Goal: Information Seeking & Learning: Learn about a topic

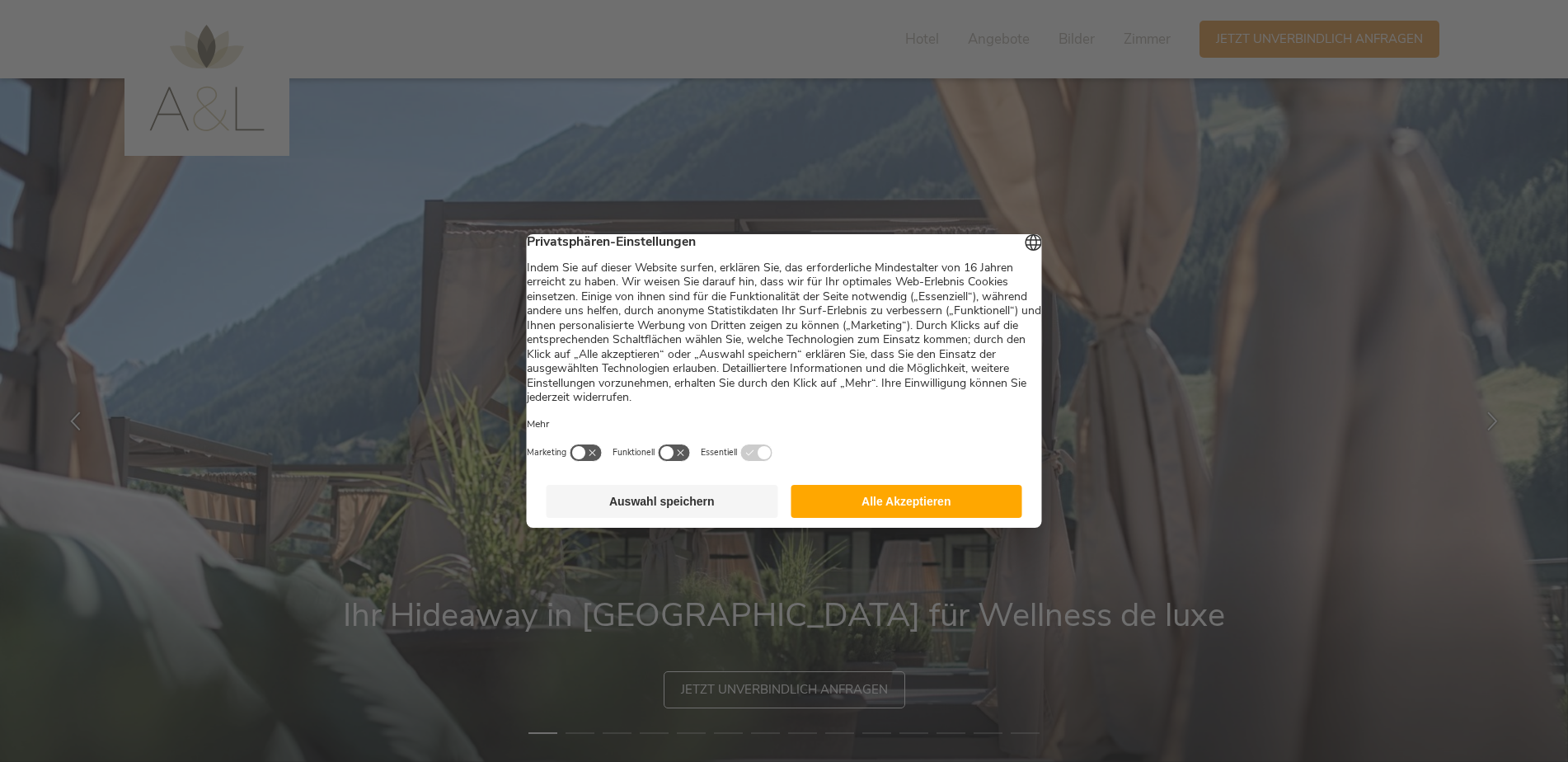
click at [860, 511] on button "Alle Akzeptieren" at bounding box center [906, 501] width 232 height 33
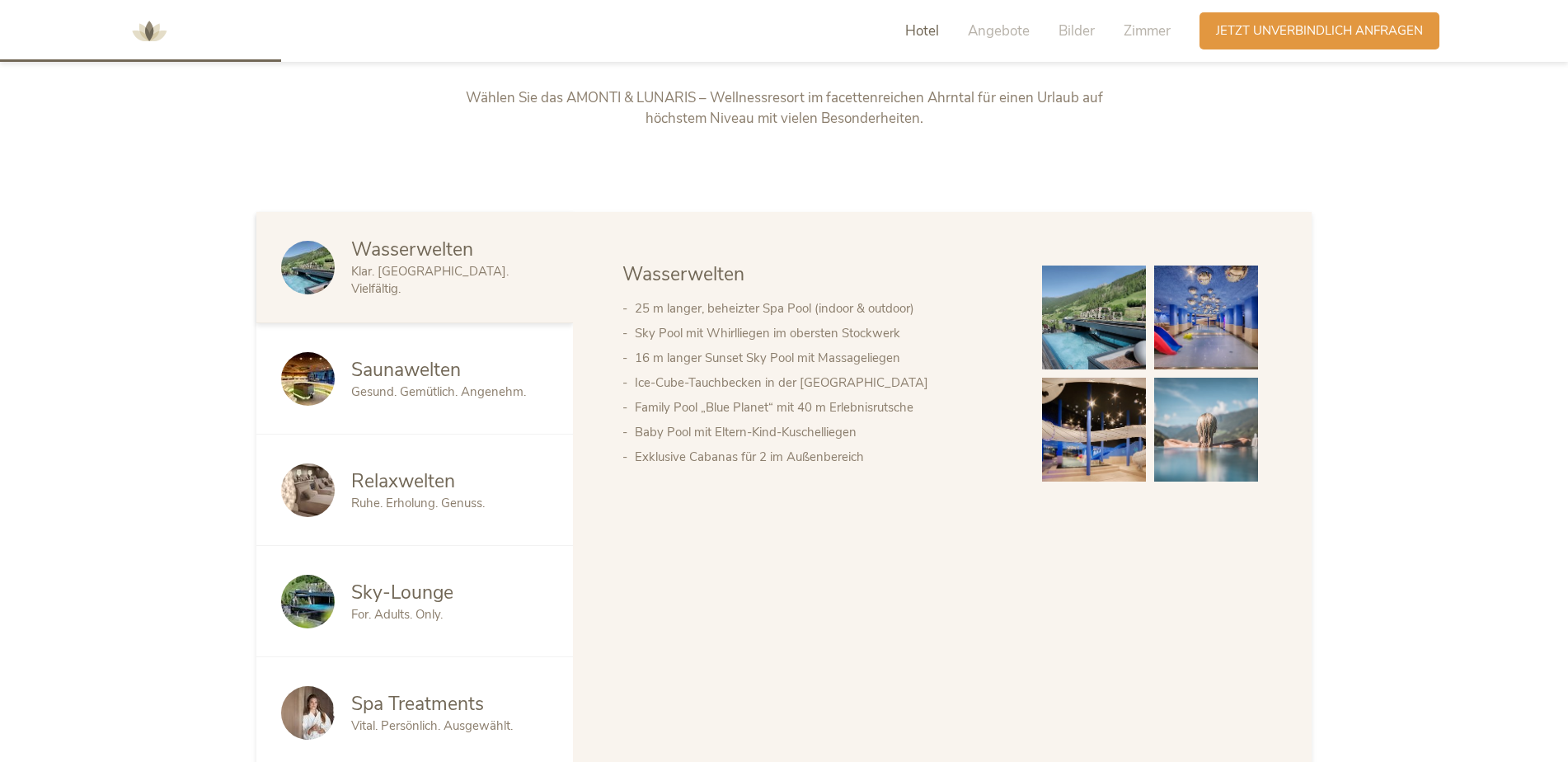
scroll to position [906, 0]
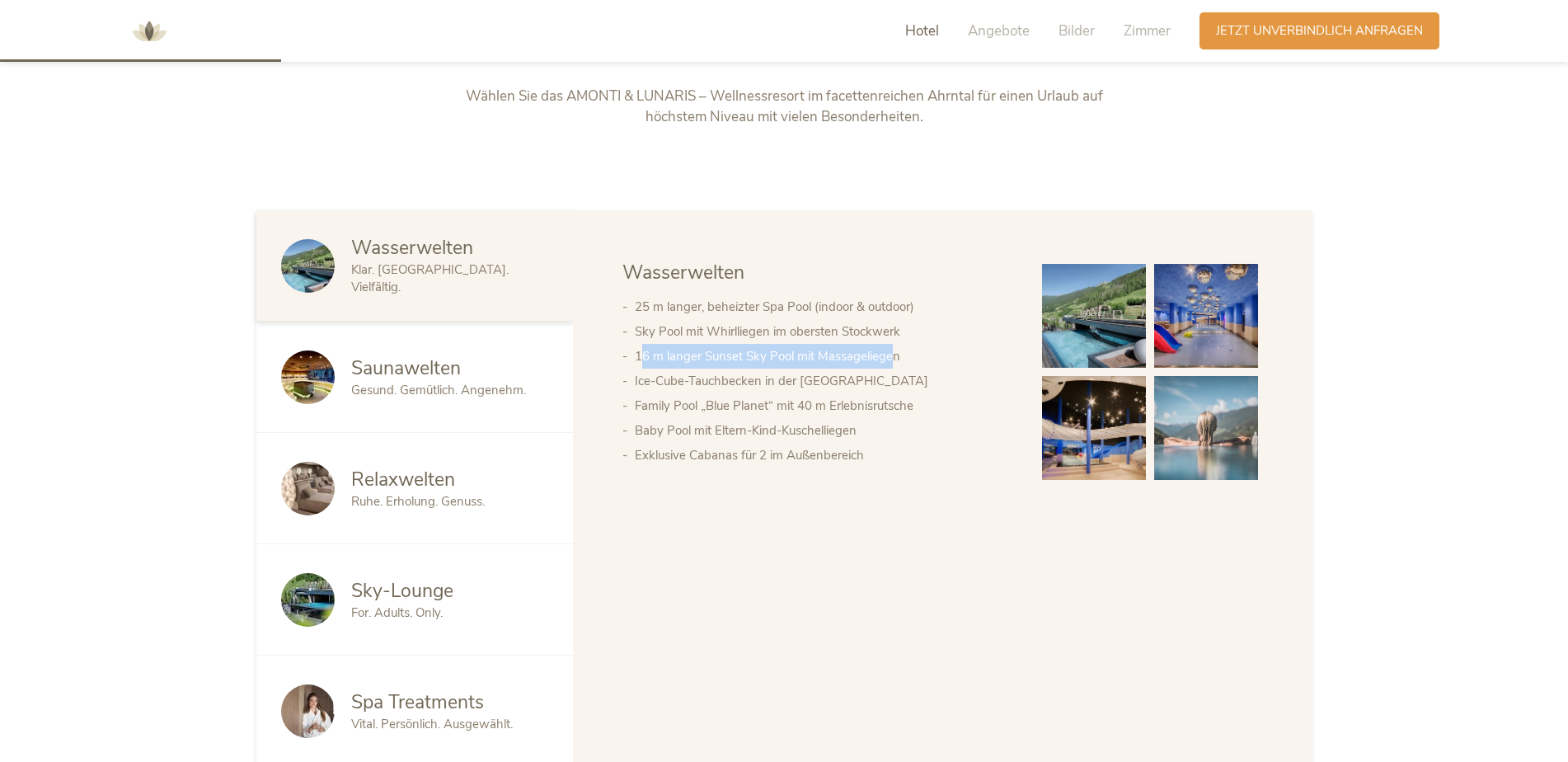
drag, startPoint x: 643, startPoint y: 351, endPoint x: 893, endPoint y: 364, distance: 250.3
click at [893, 364] on li "16 m langer Sunset Sky Pool mit Massageliegen" at bounding box center [821, 356] width 375 height 25
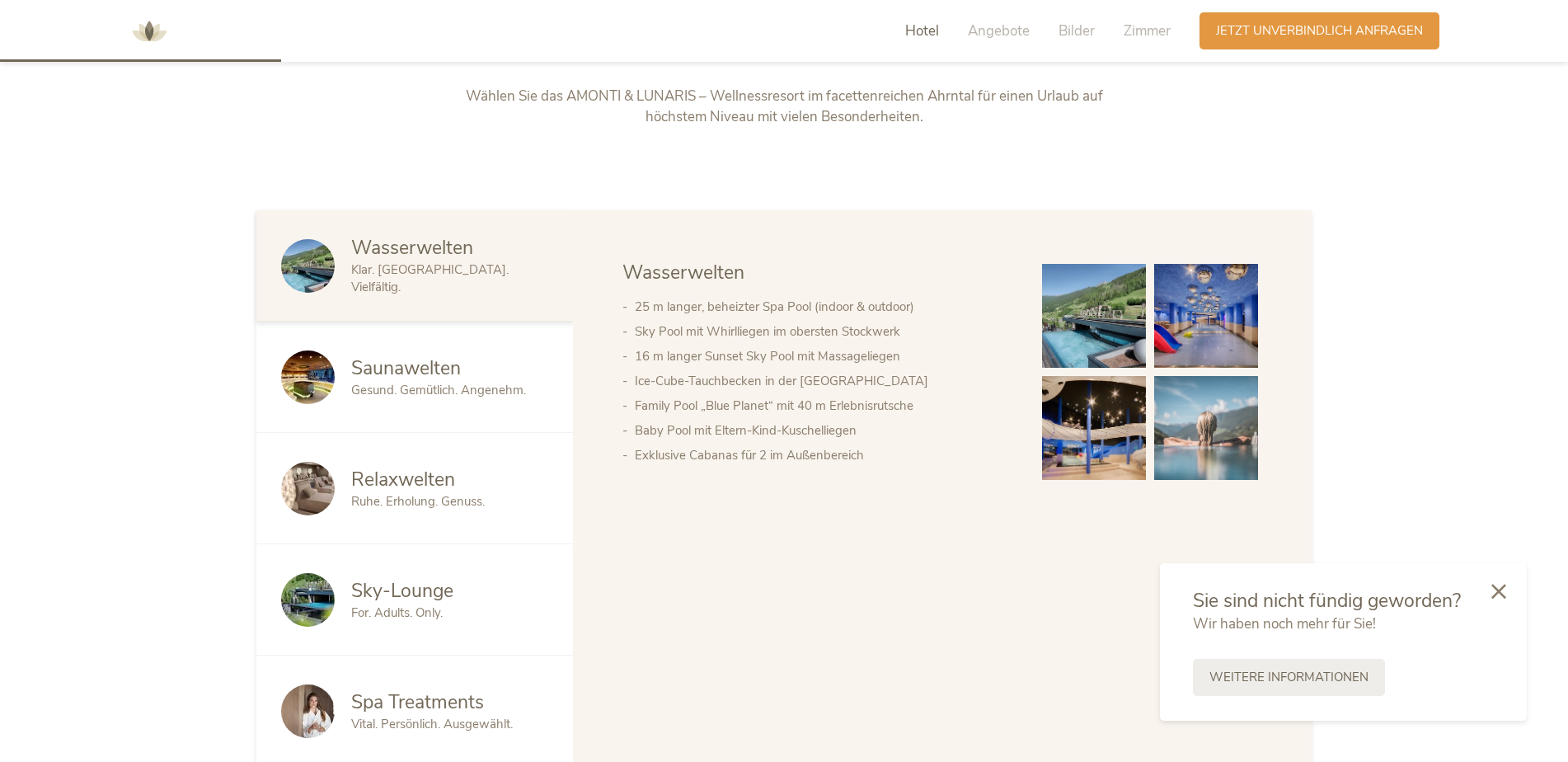
click at [488, 375] on div "Saunawelten" at bounding box center [449, 368] width 197 height 26
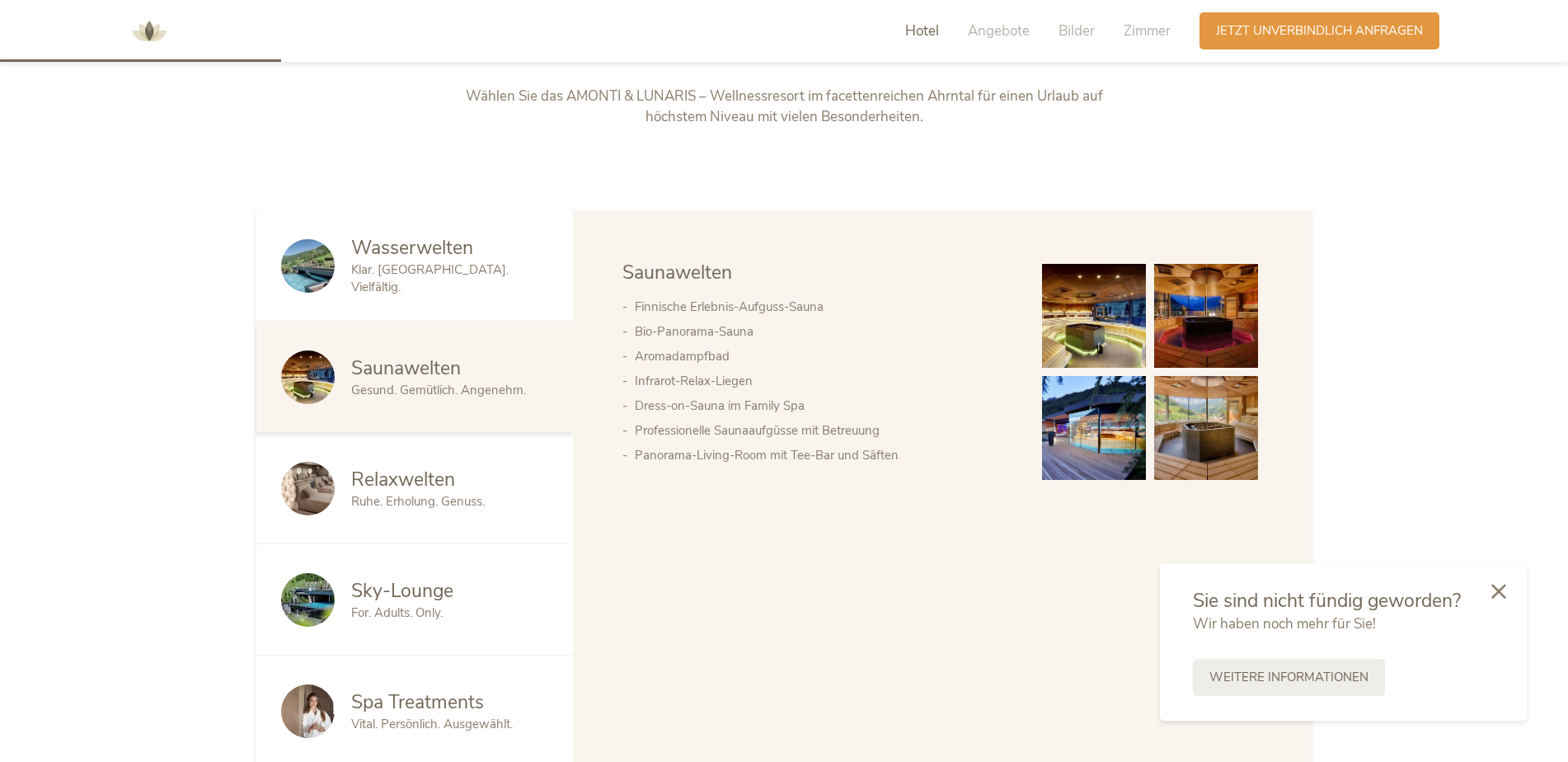
click at [348, 298] on div "Wasserwelten Klar. [GEOGRAPHIC_DATA]. Vielfältig." at bounding box center [415, 265] width 317 height 111
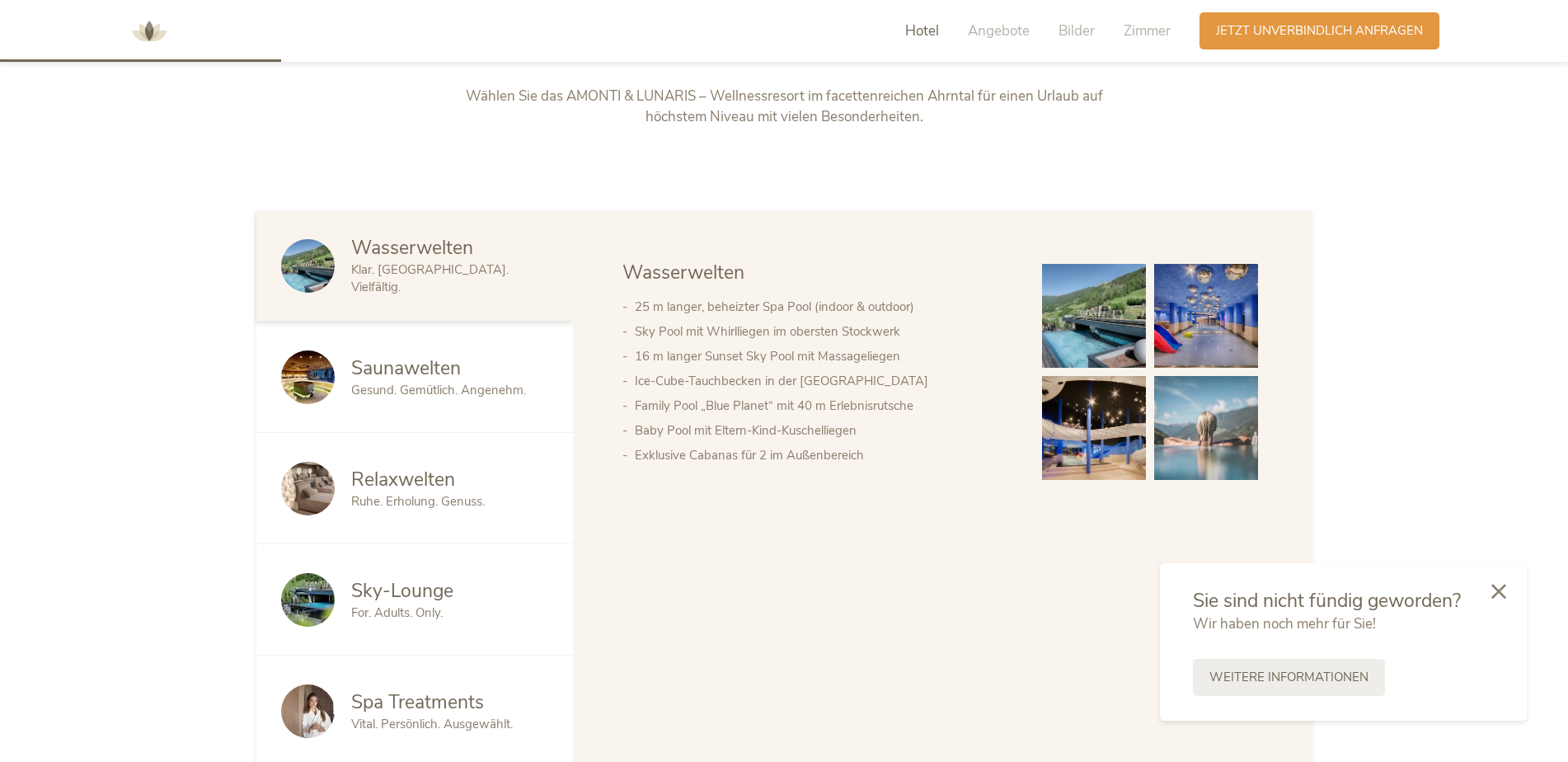
click at [1091, 337] on img at bounding box center [1094, 316] width 104 height 104
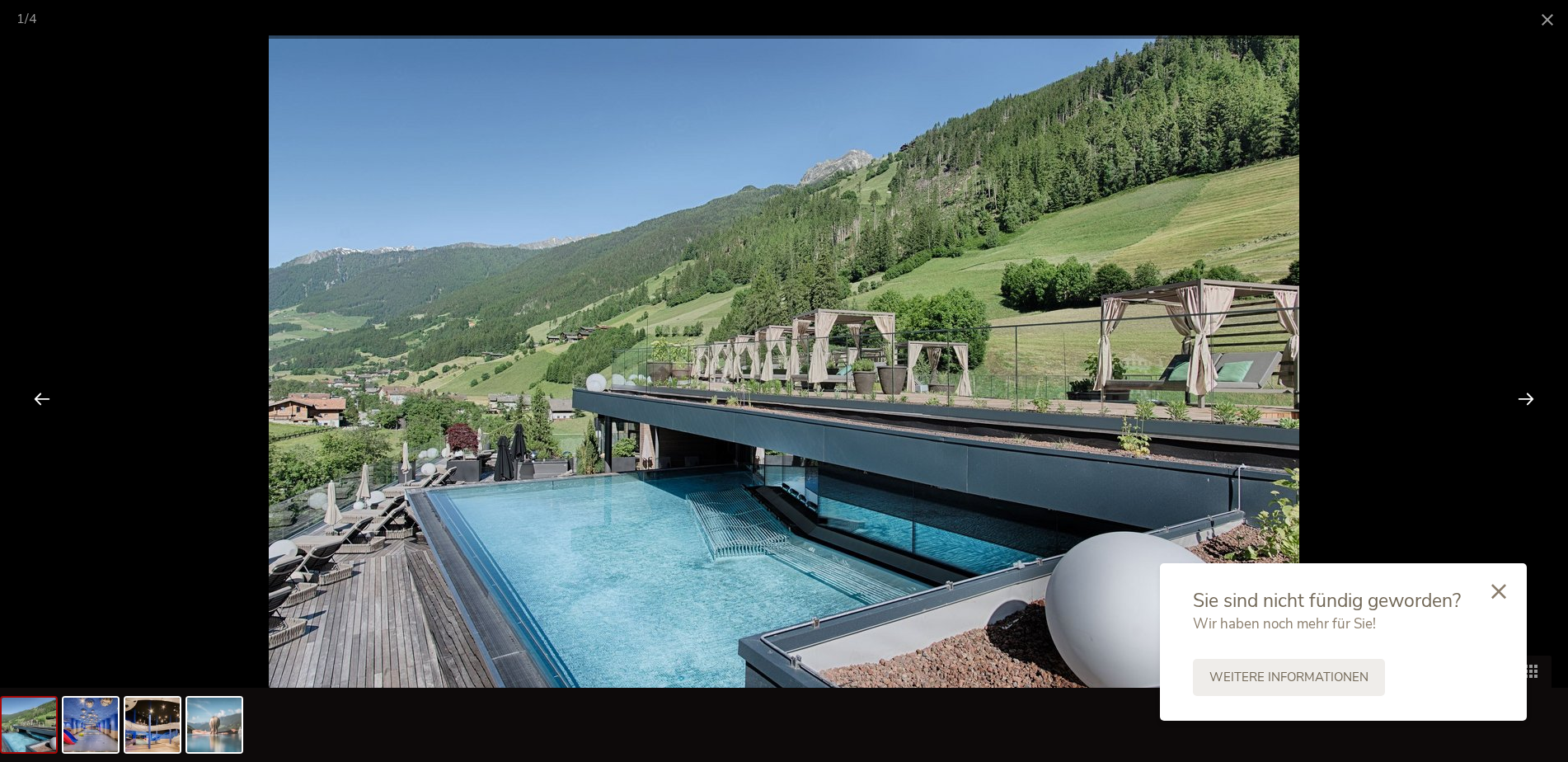
click at [1524, 391] on div at bounding box center [1526, 398] width 51 height 51
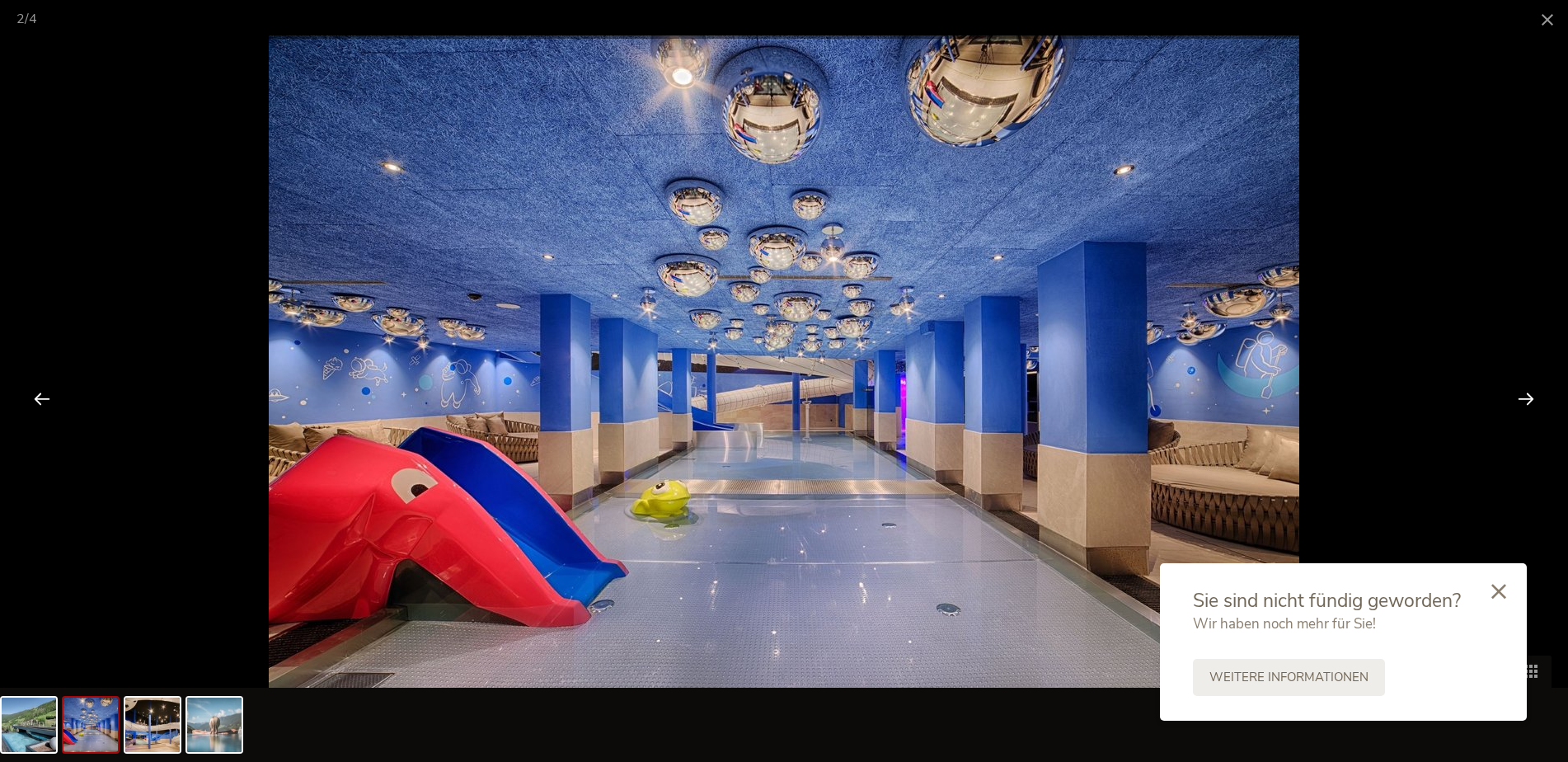
click at [1524, 391] on div at bounding box center [1526, 398] width 51 height 51
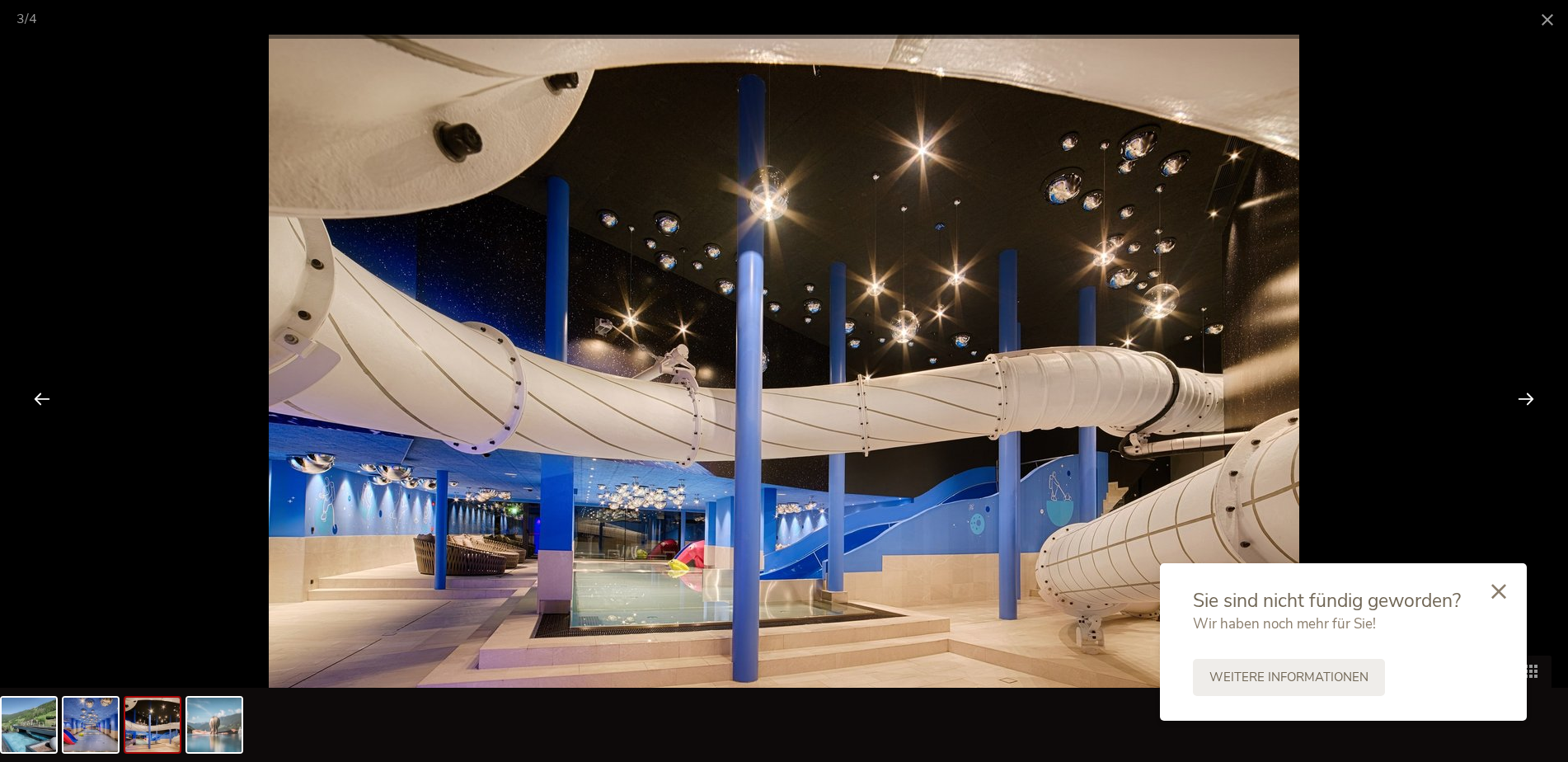
click at [1524, 391] on div at bounding box center [1526, 398] width 51 height 51
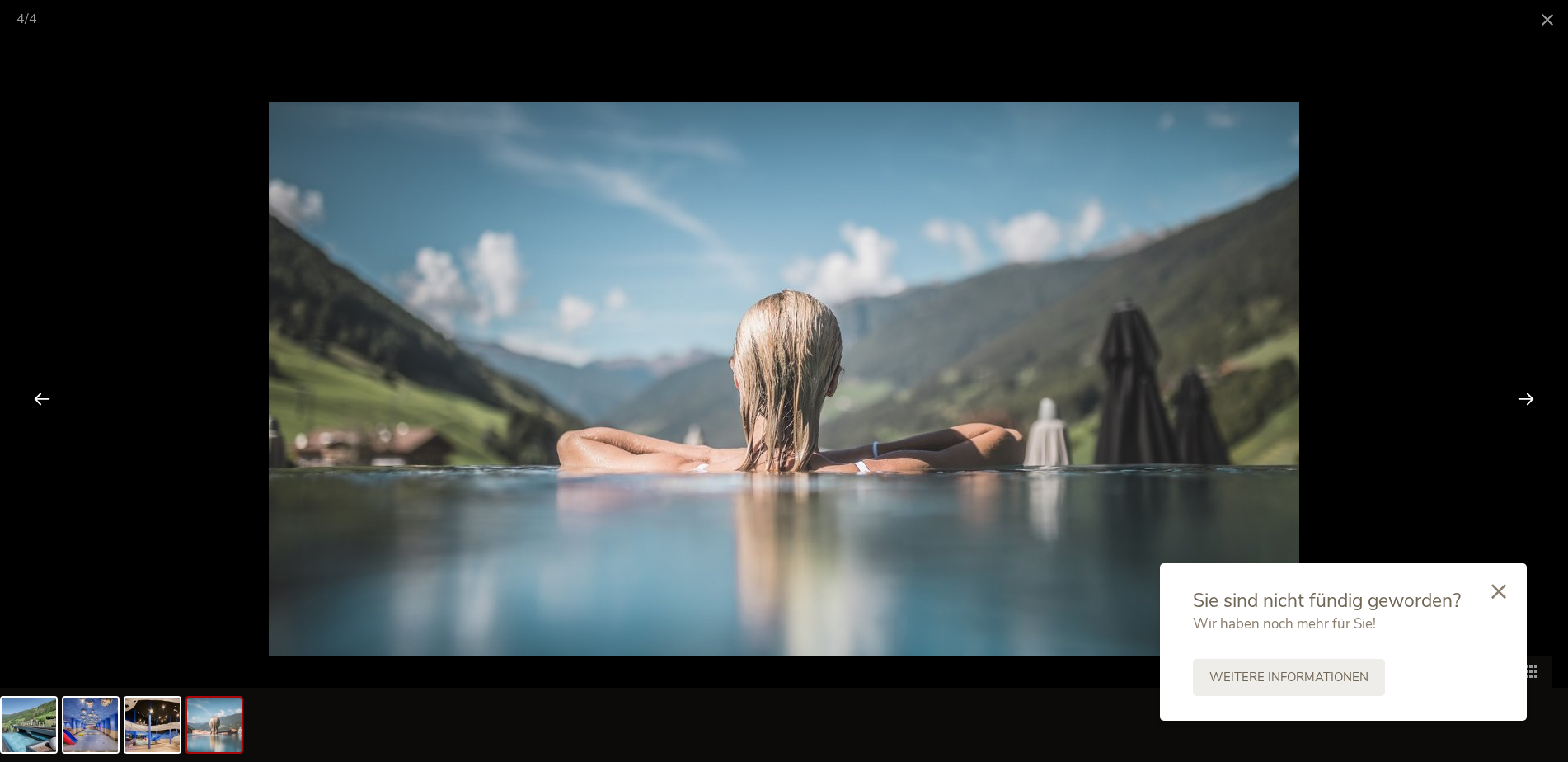
click at [1524, 391] on div at bounding box center [1526, 398] width 51 height 51
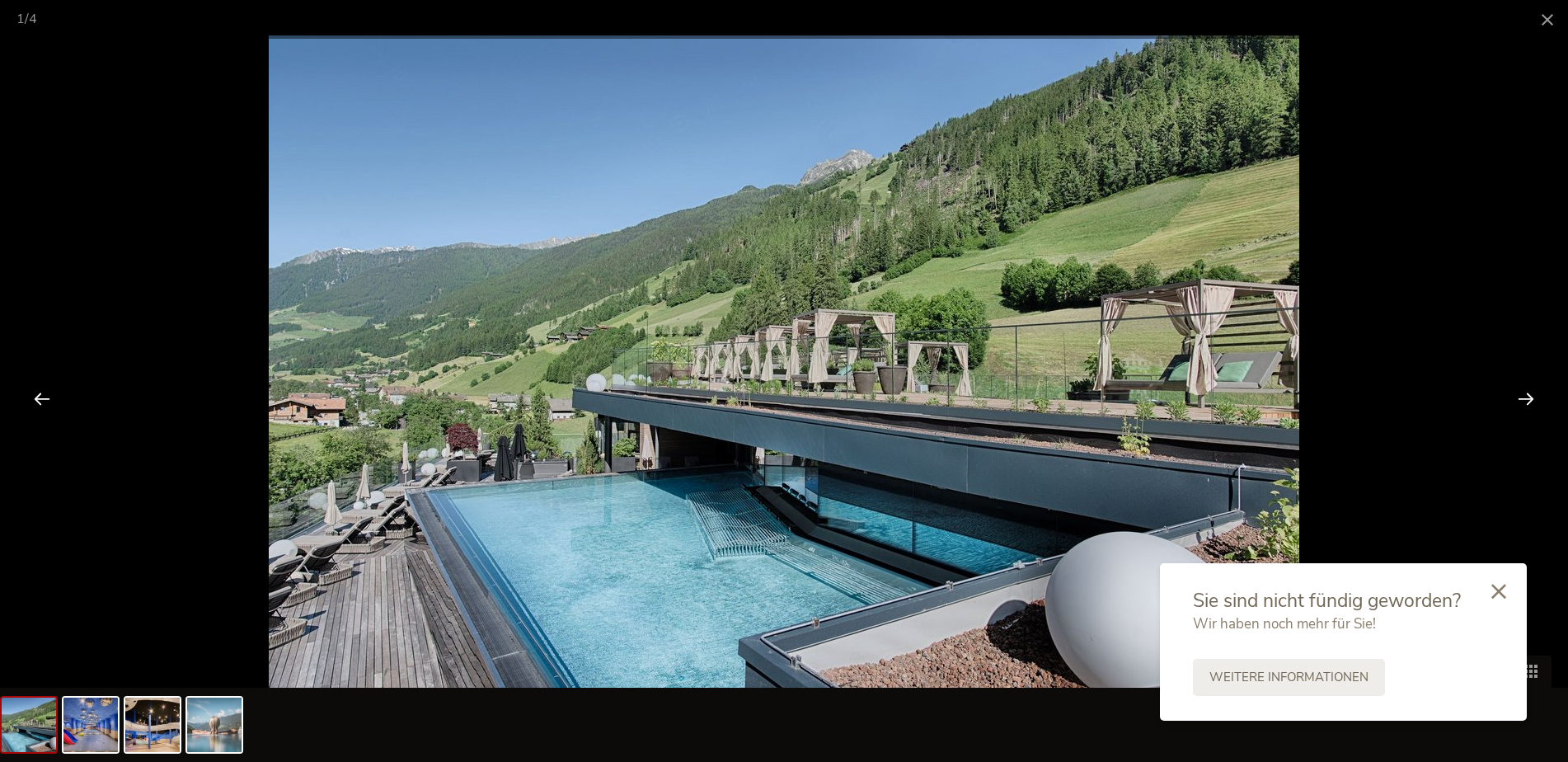
click at [1524, 391] on div at bounding box center [1526, 398] width 51 height 51
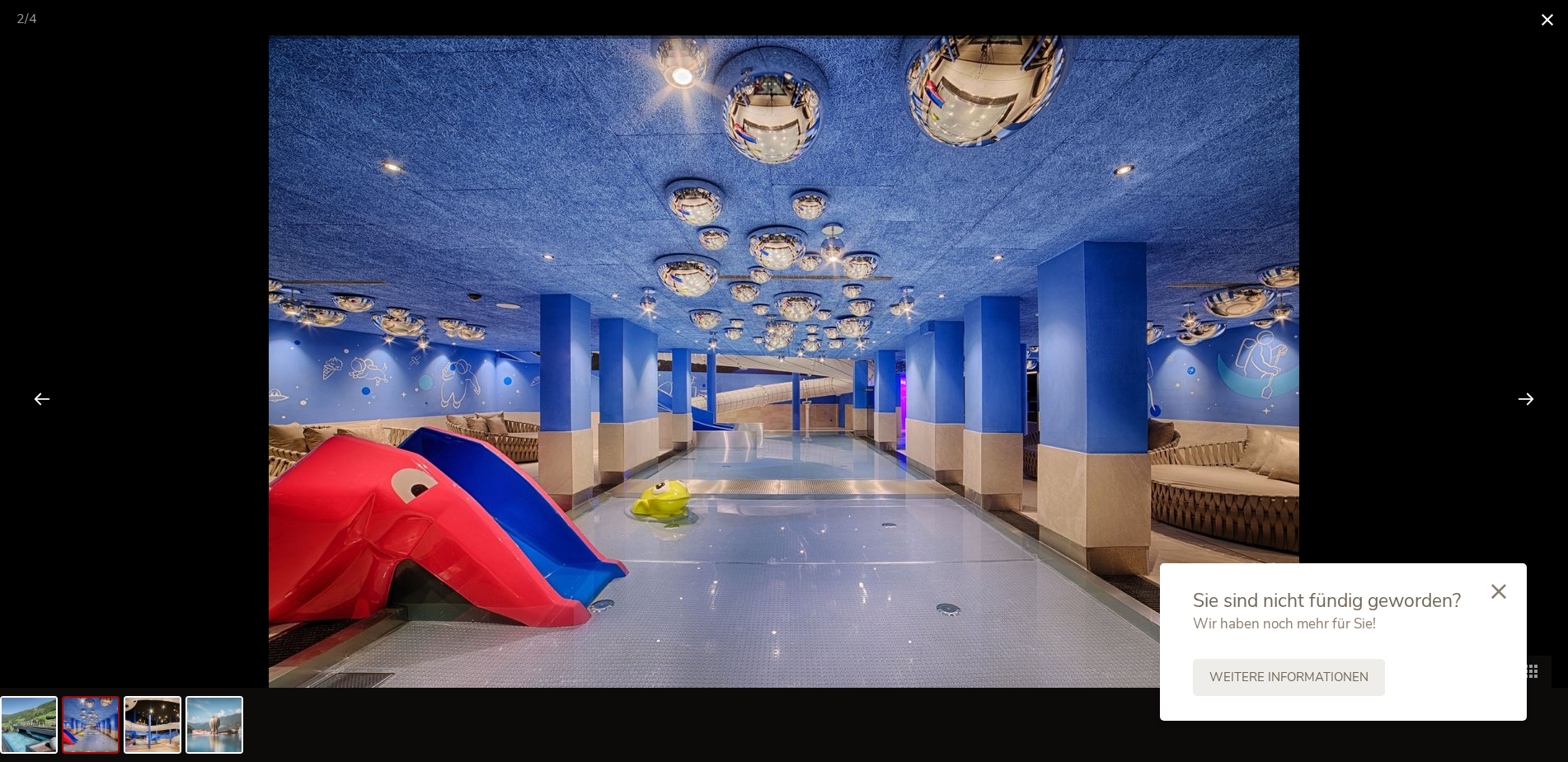
click at [1560, 8] on span at bounding box center [1547, 20] width 42 height 39
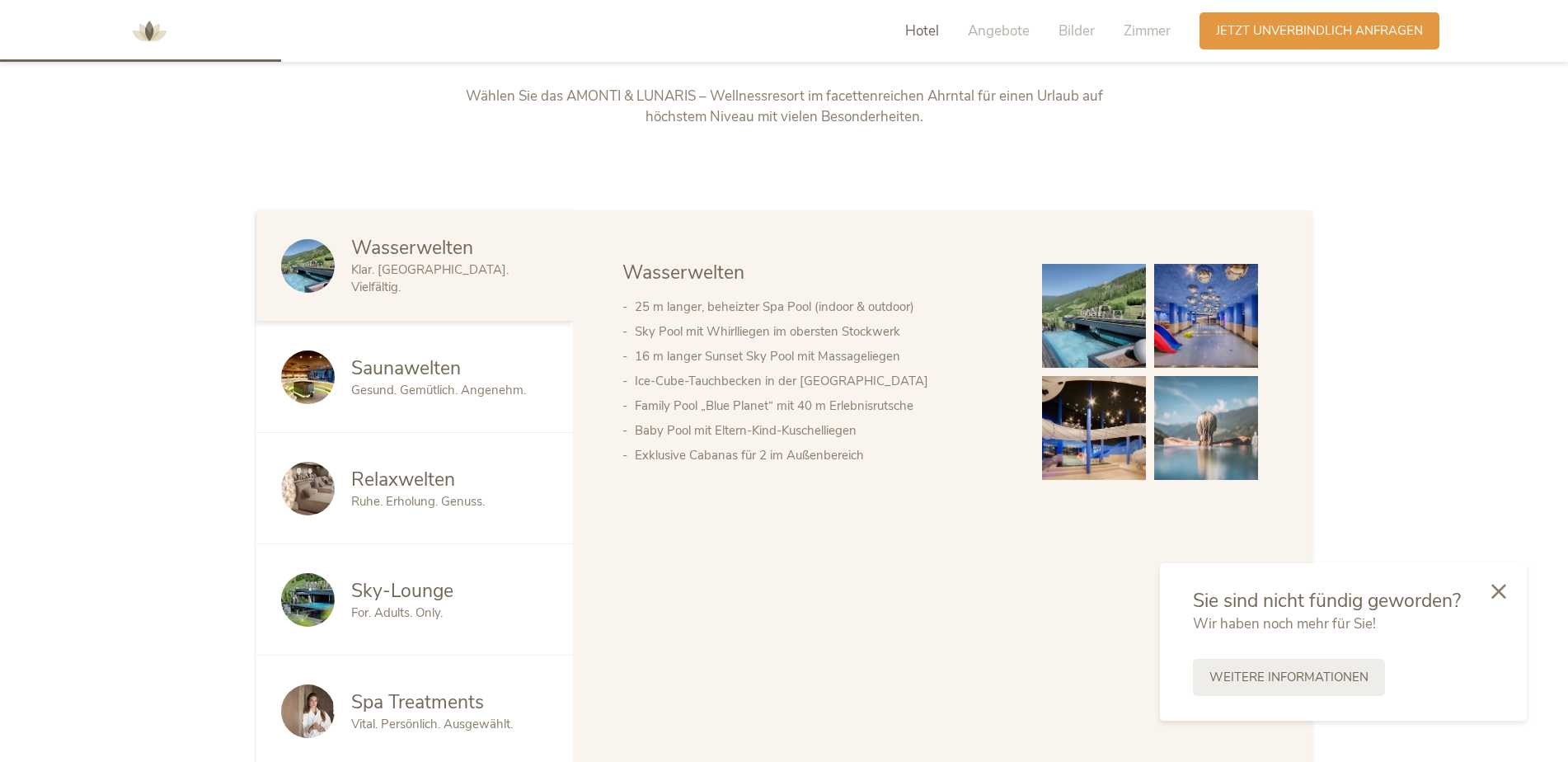
click at [399, 373] on span "Saunawelten" at bounding box center [405, 368] width 110 height 25
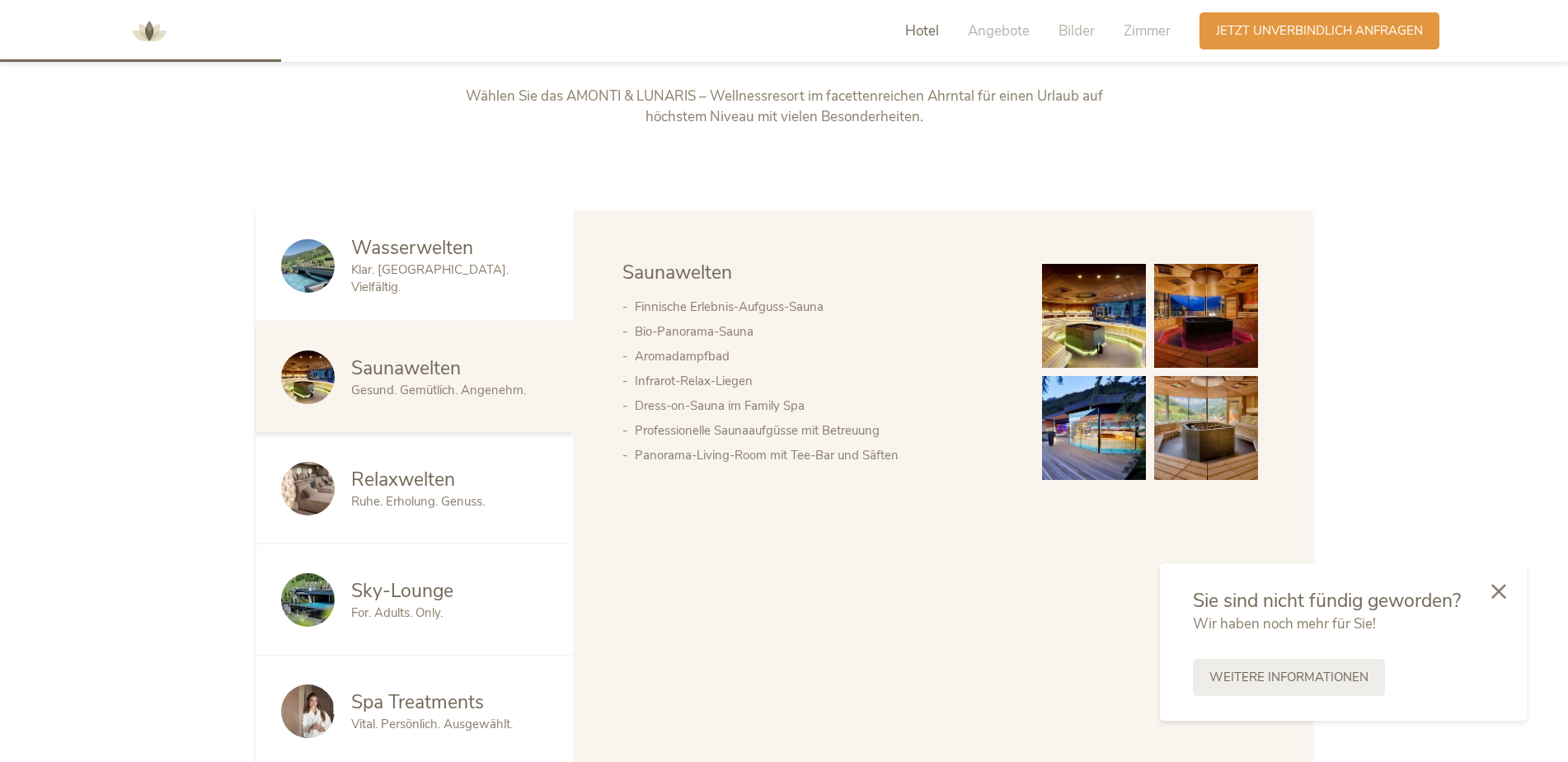
click at [1102, 340] on img at bounding box center [1094, 316] width 104 height 104
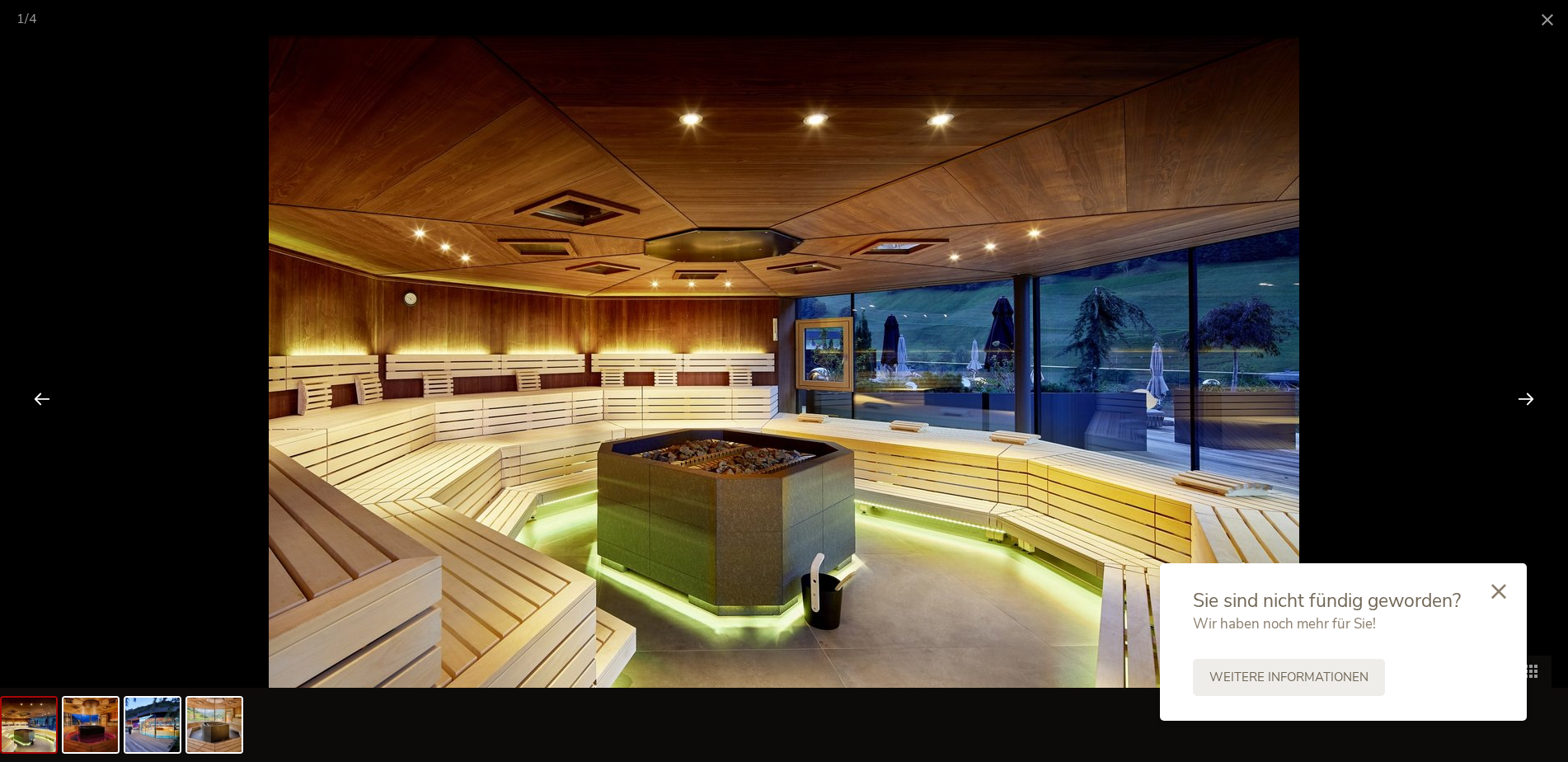
click at [1519, 394] on div at bounding box center [1526, 398] width 51 height 51
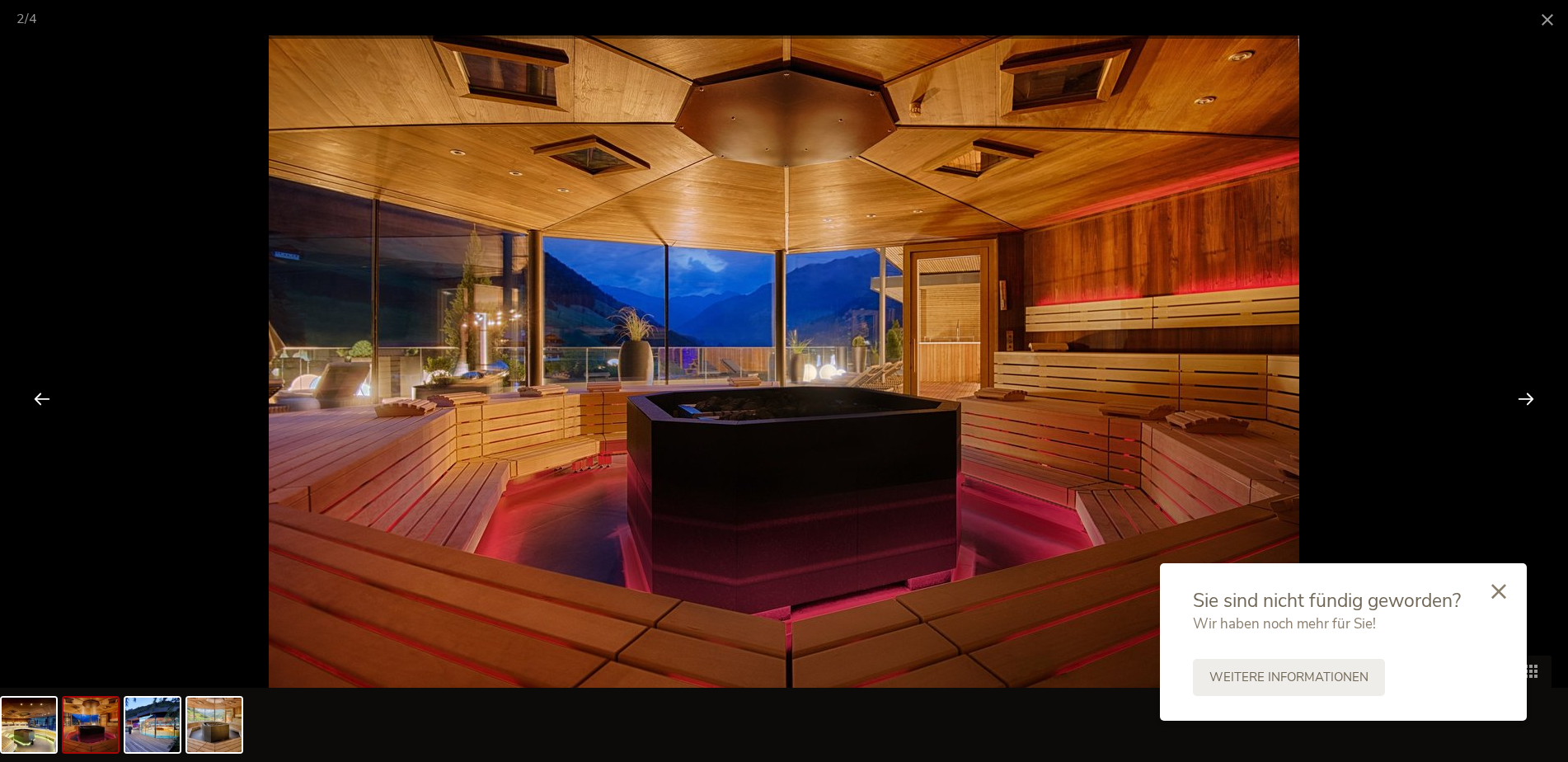
click at [1519, 394] on div at bounding box center [1526, 398] width 51 height 51
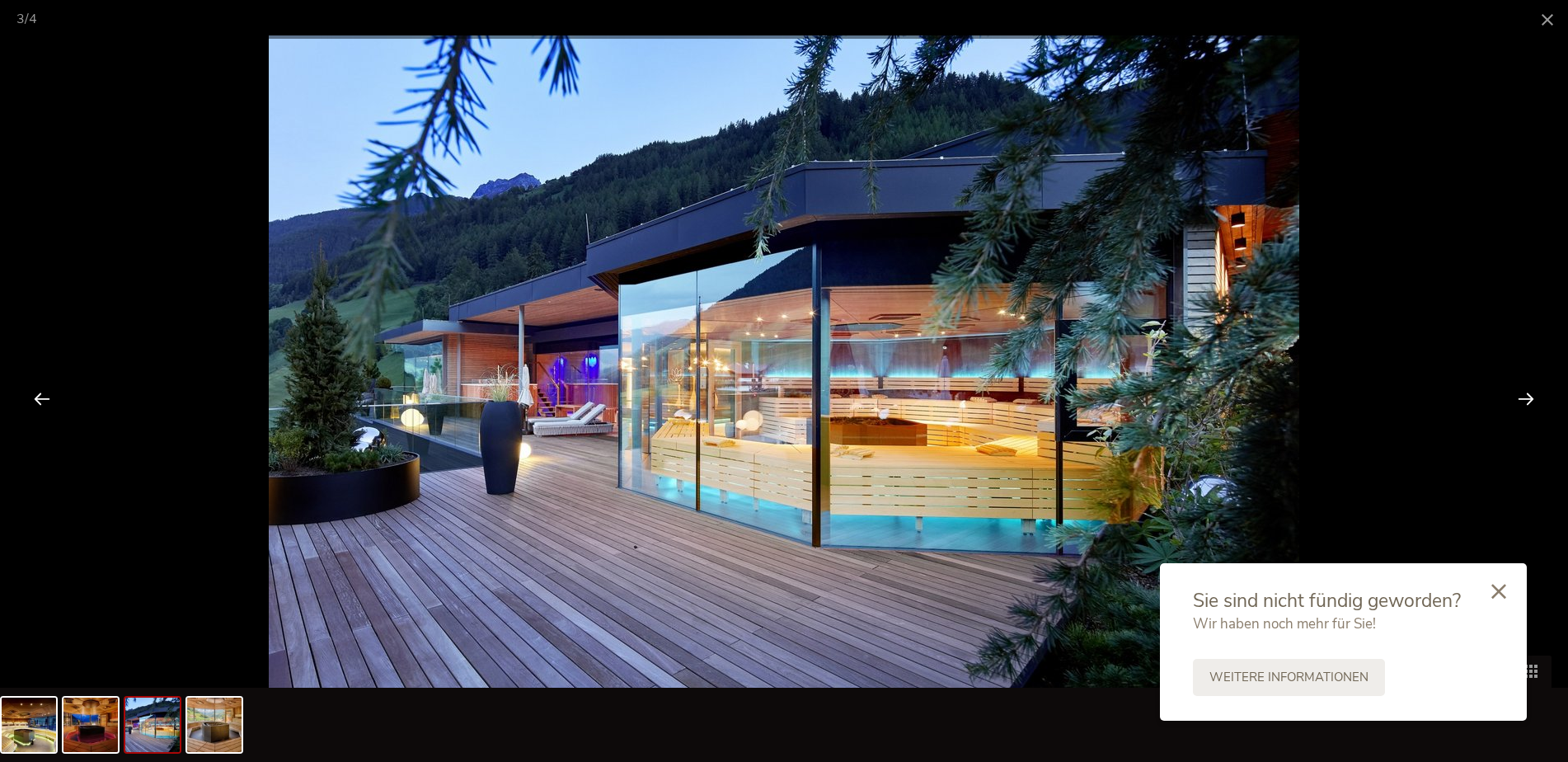
click at [1519, 394] on div at bounding box center [1526, 398] width 51 height 51
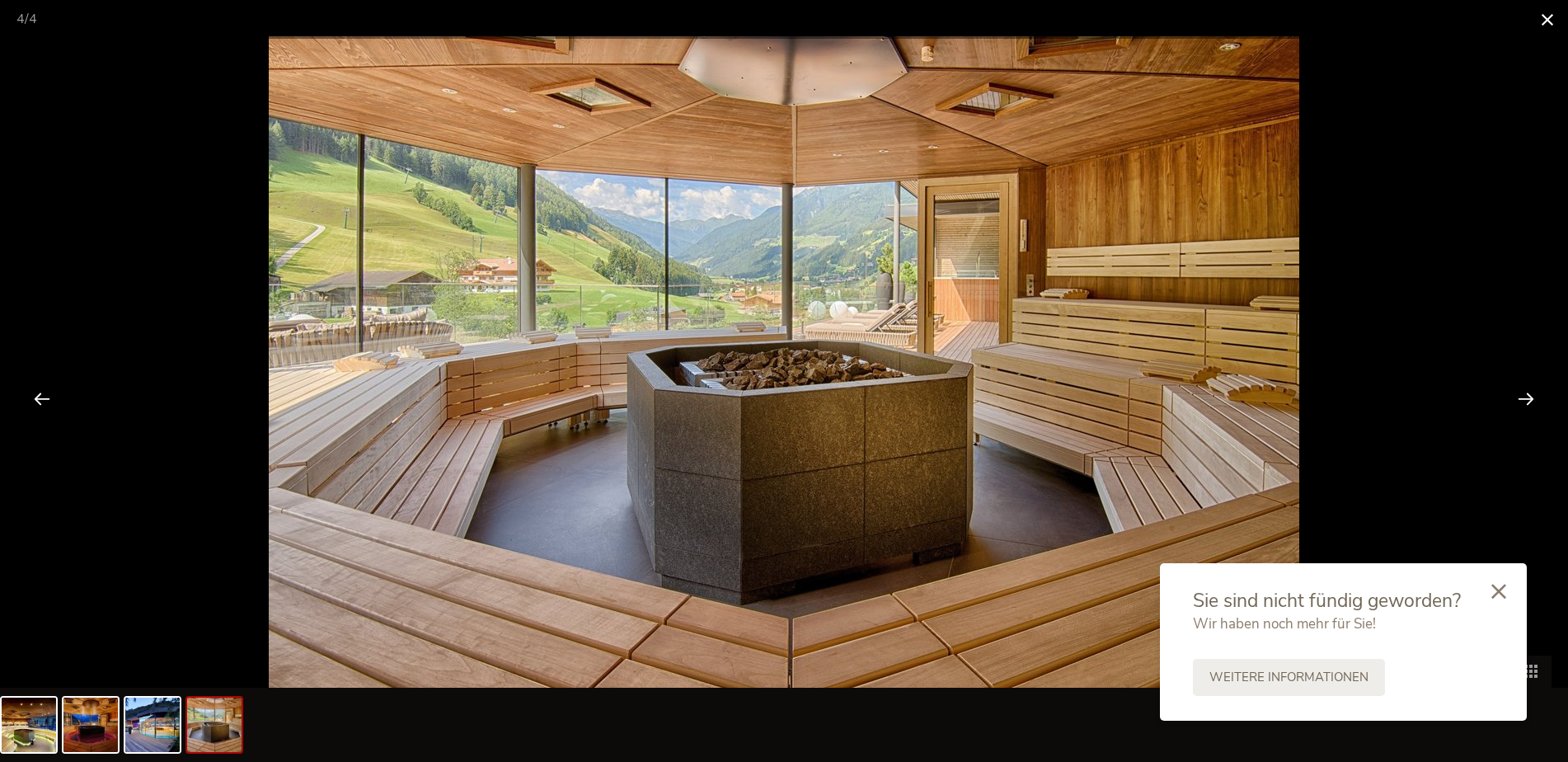
click at [1542, 19] on span at bounding box center [1547, 20] width 42 height 39
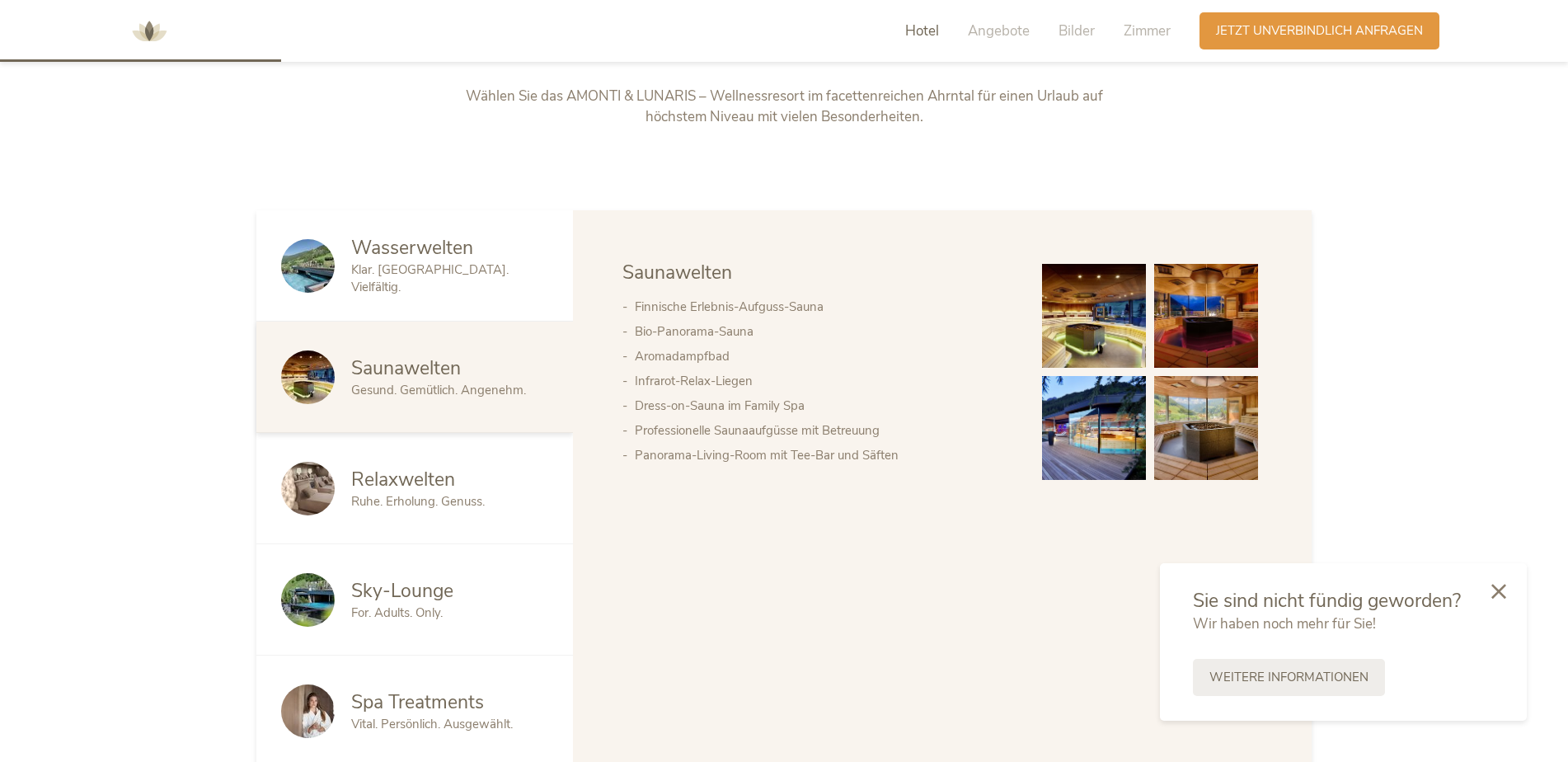
click at [394, 496] on span "Ruhe. Erholung. Genuss." at bounding box center [417, 500] width 133 height 16
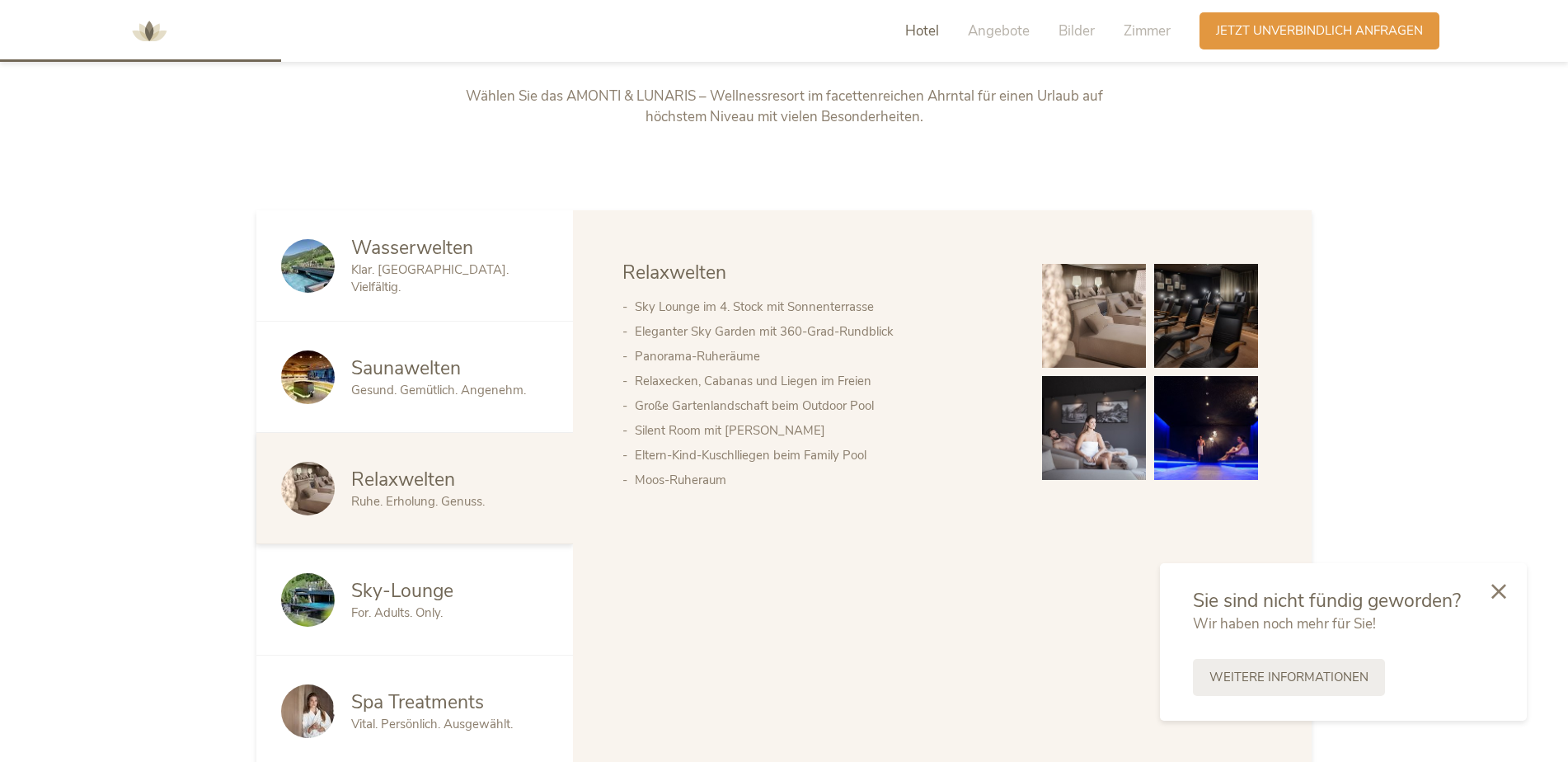
click at [1103, 330] on img at bounding box center [1094, 316] width 104 height 104
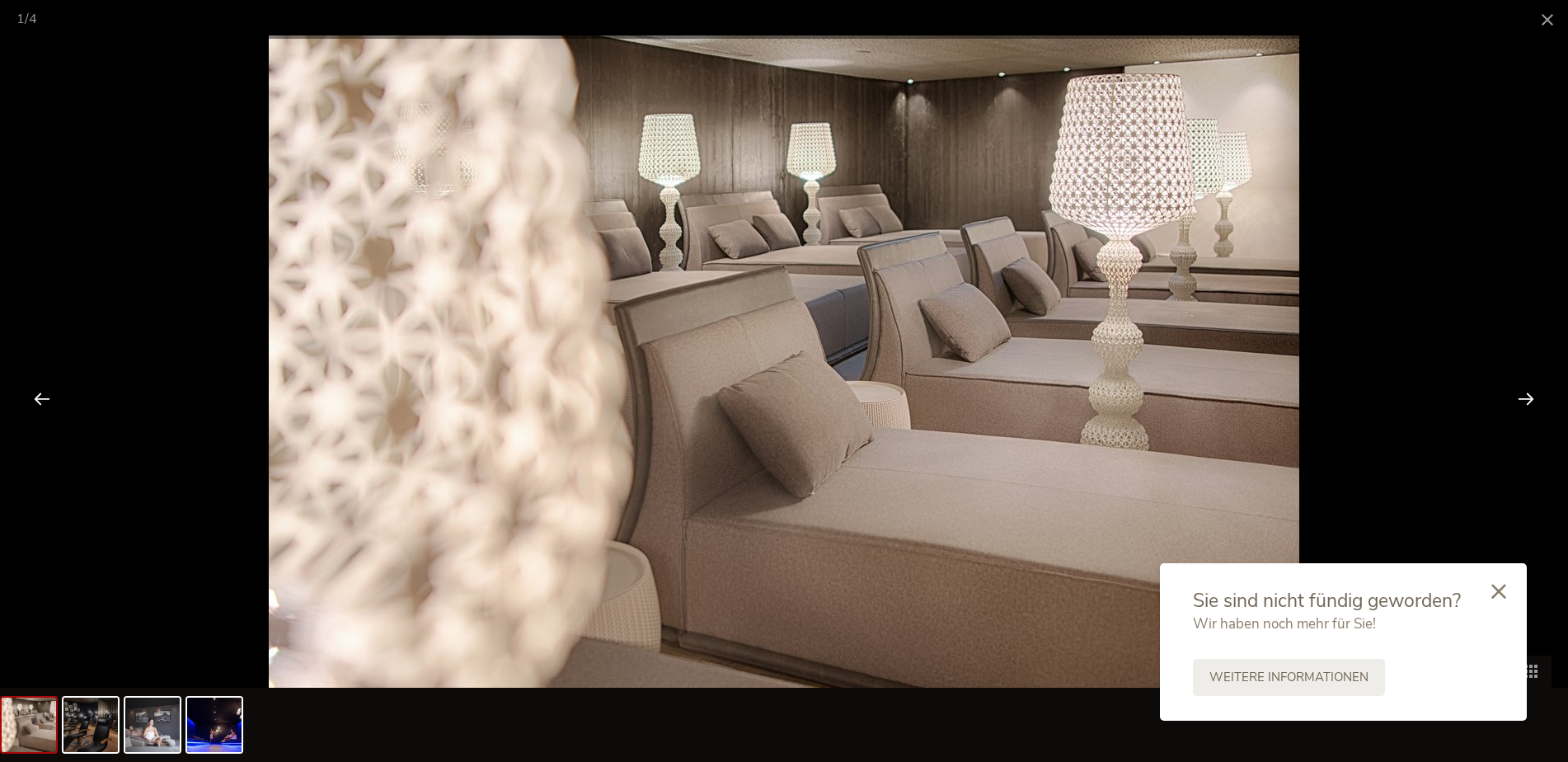
click at [1531, 397] on div at bounding box center [1526, 398] width 51 height 51
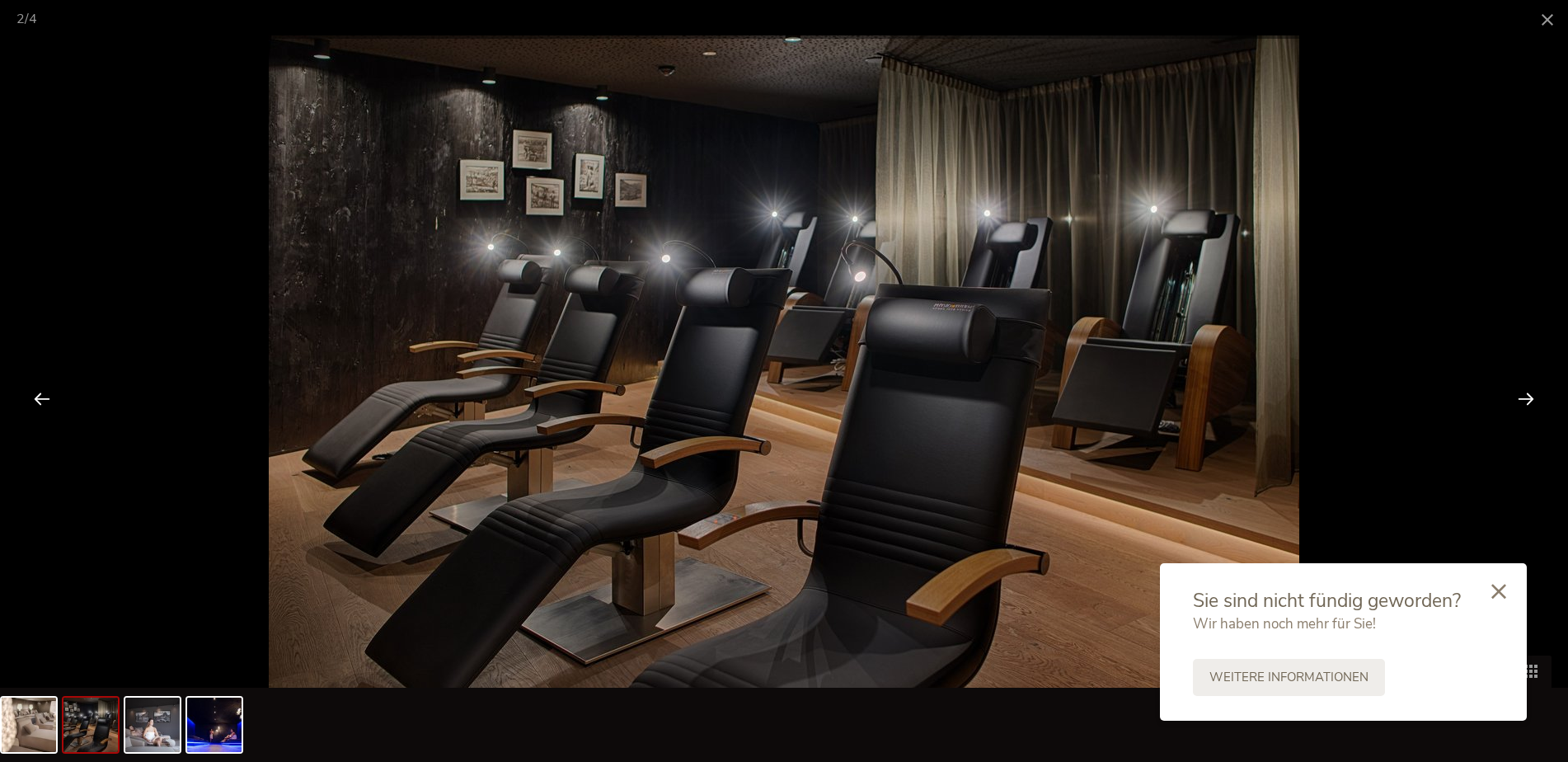
click at [1531, 397] on div at bounding box center [1526, 398] width 51 height 51
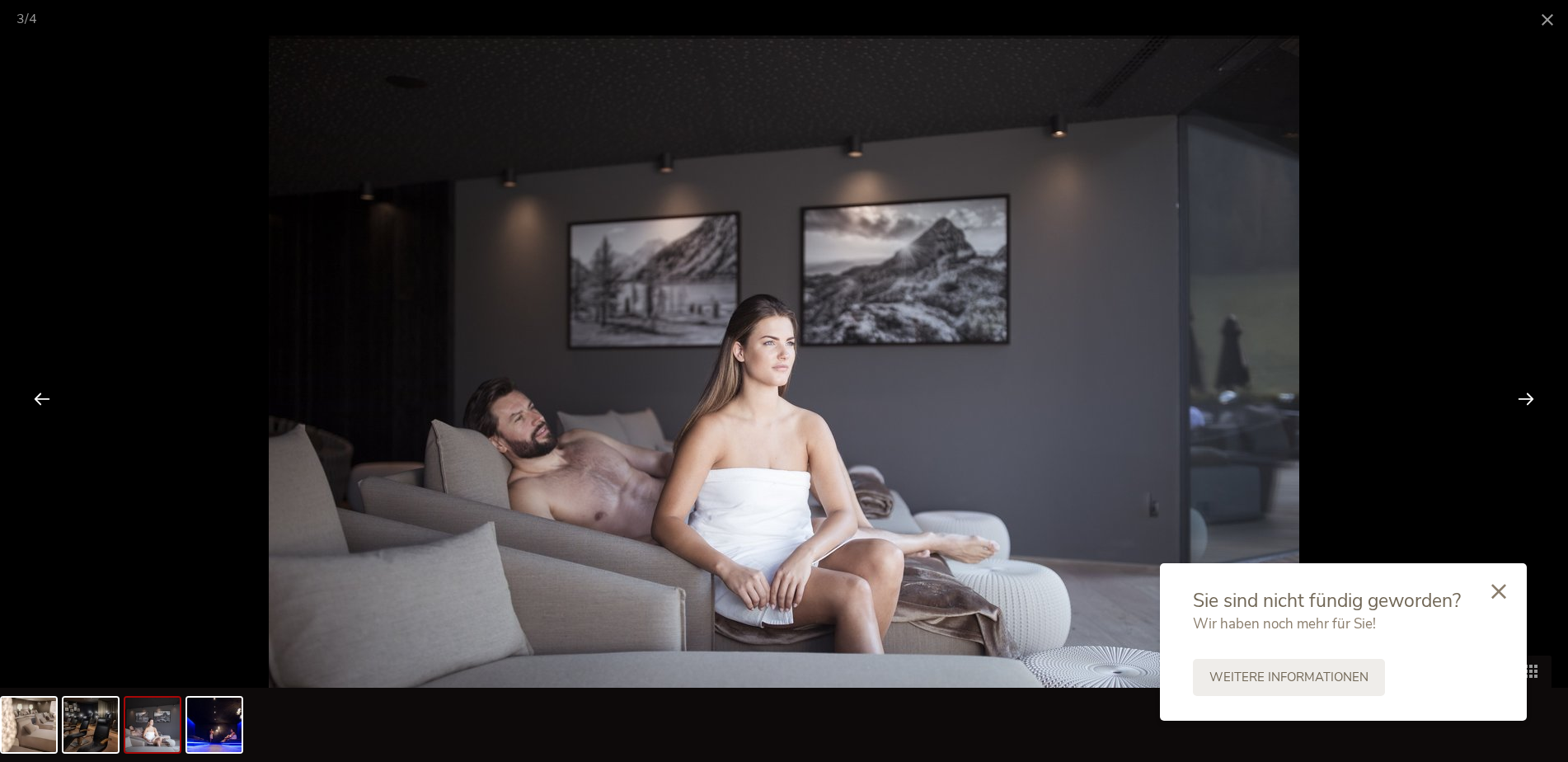
click at [1531, 397] on div at bounding box center [1526, 398] width 51 height 51
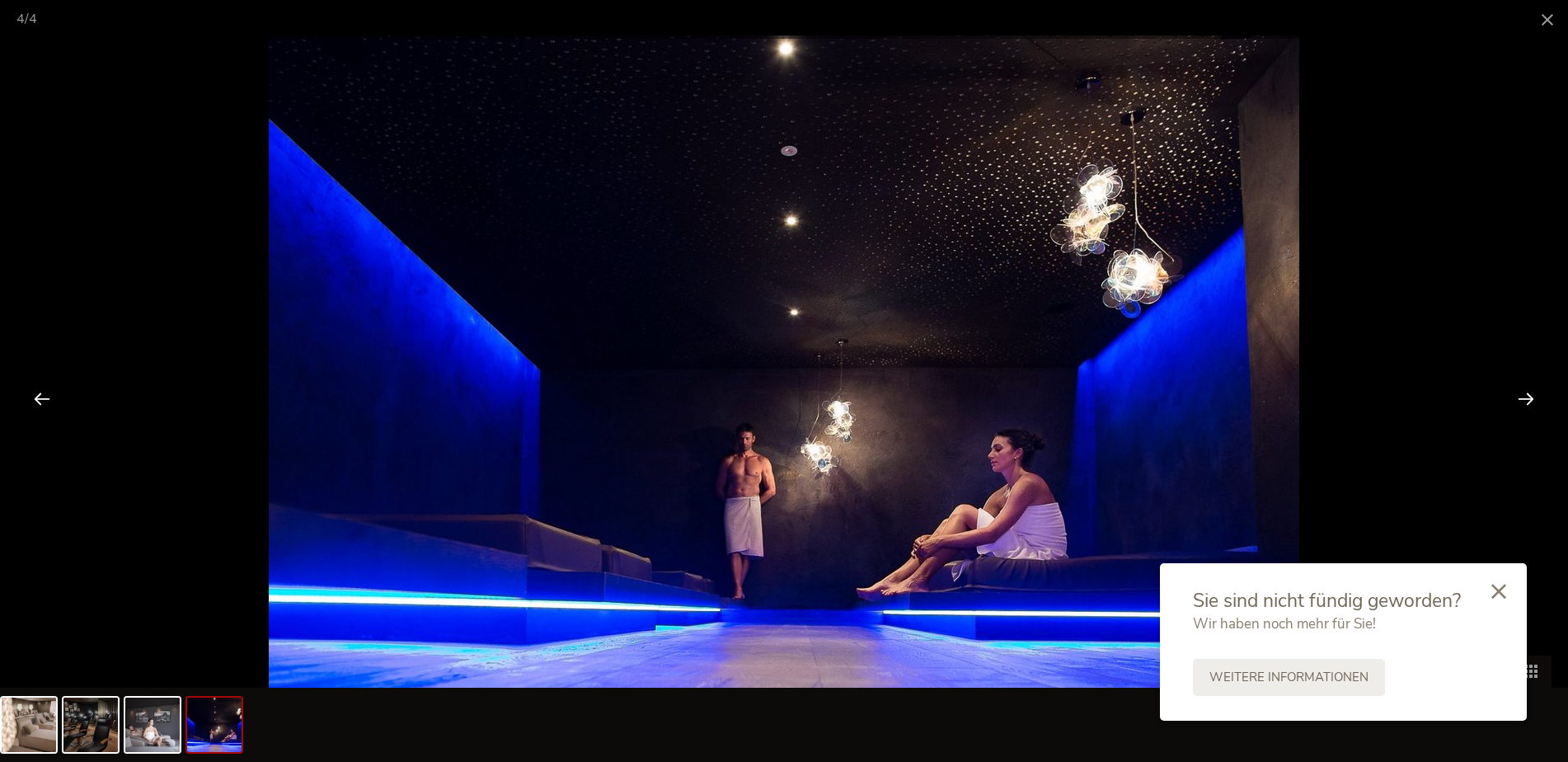
click at [1531, 397] on div at bounding box center [1526, 398] width 51 height 51
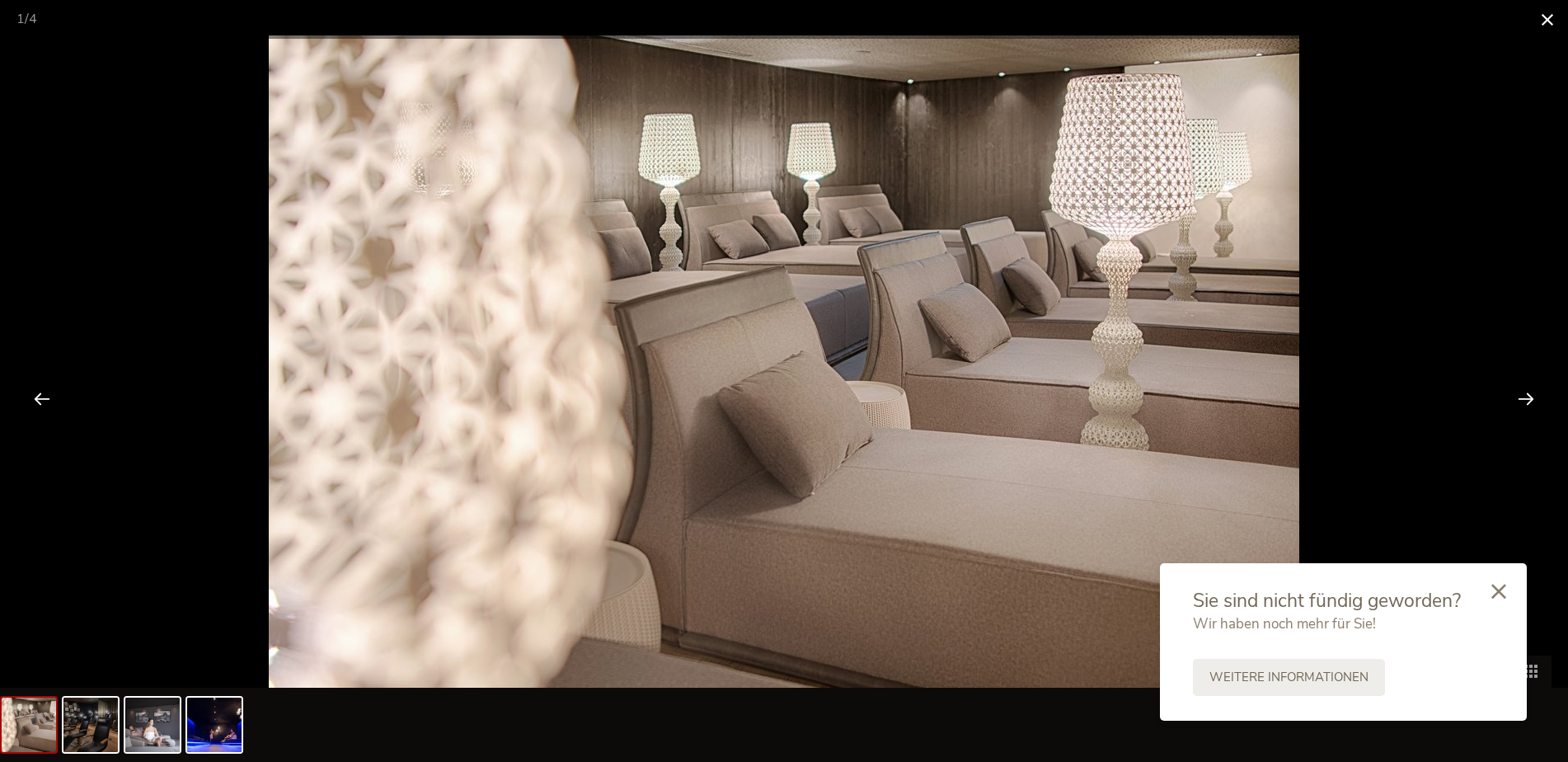
click at [1544, 26] on span at bounding box center [1547, 20] width 42 height 39
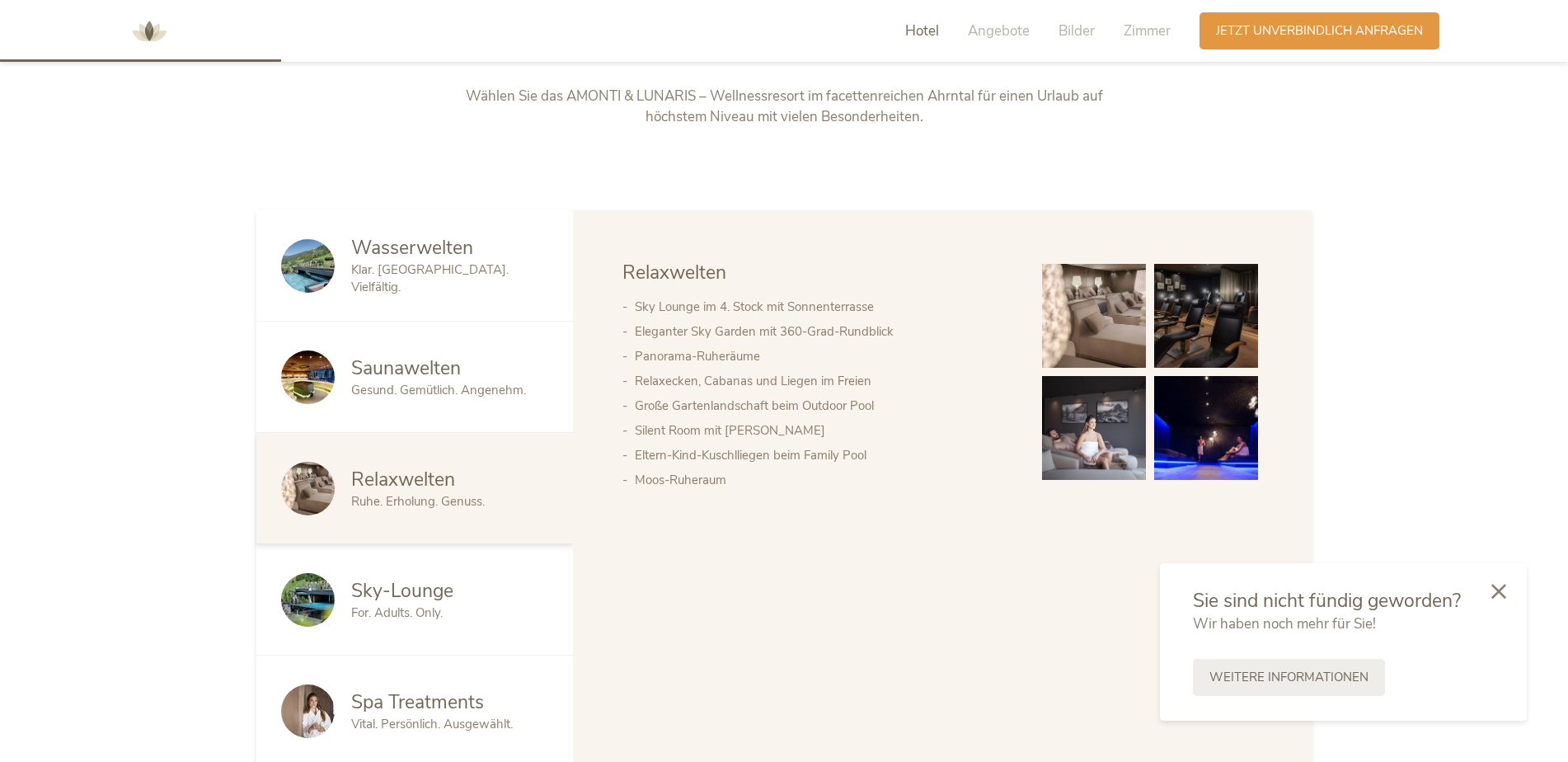
click at [403, 613] on span "For. Adults. Only." at bounding box center [397, 612] width 92 height 16
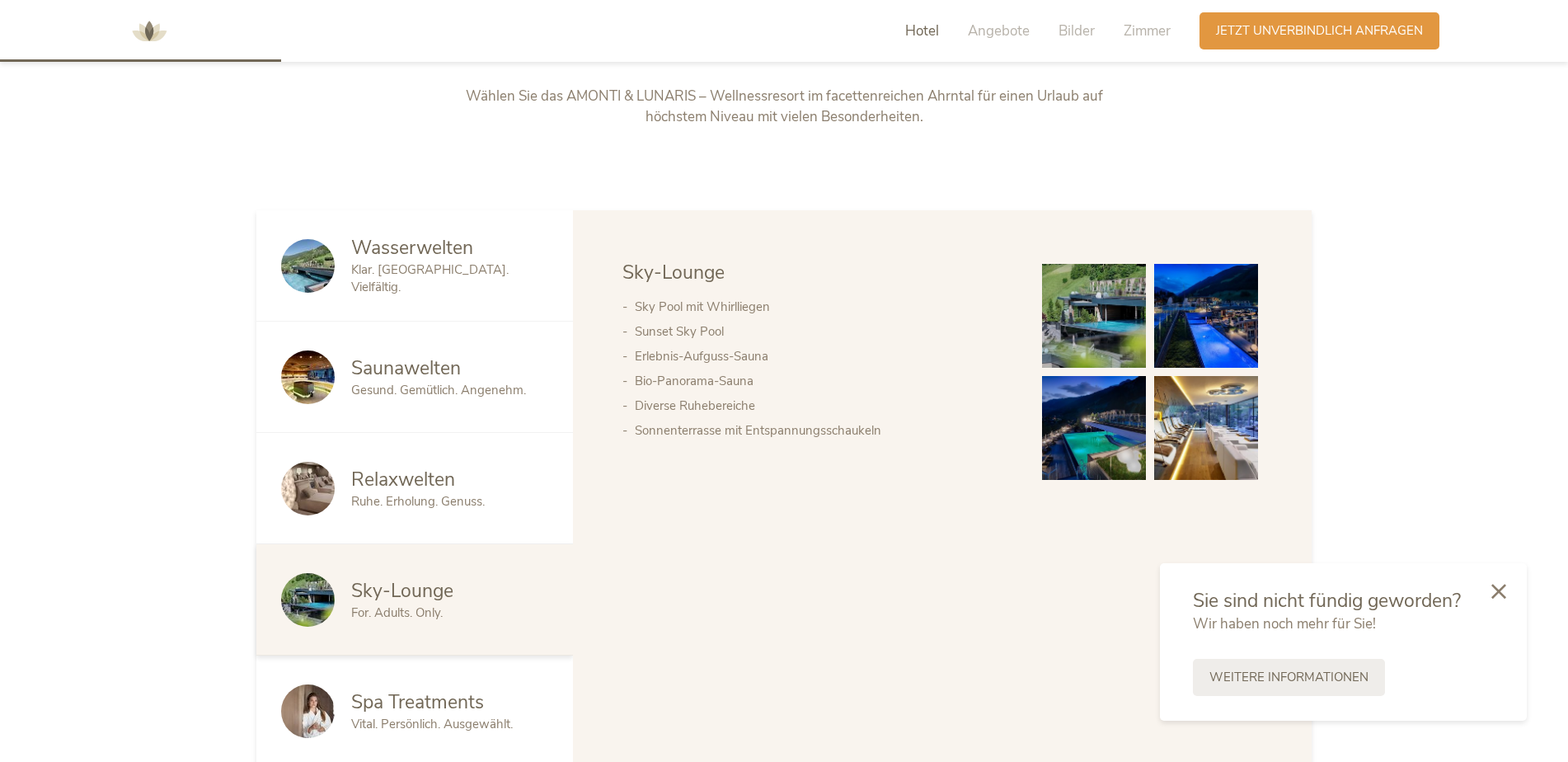
click at [1069, 337] on img at bounding box center [1094, 316] width 104 height 104
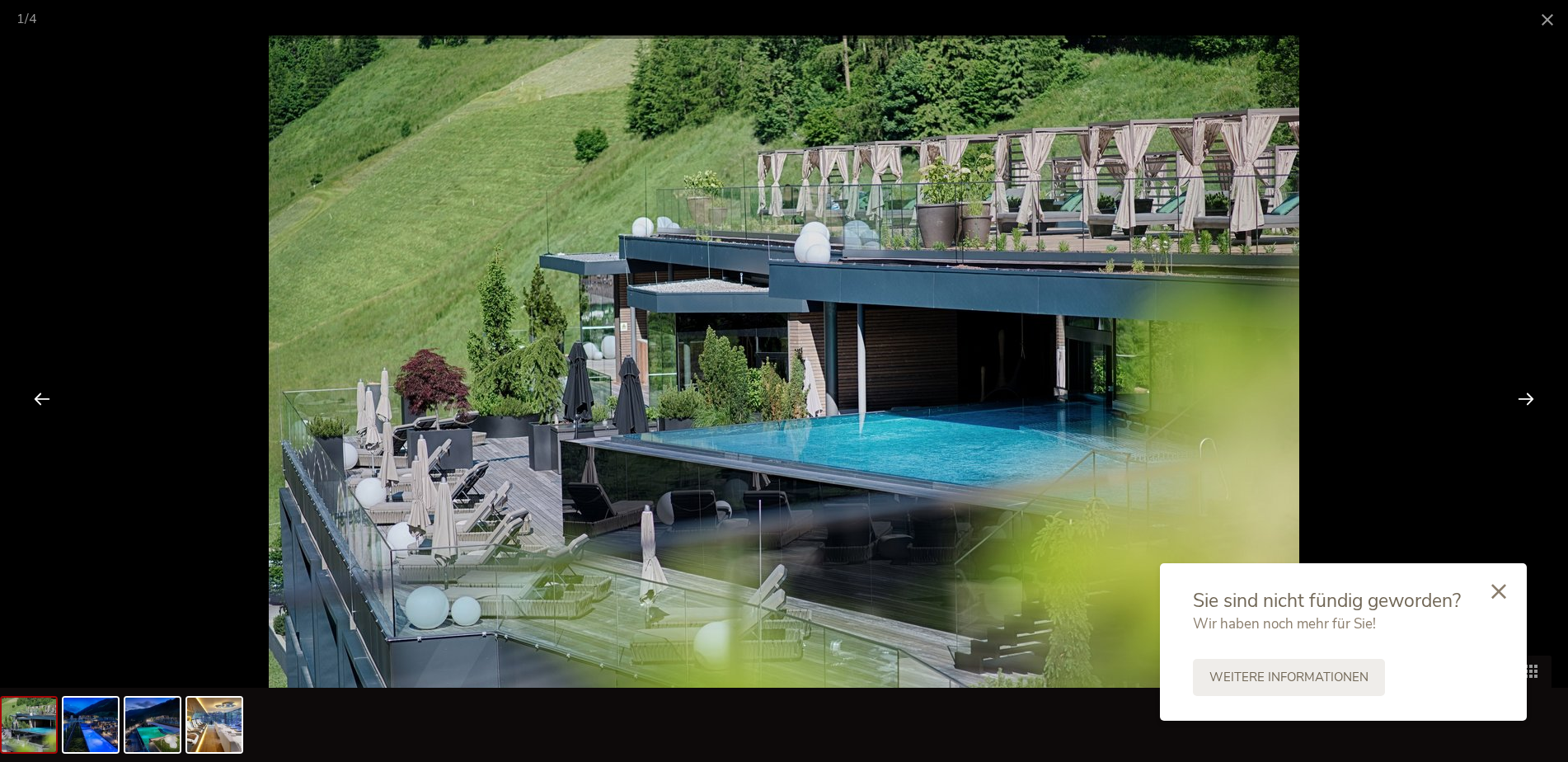
click at [1536, 407] on div at bounding box center [1526, 398] width 51 height 51
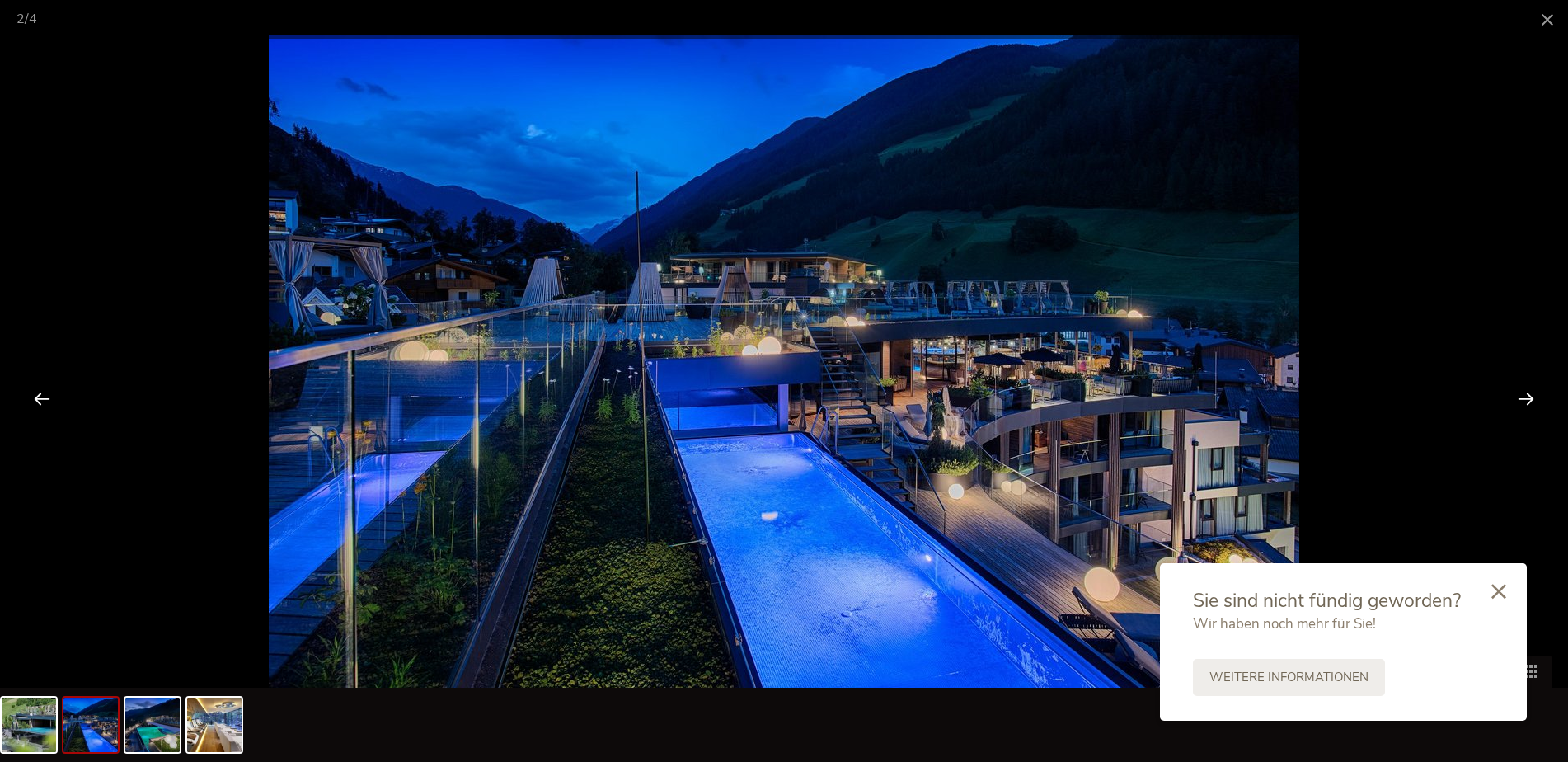
click at [1532, 404] on div at bounding box center [1526, 398] width 51 height 51
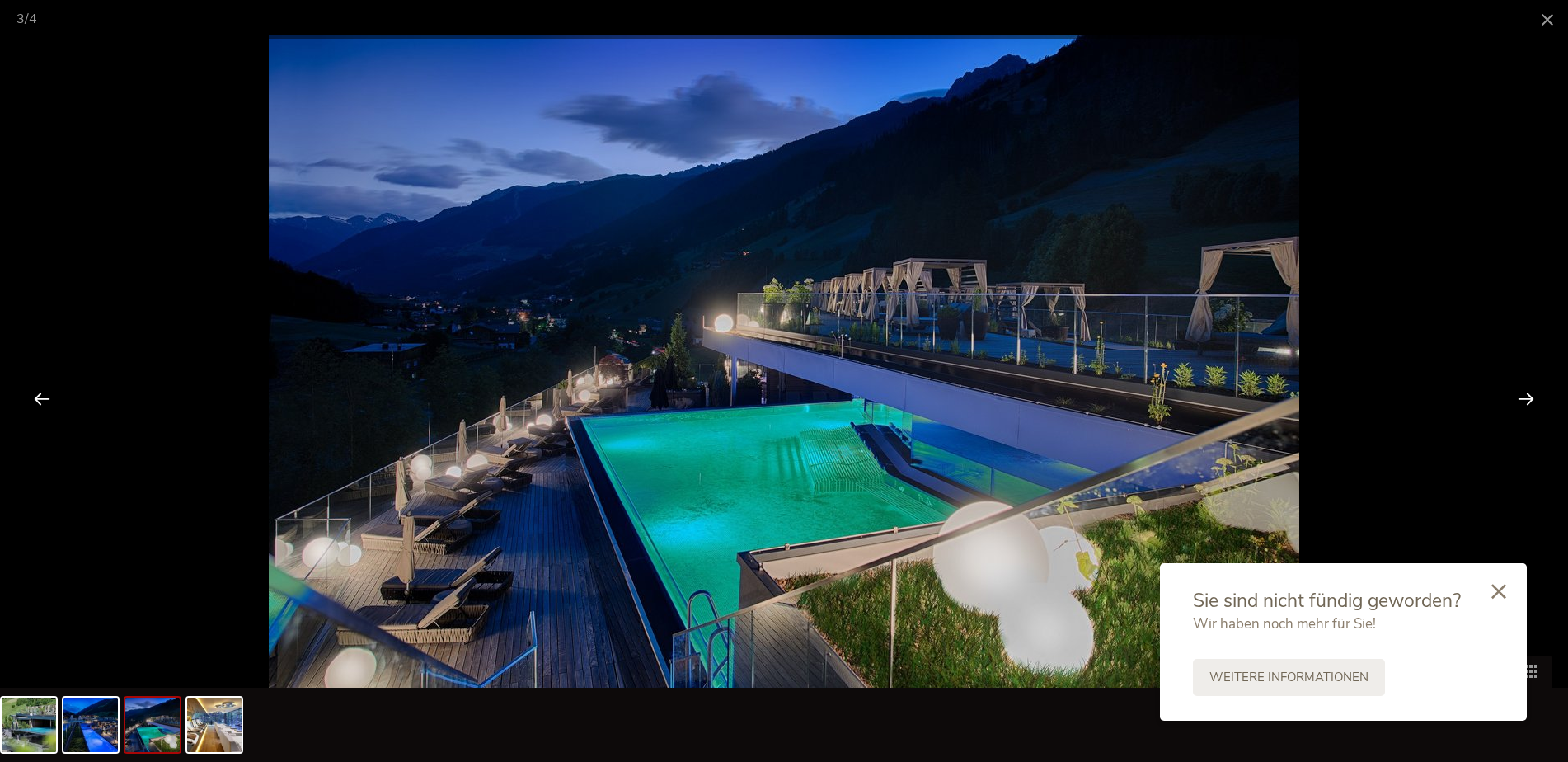
click at [1532, 404] on div at bounding box center [1526, 398] width 51 height 51
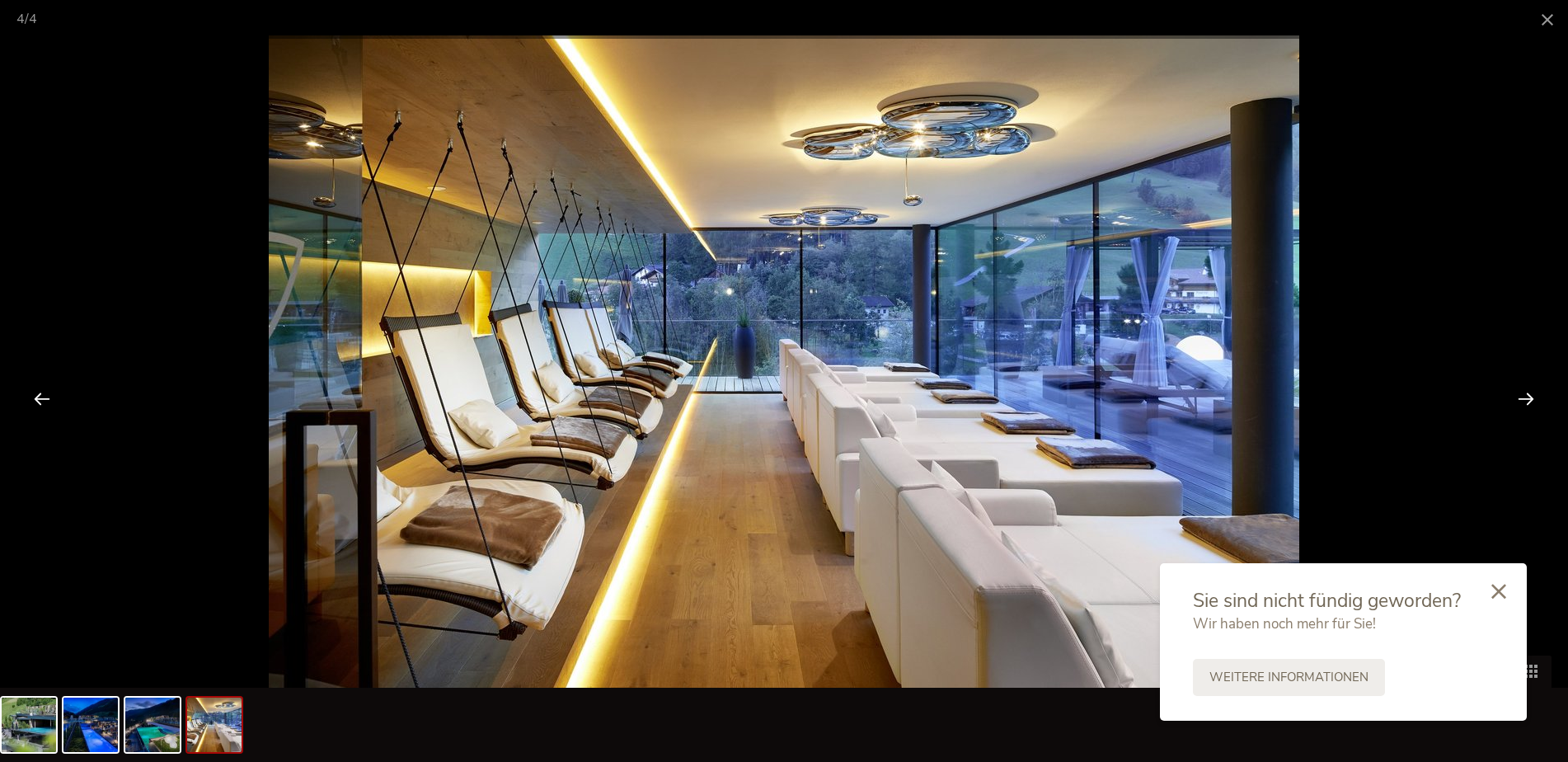
click at [1532, 404] on div at bounding box center [1526, 398] width 51 height 51
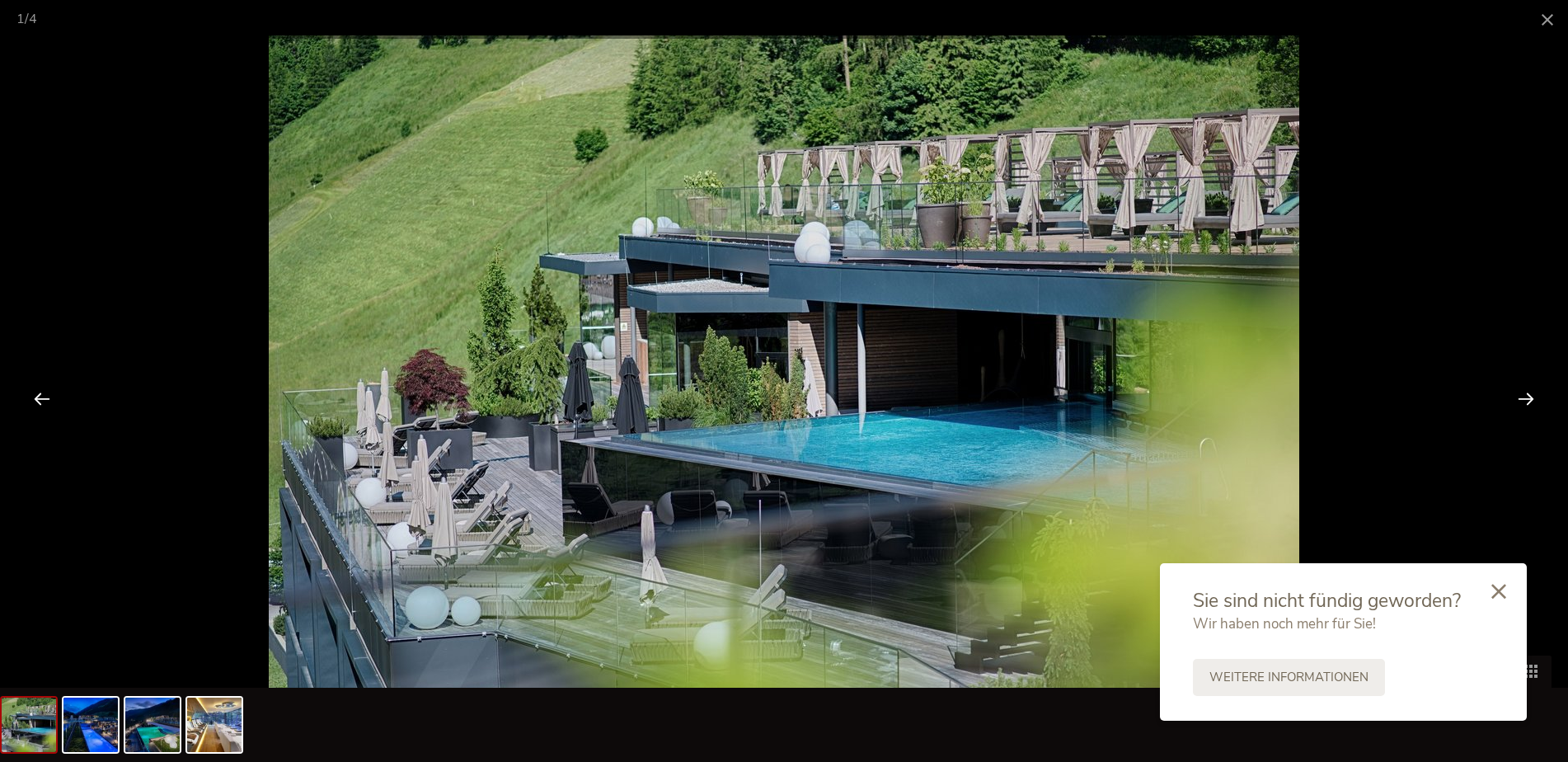
click at [1532, 404] on div at bounding box center [1526, 398] width 51 height 51
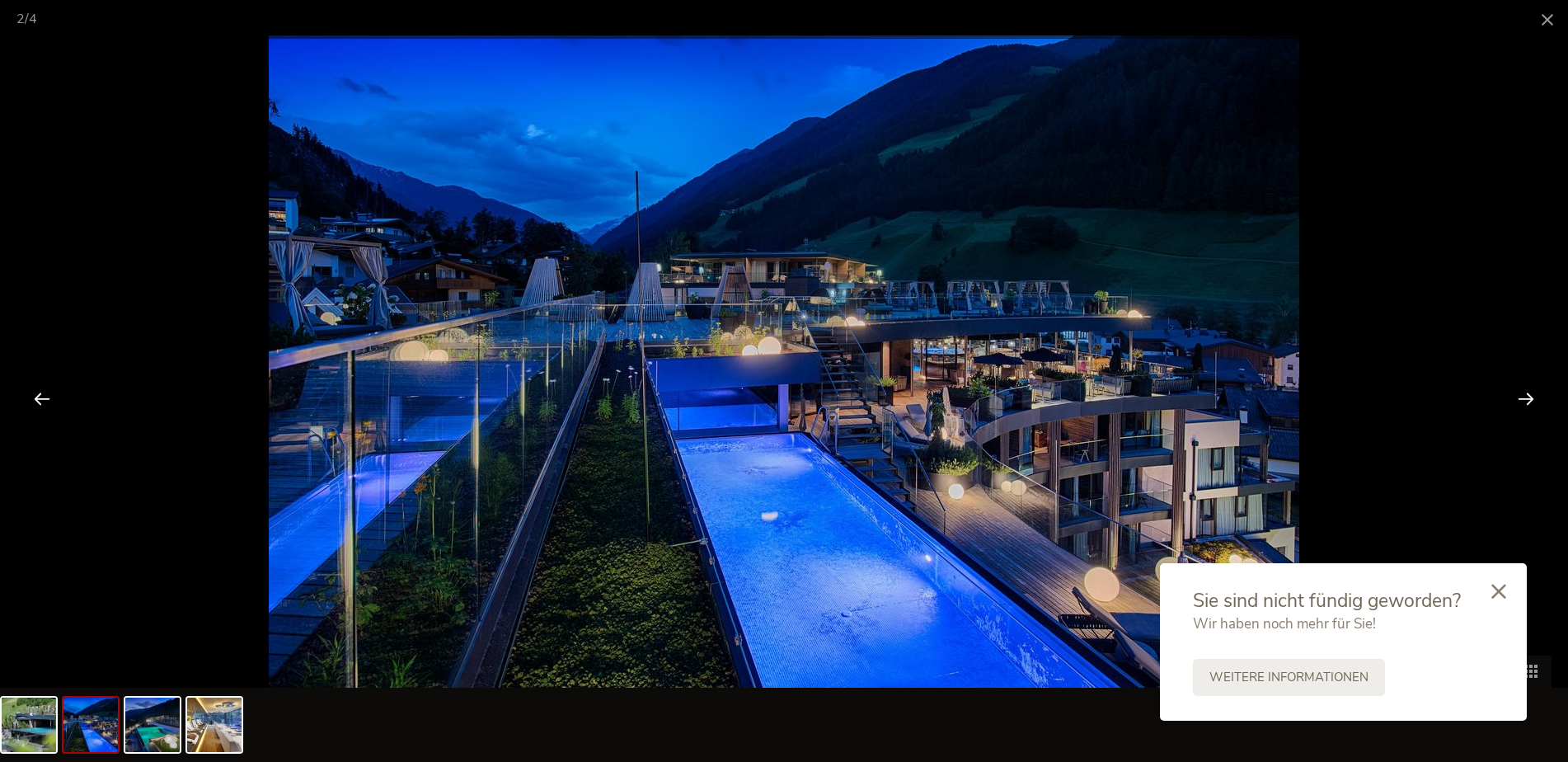
click at [1532, 404] on div at bounding box center [1526, 398] width 51 height 51
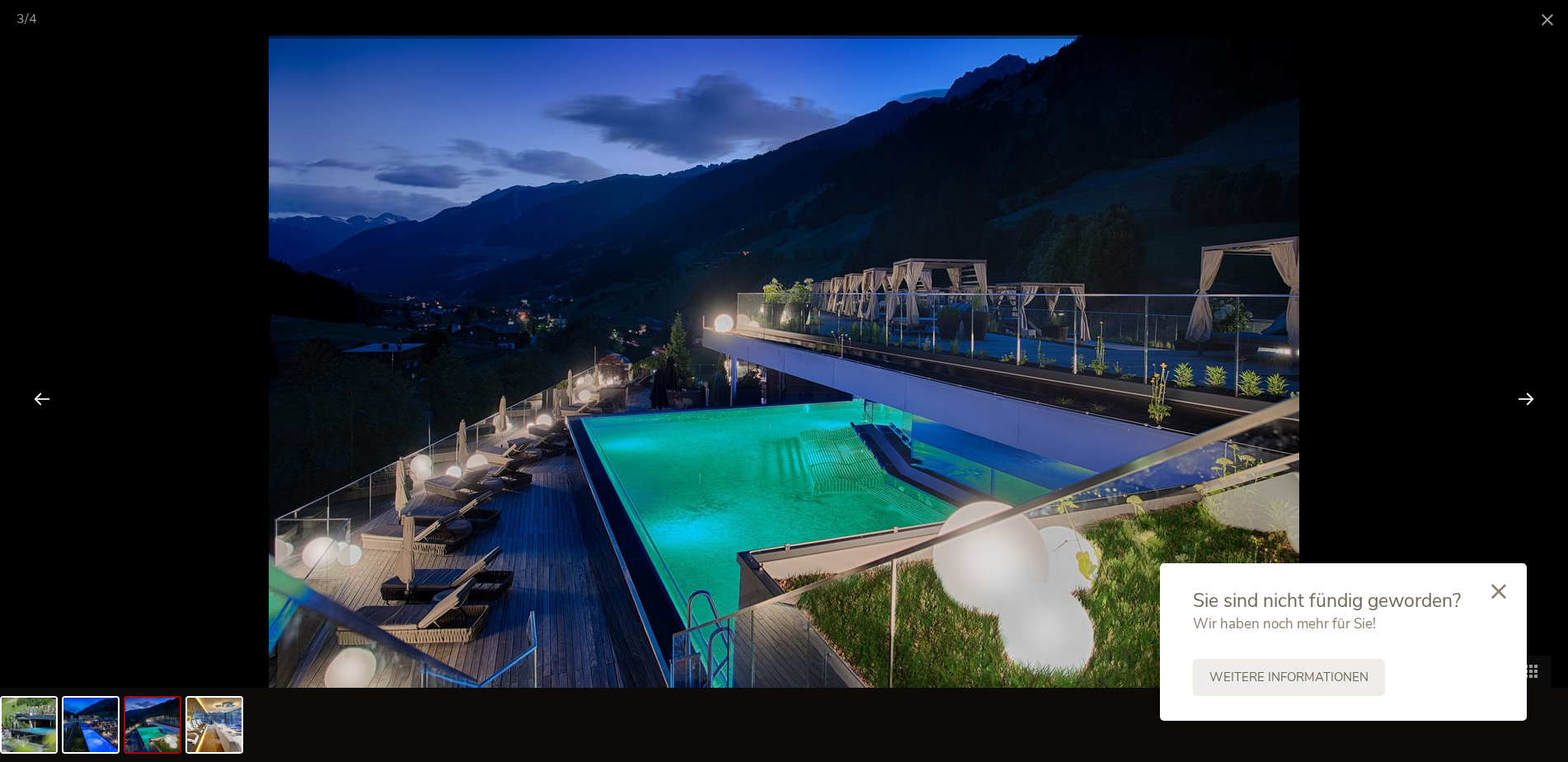
click at [1532, 404] on div at bounding box center [1526, 398] width 51 height 51
click at [1542, 28] on span at bounding box center [1547, 20] width 42 height 39
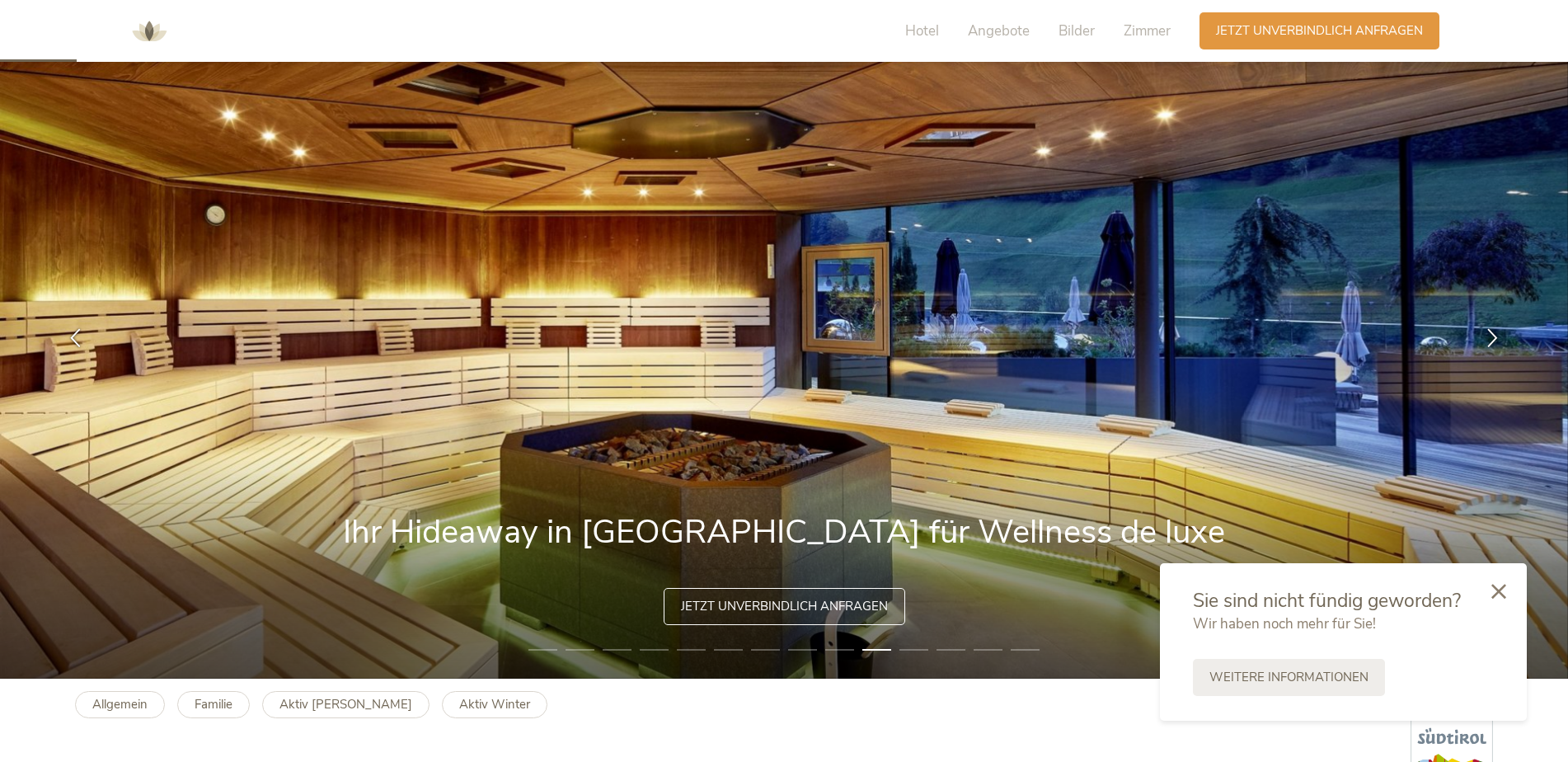
scroll to position [82, 0]
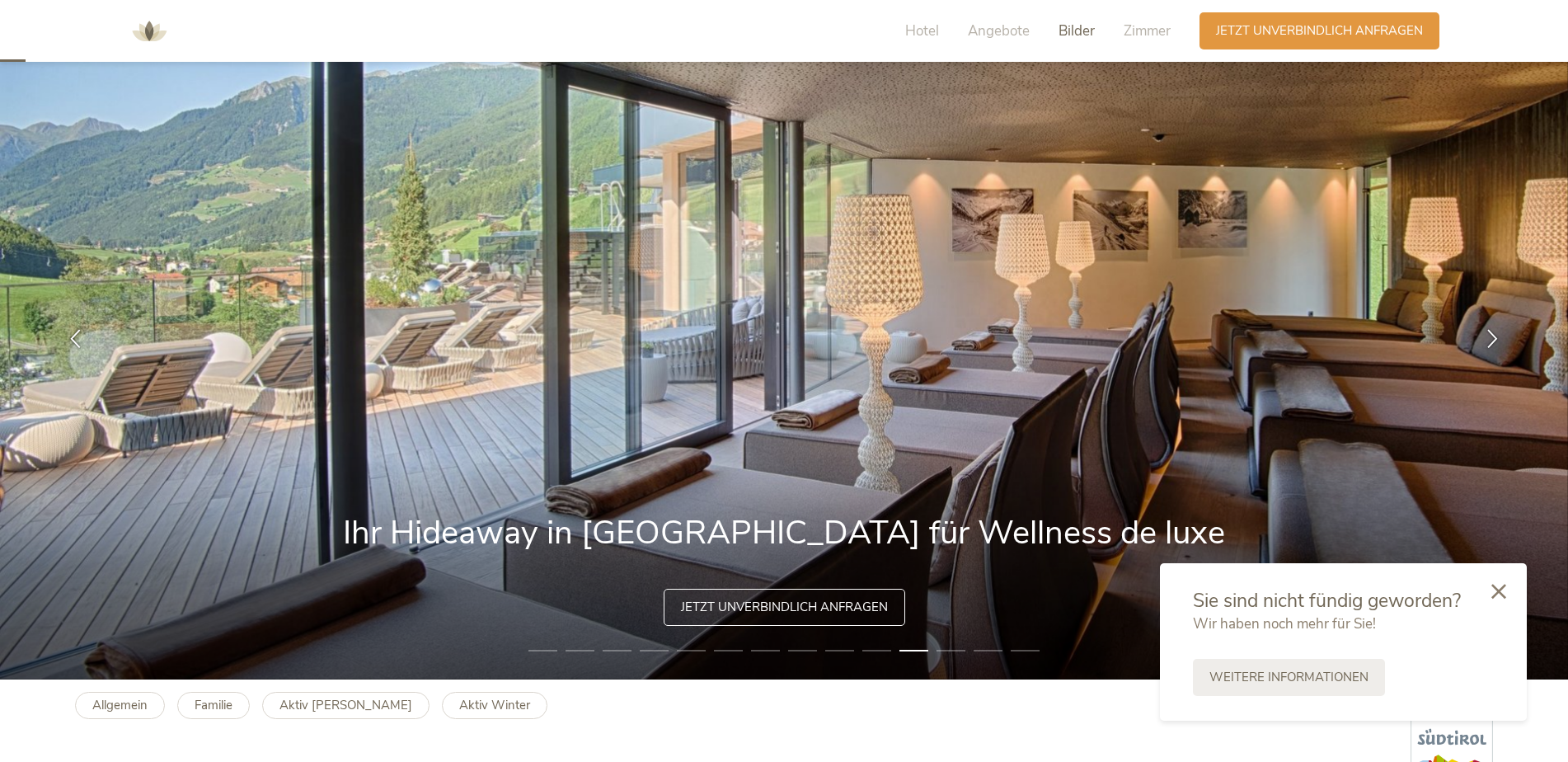
click at [1066, 30] on span "Bilder" at bounding box center [1076, 31] width 37 height 19
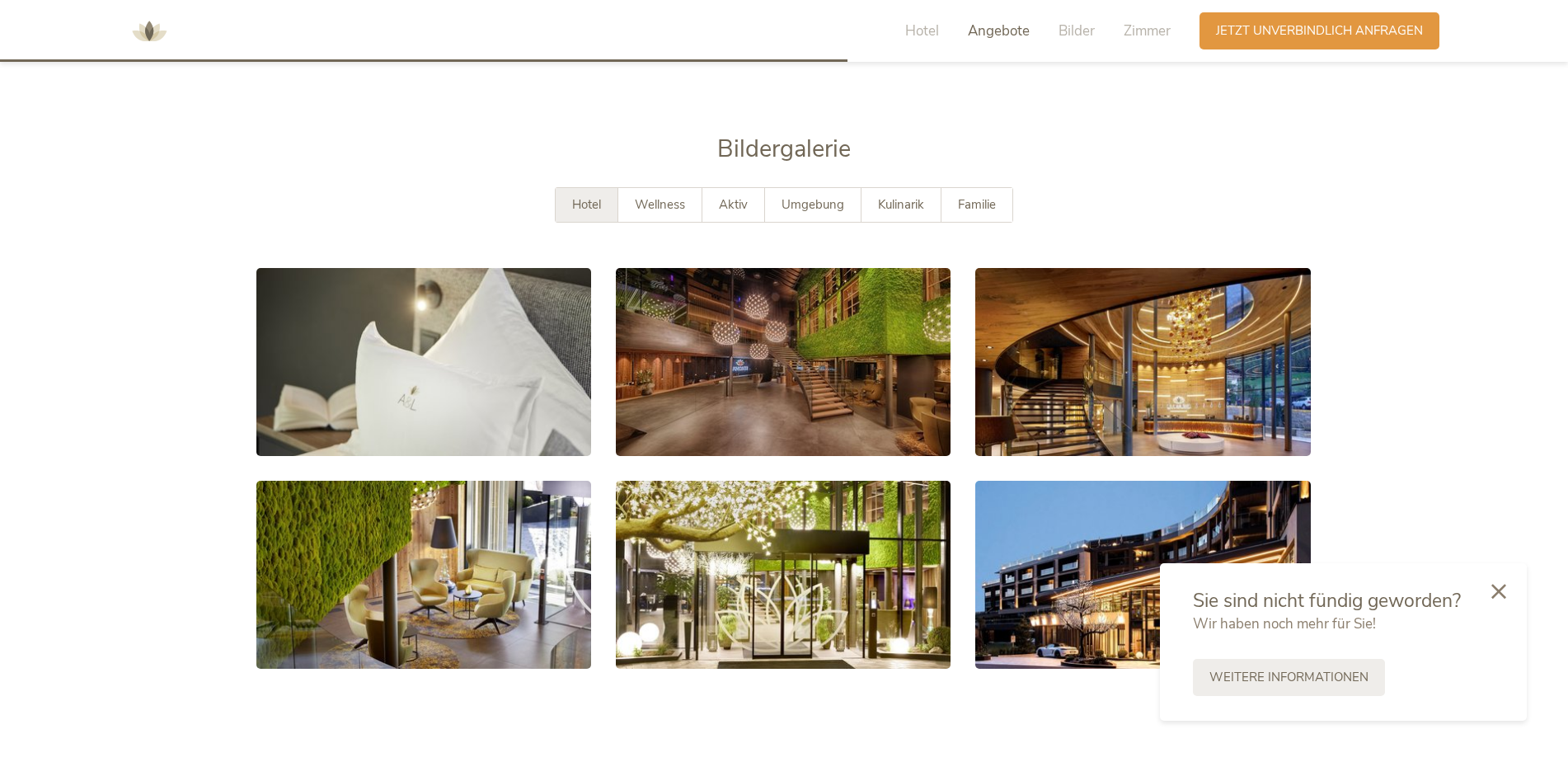
scroll to position [3116, 0]
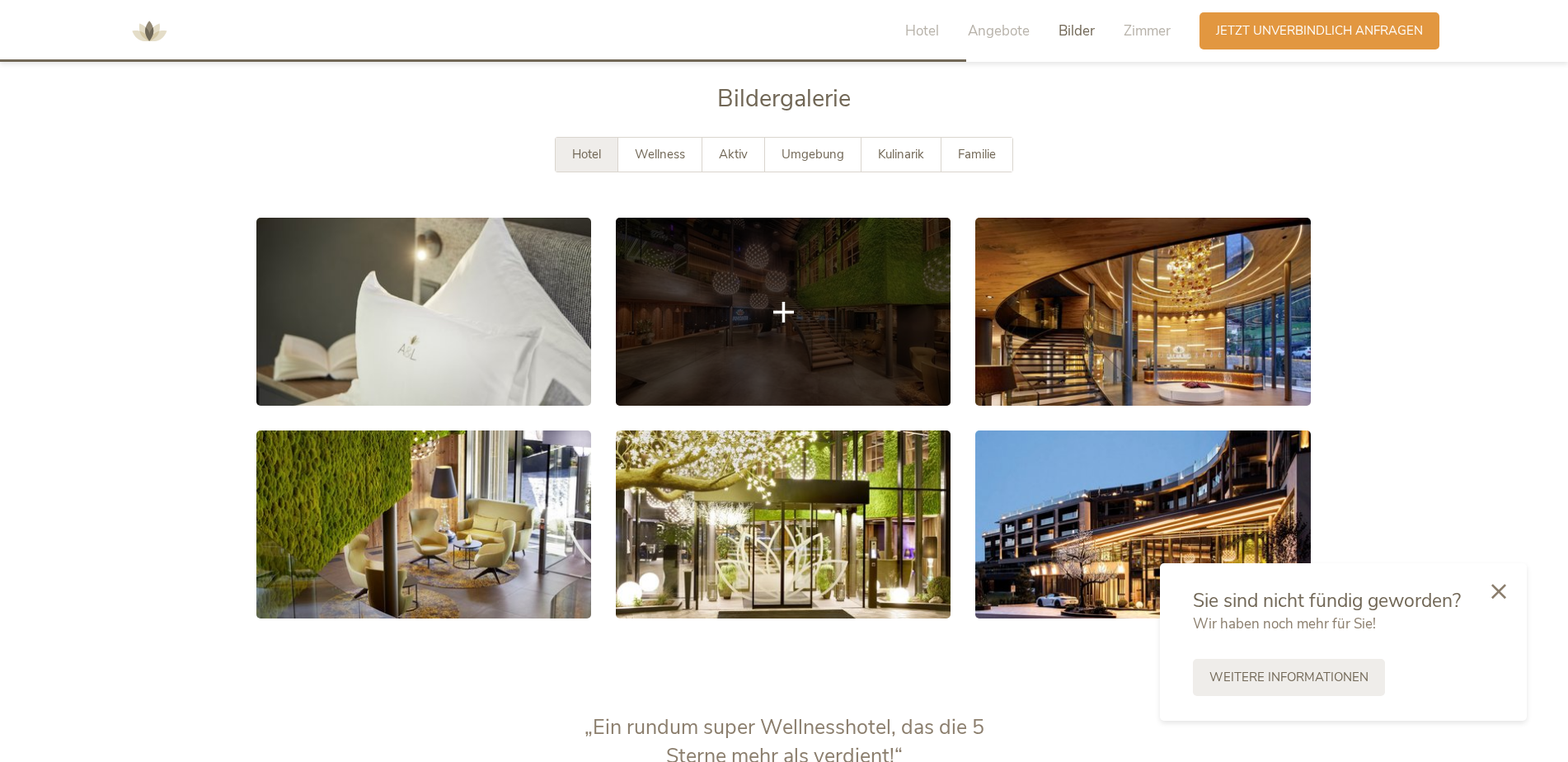
click at [860, 343] on link at bounding box center [783, 311] width 335 height 188
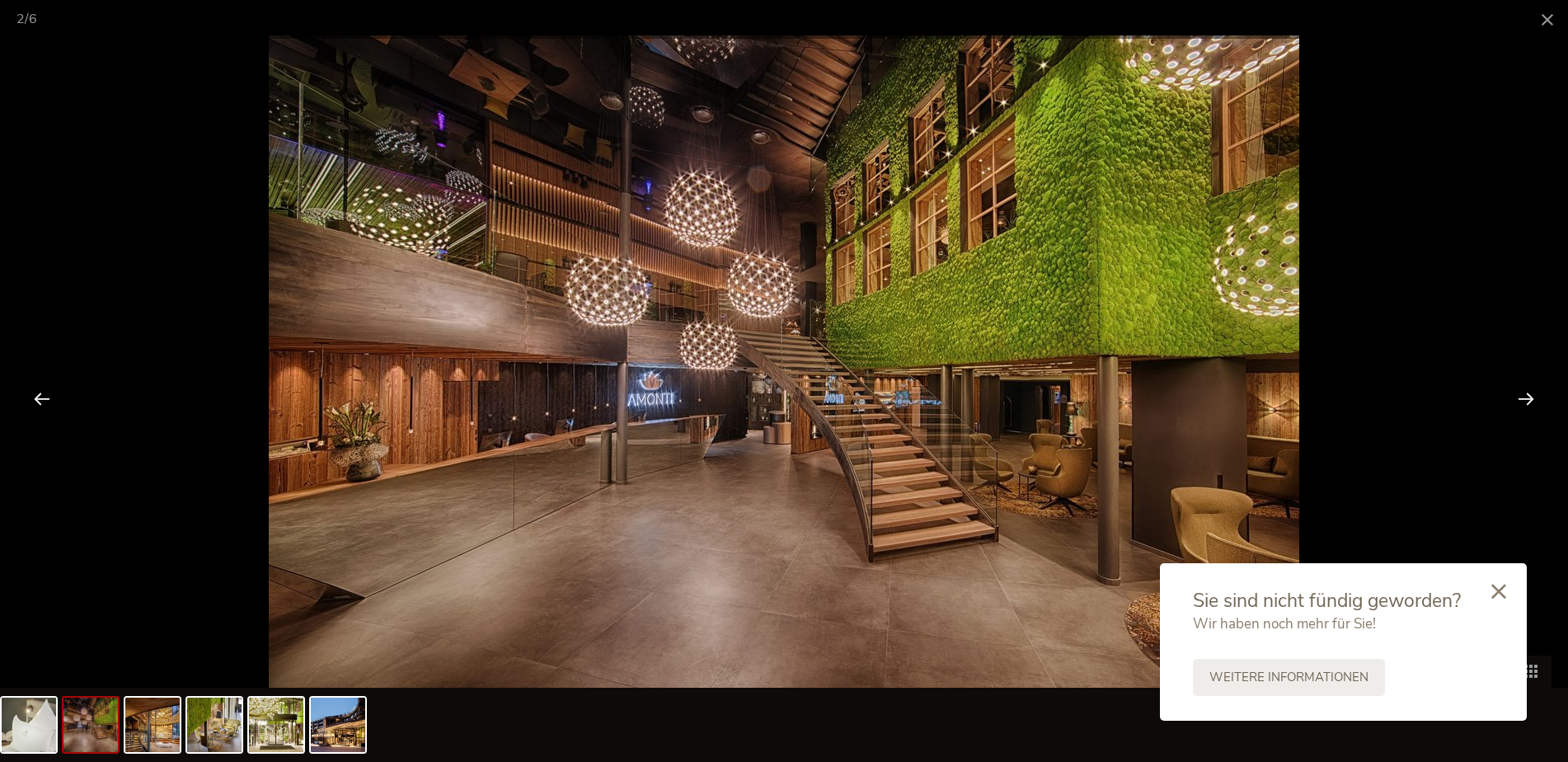
click at [1510, 402] on div at bounding box center [1526, 398] width 51 height 51
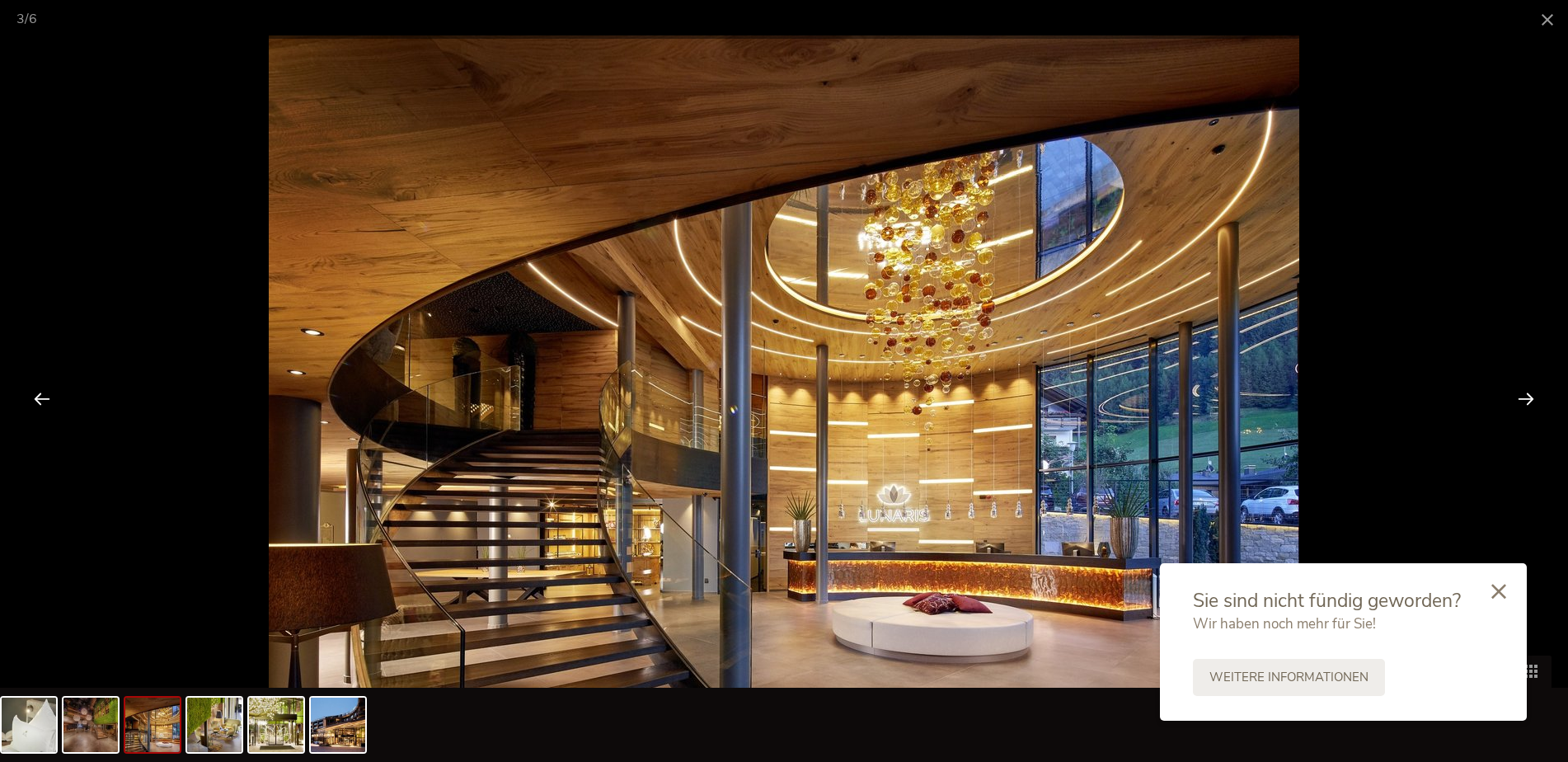
click at [1510, 402] on div at bounding box center [1526, 398] width 51 height 51
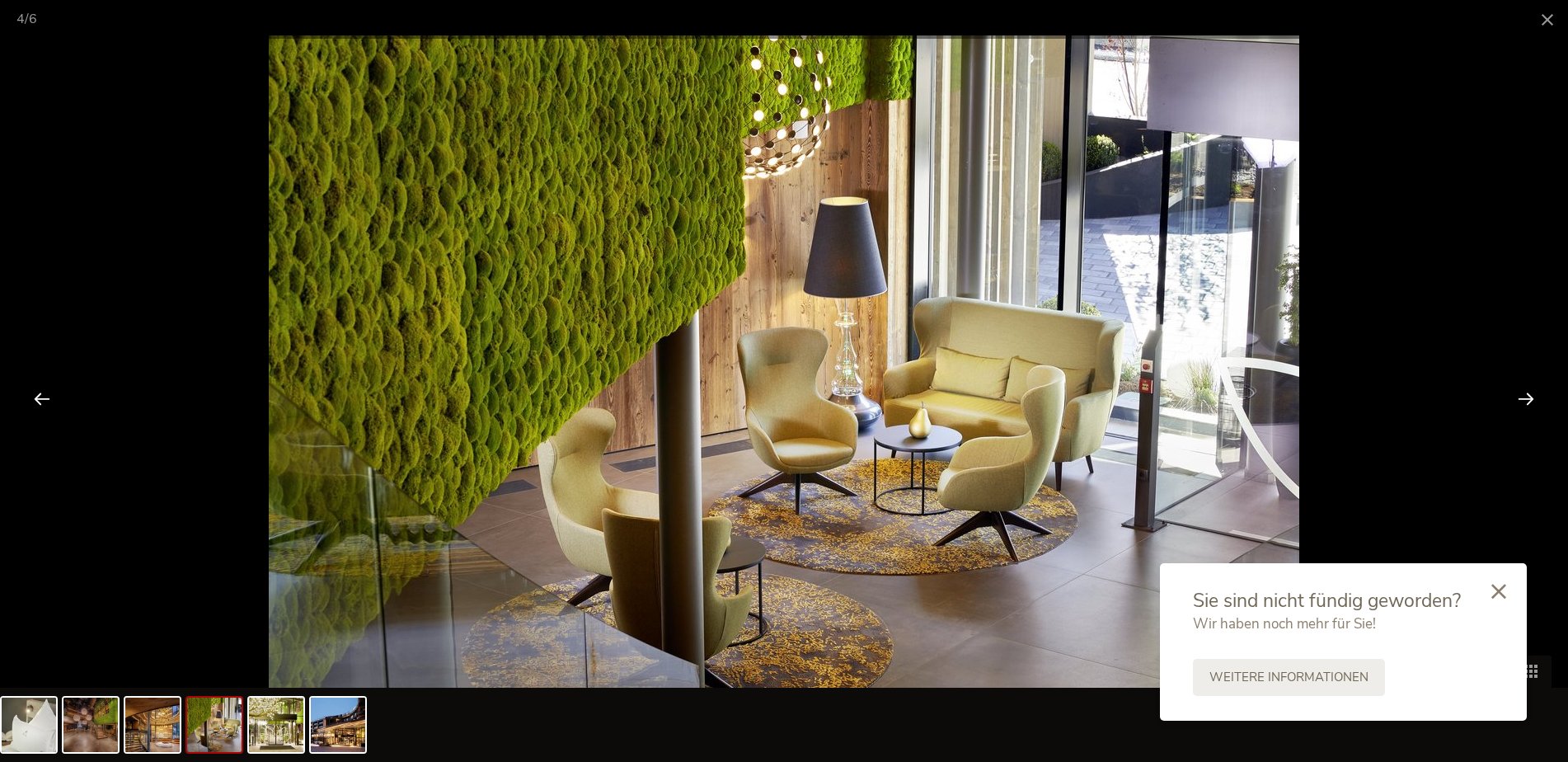
click at [1510, 402] on div at bounding box center [1526, 398] width 51 height 51
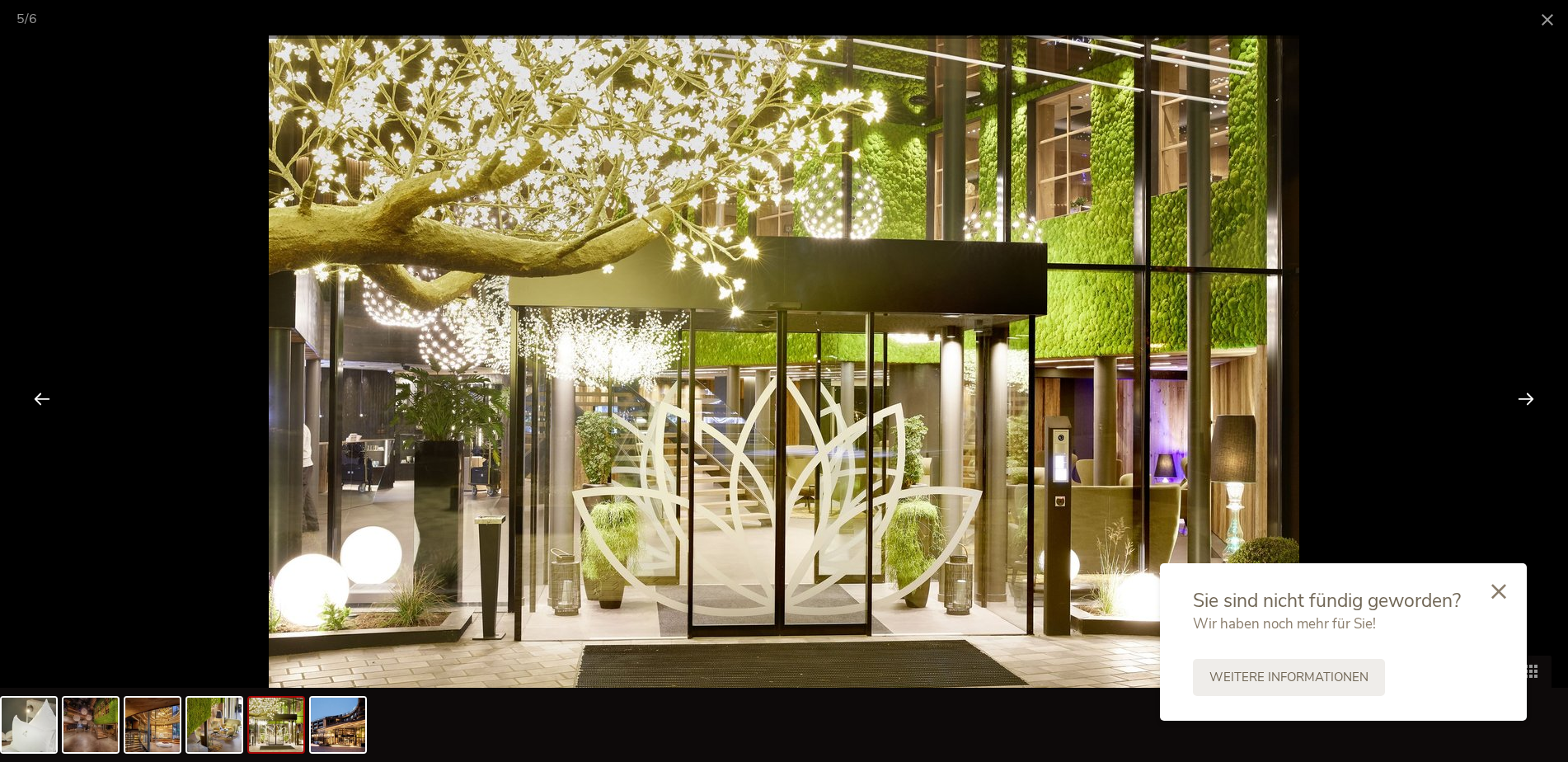
click at [1510, 402] on div at bounding box center [1526, 398] width 51 height 51
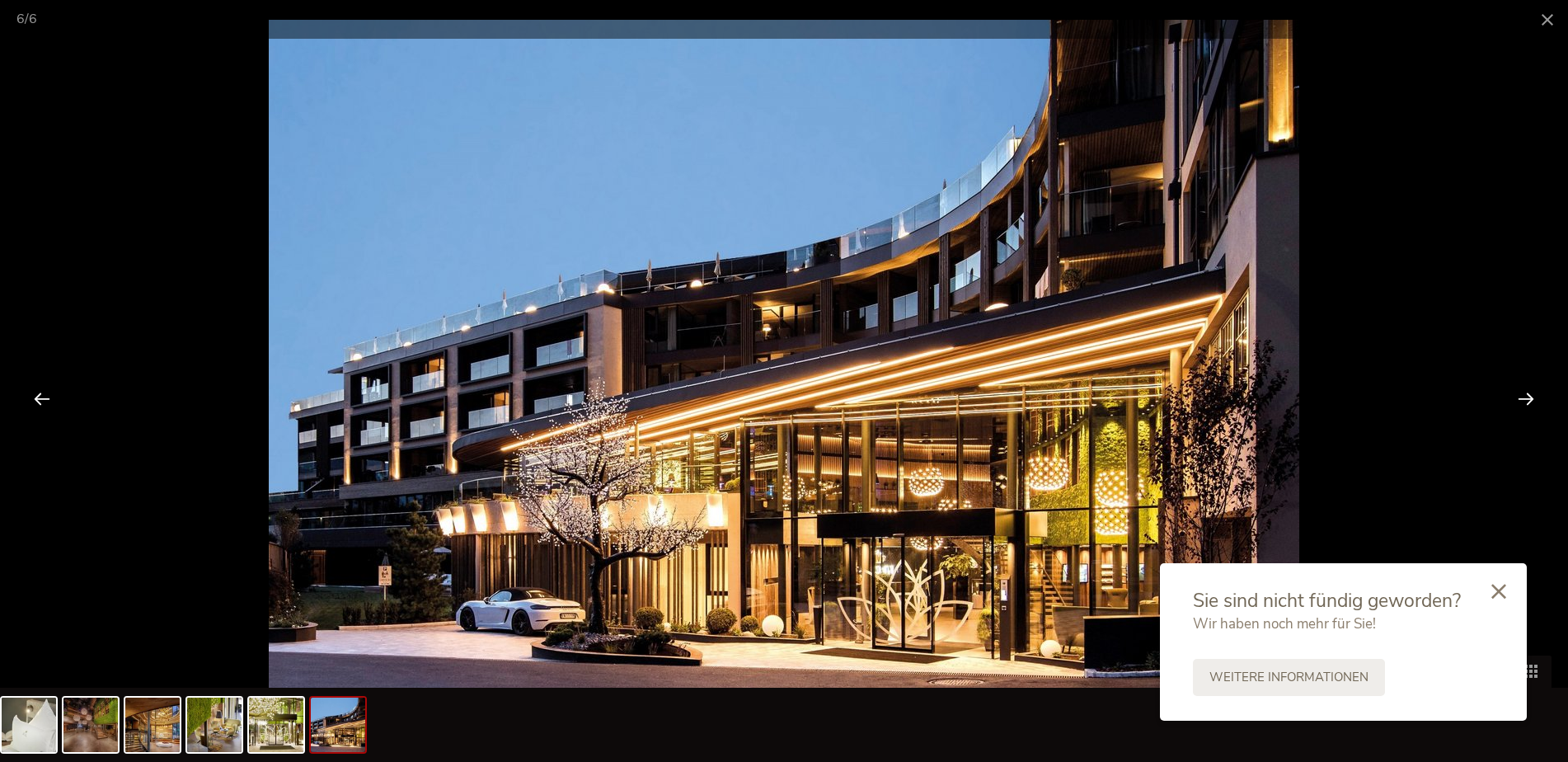
click at [1510, 402] on div at bounding box center [1526, 398] width 51 height 51
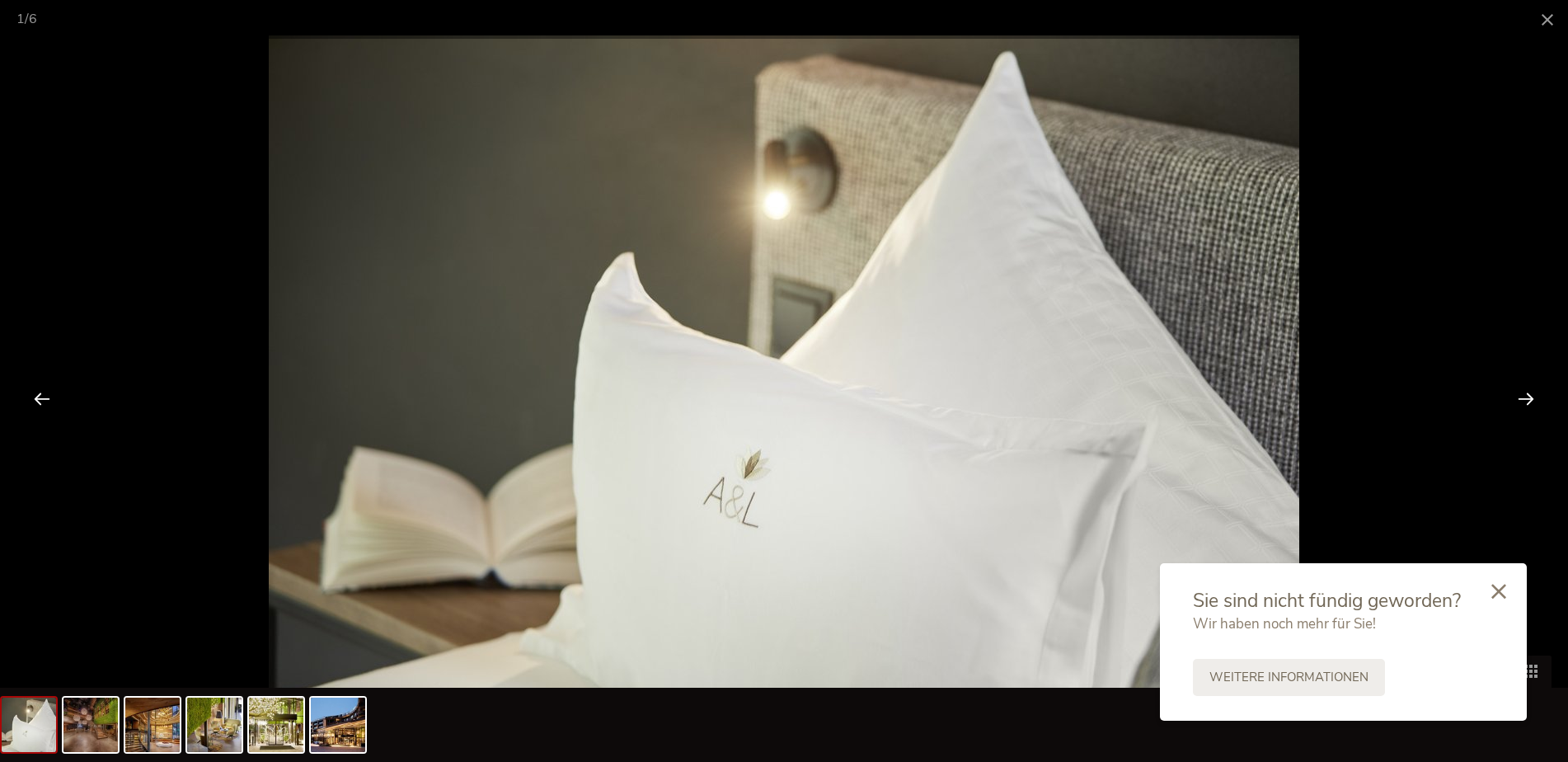
click at [1510, 402] on div at bounding box center [1526, 398] width 51 height 51
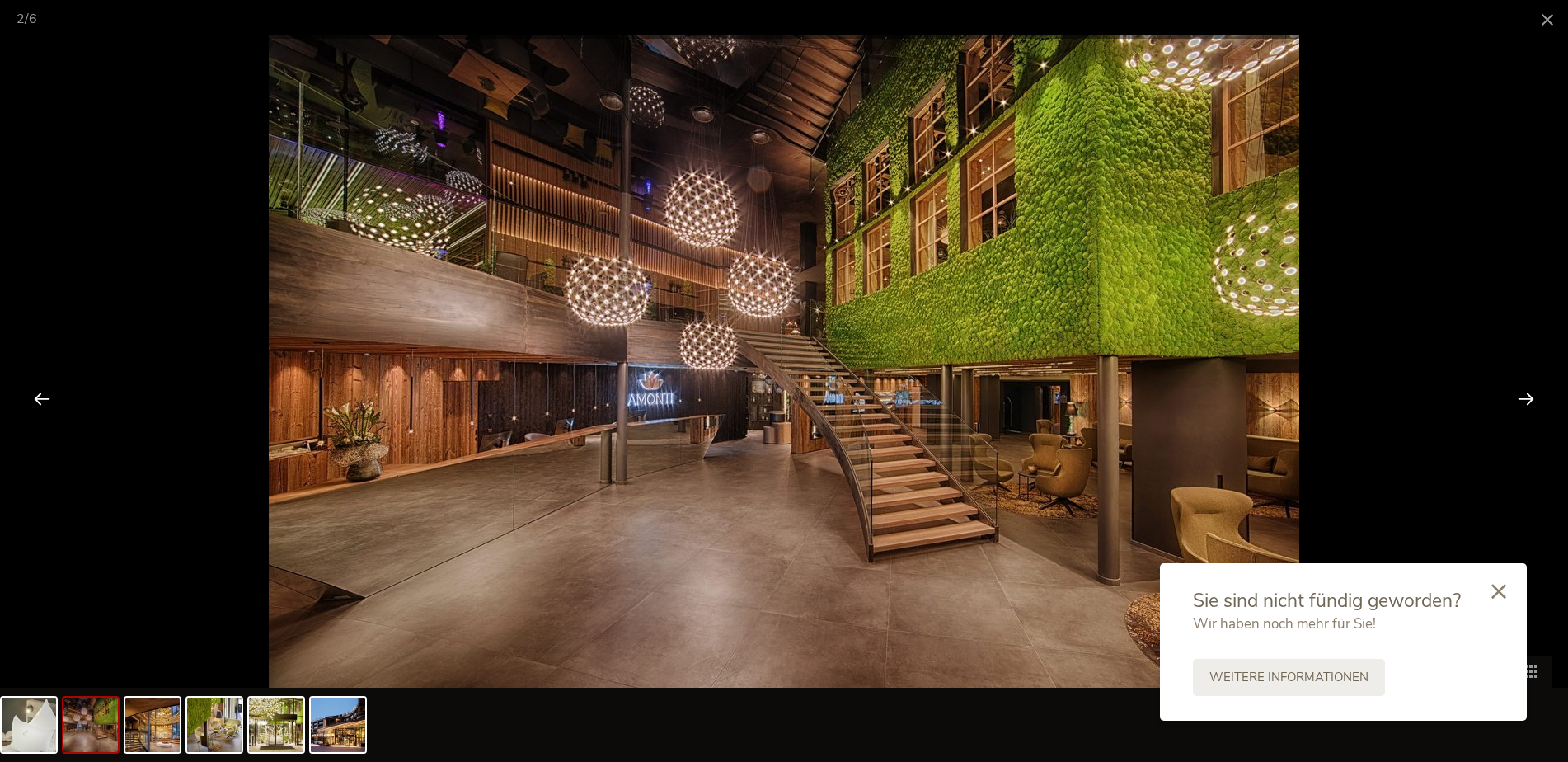
click at [1510, 402] on div at bounding box center [1526, 398] width 51 height 51
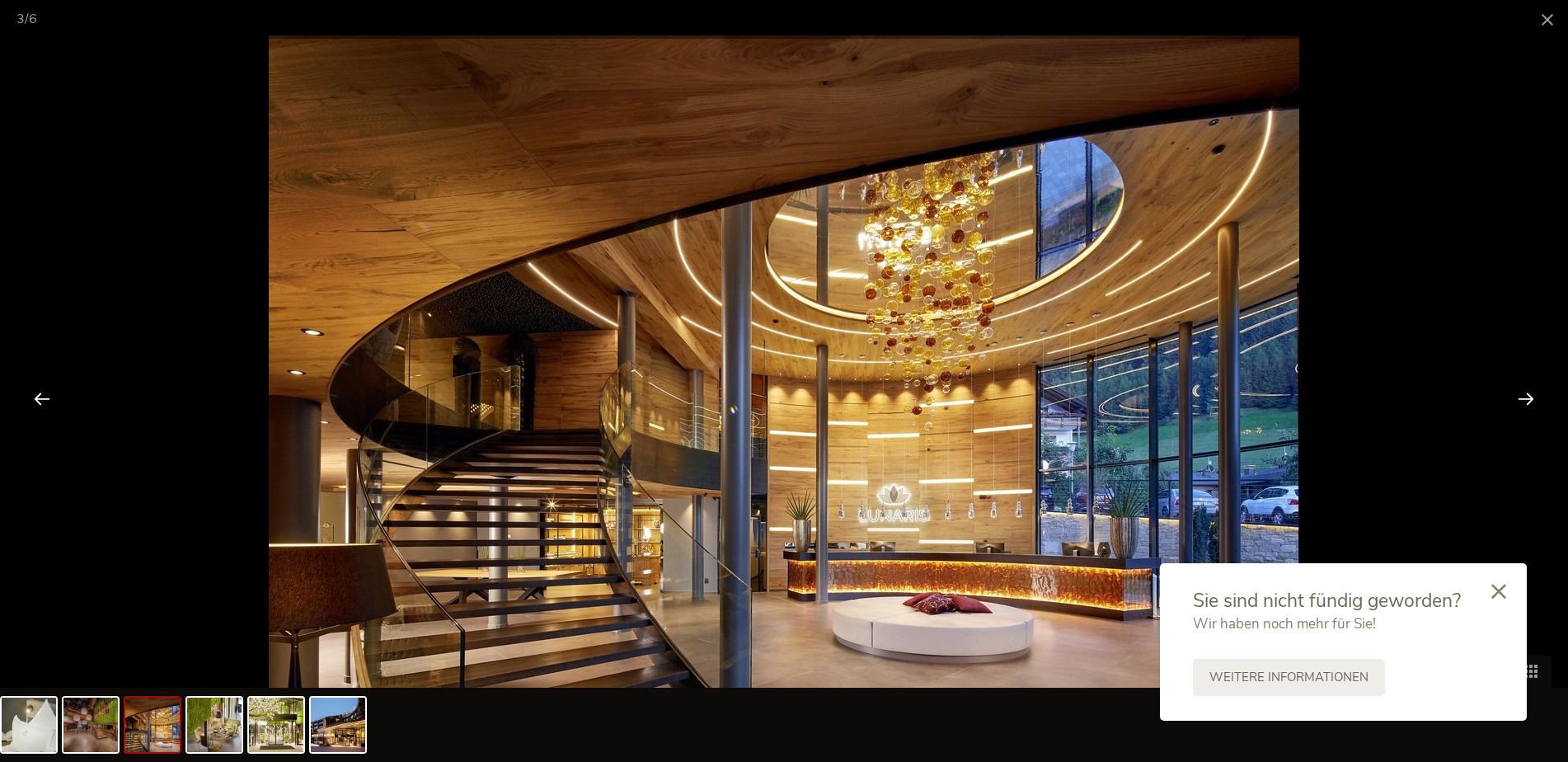
click at [1510, 402] on div at bounding box center [1526, 398] width 51 height 51
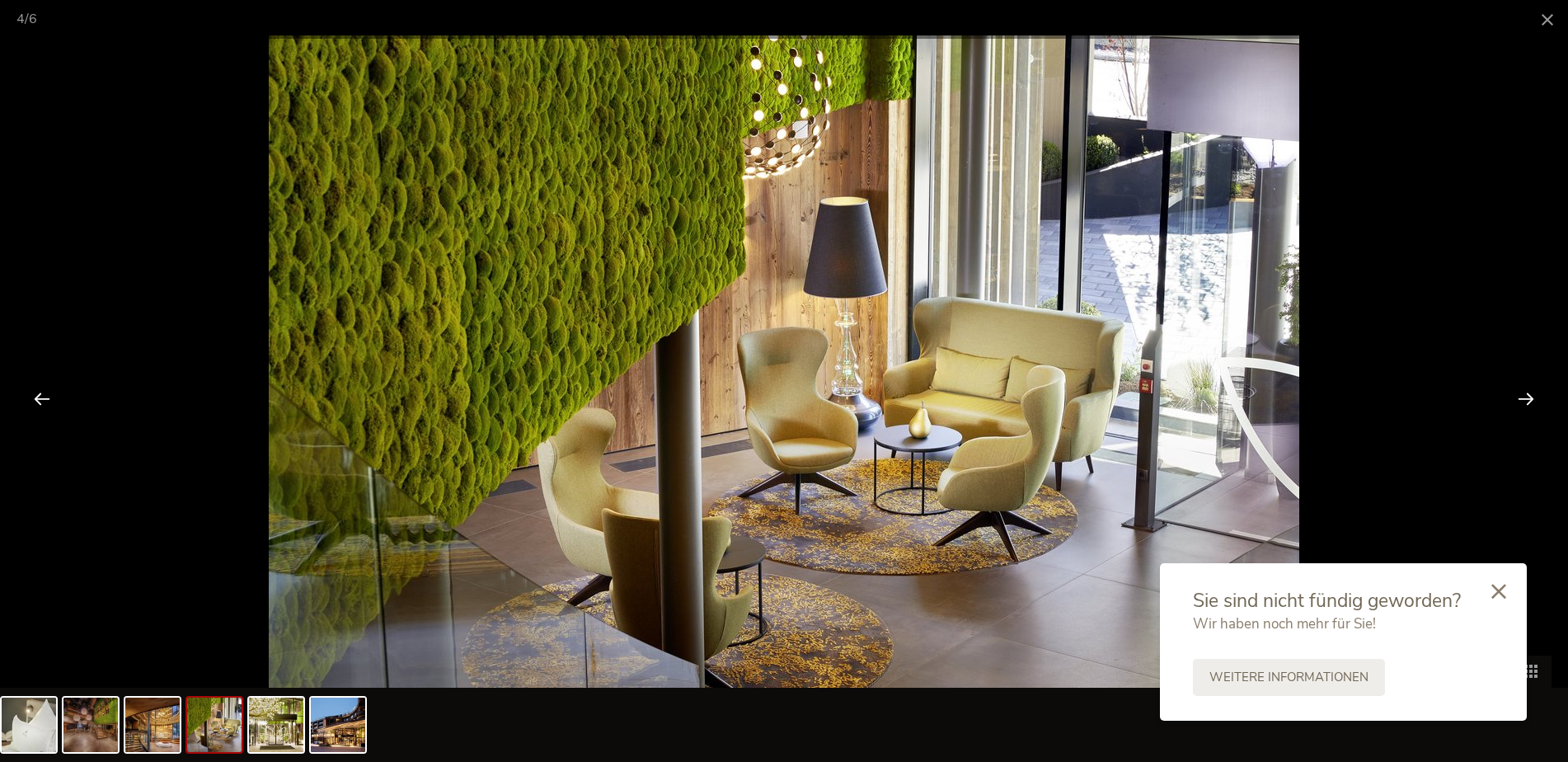
click at [1510, 402] on div at bounding box center [1526, 398] width 51 height 51
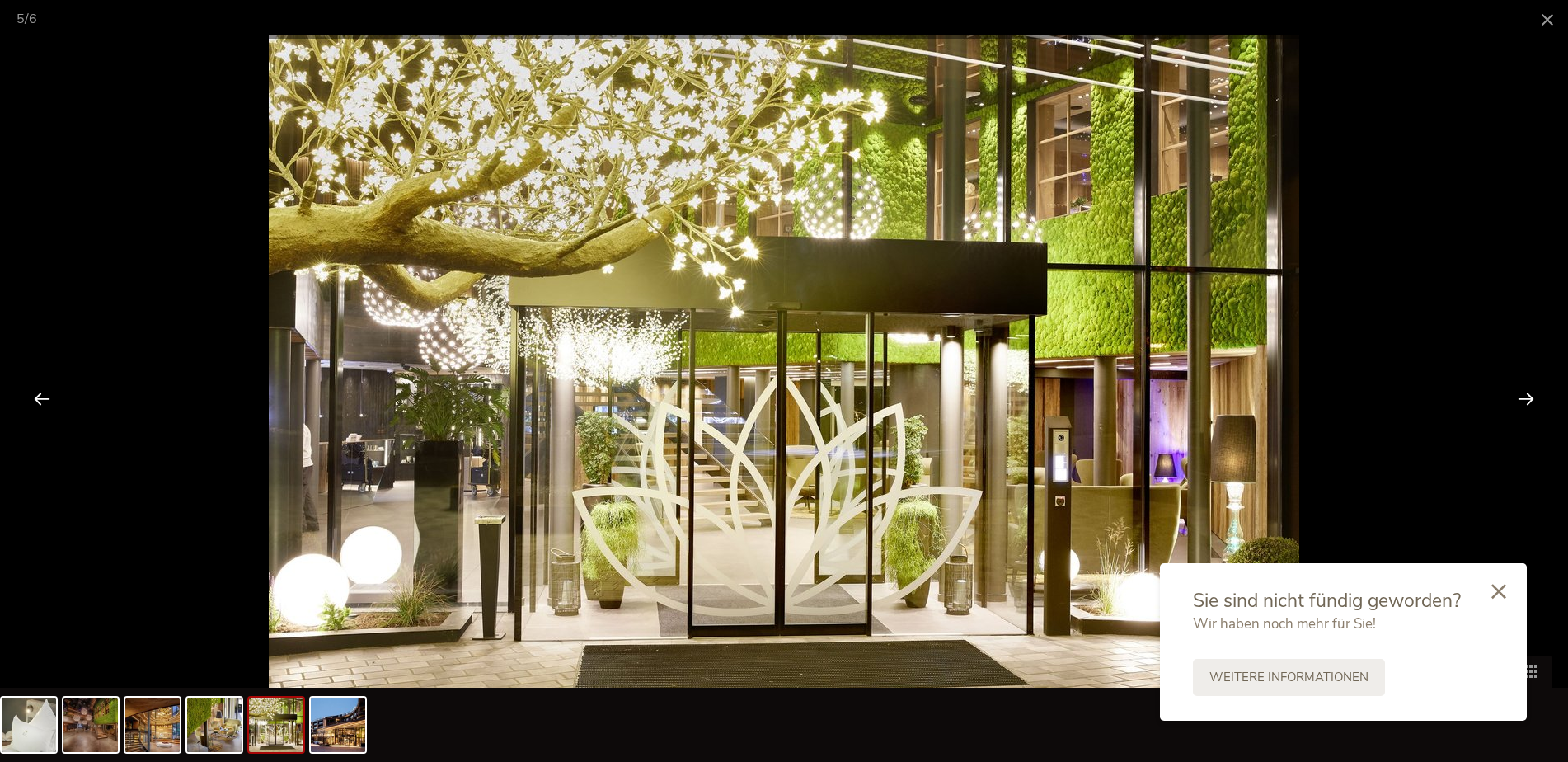
click at [1510, 402] on div at bounding box center [1526, 398] width 51 height 51
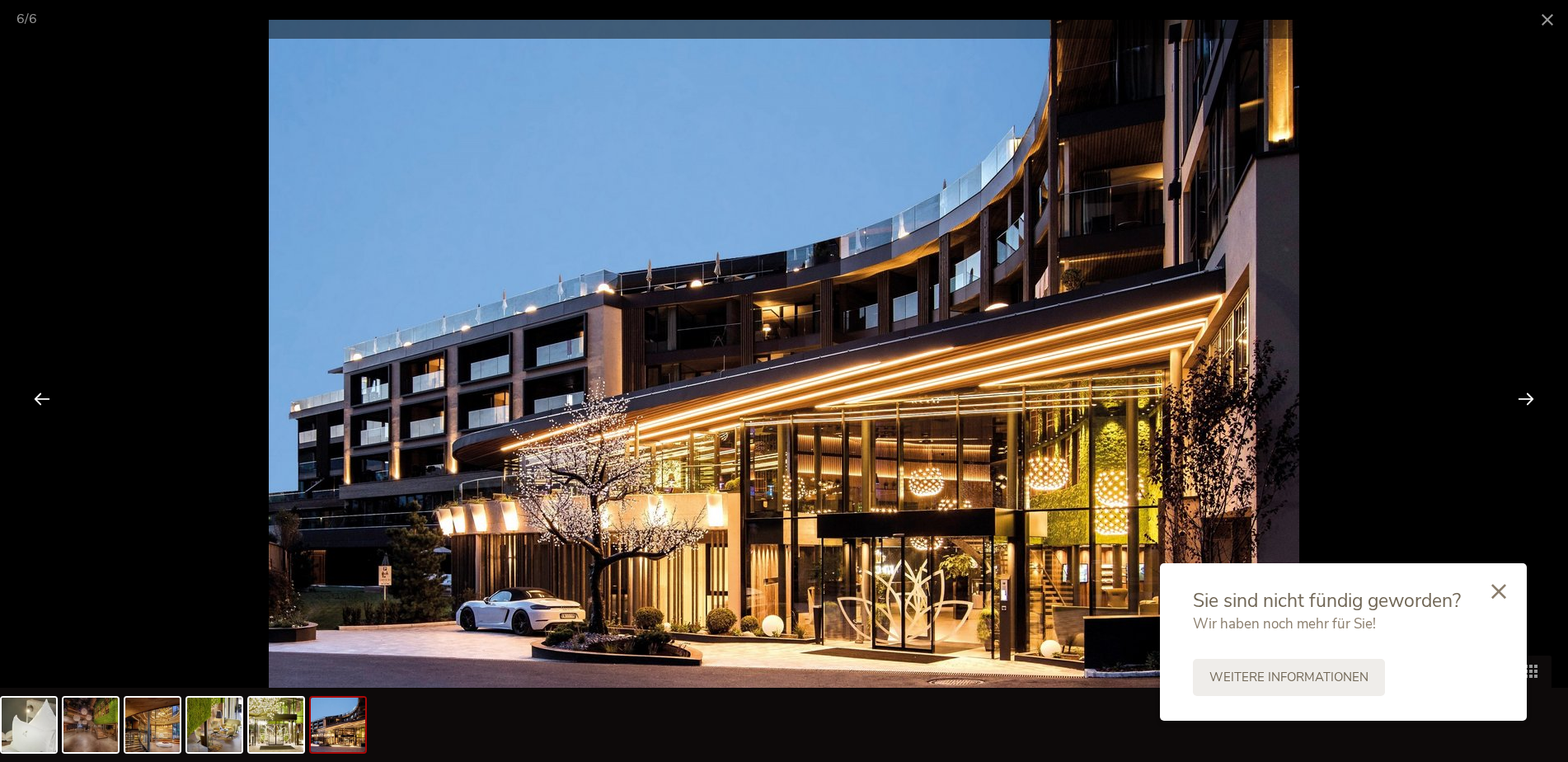
click at [1510, 402] on div at bounding box center [1526, 398] width 51 height 51
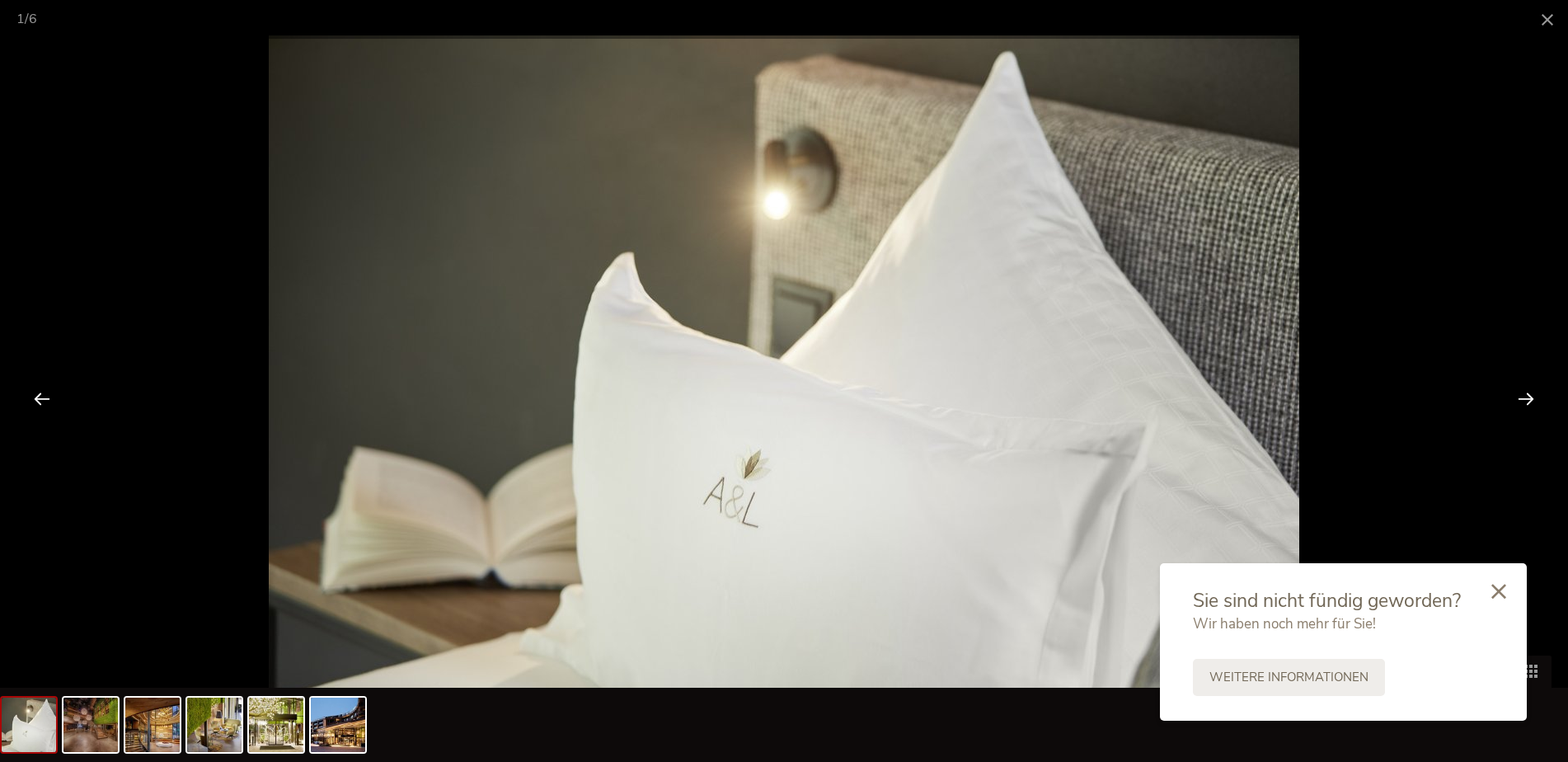
click at [1510, 402] on div at bounding box center [1526, 398] width 51 height 51
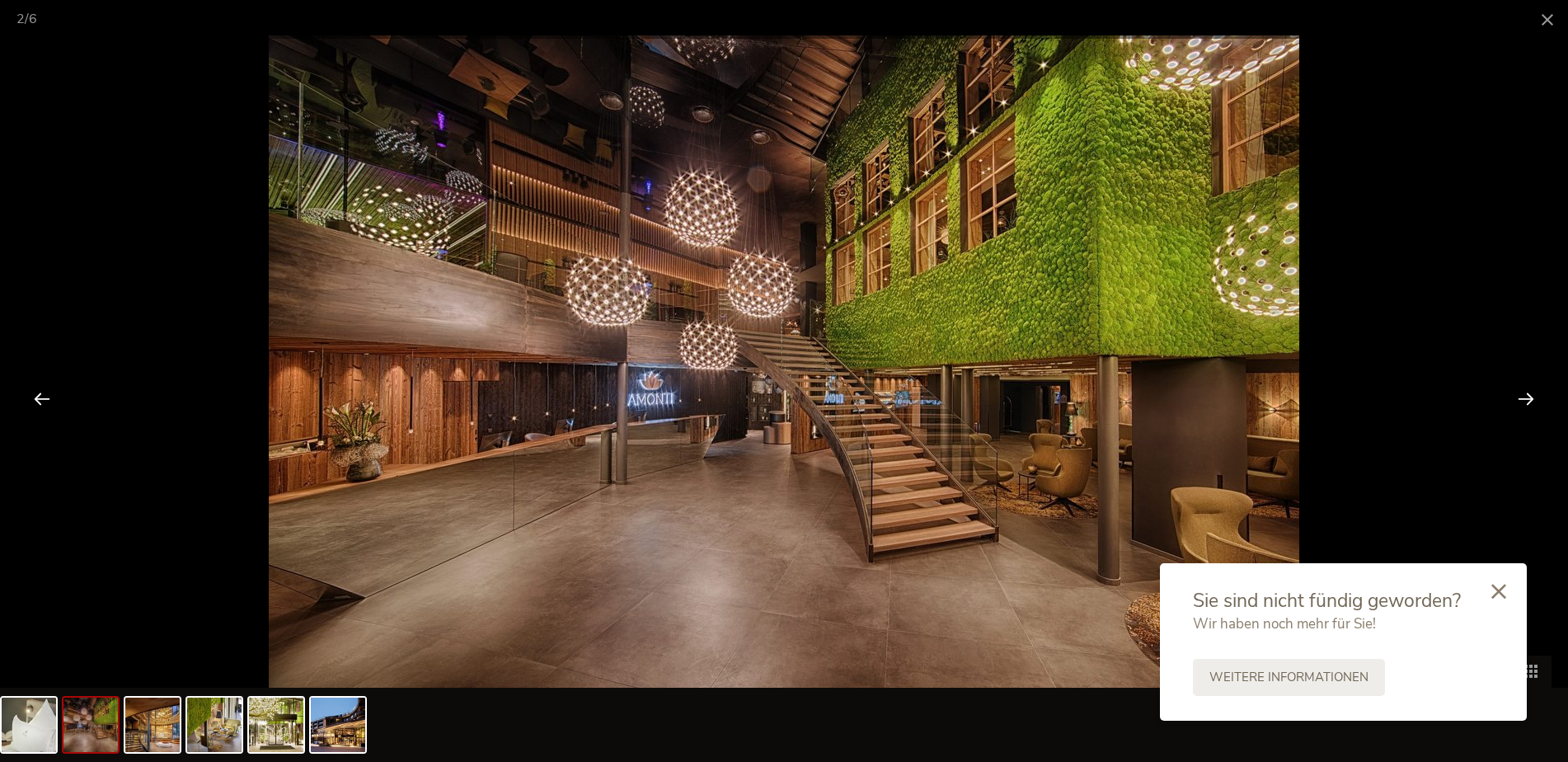
click at [1510, 402] on div at bounding box center [1526, 398] width 51 height 51
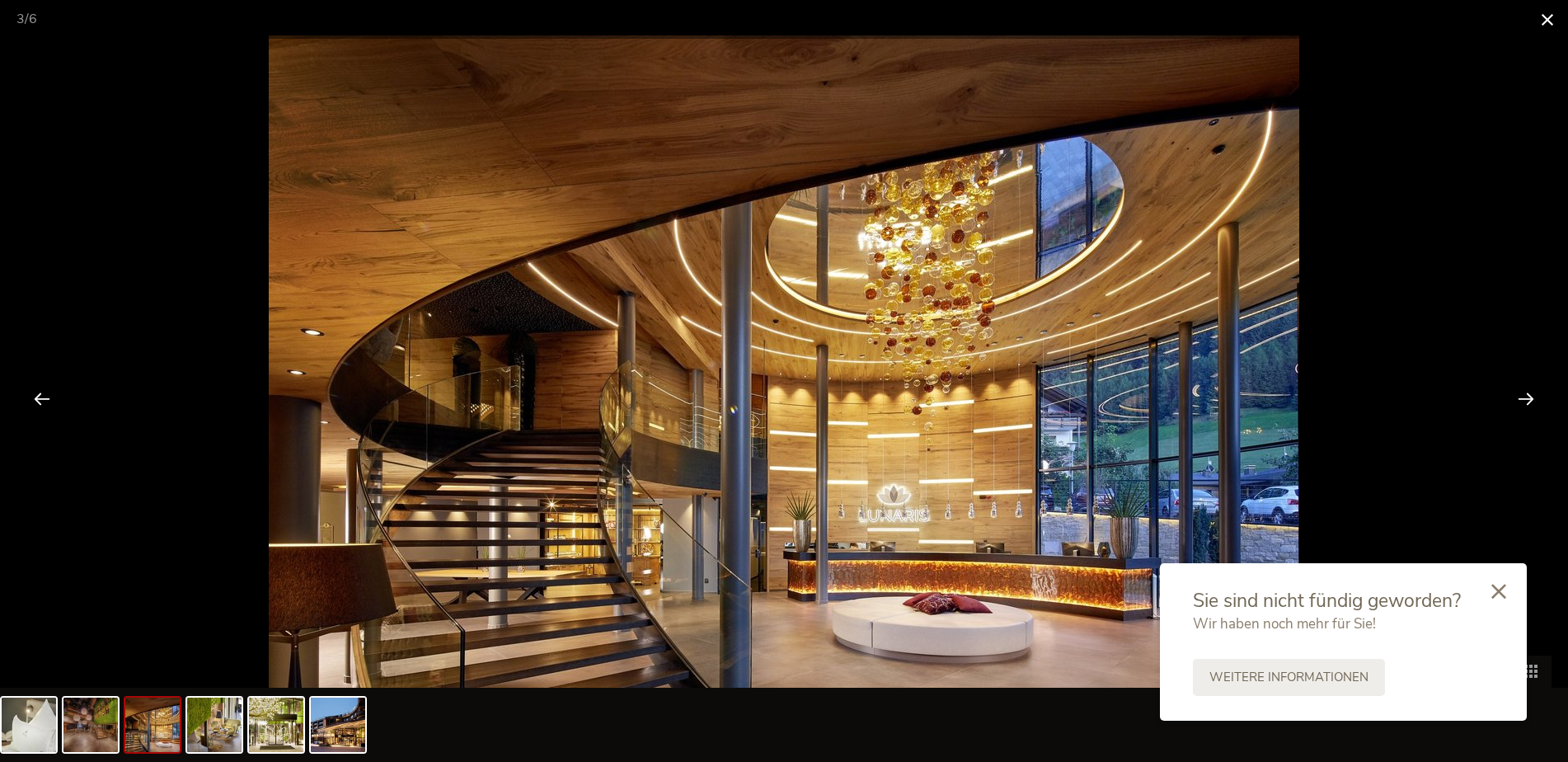
click at [1547, 26] on span at bounding box center [1547, 20] width 42 height 39
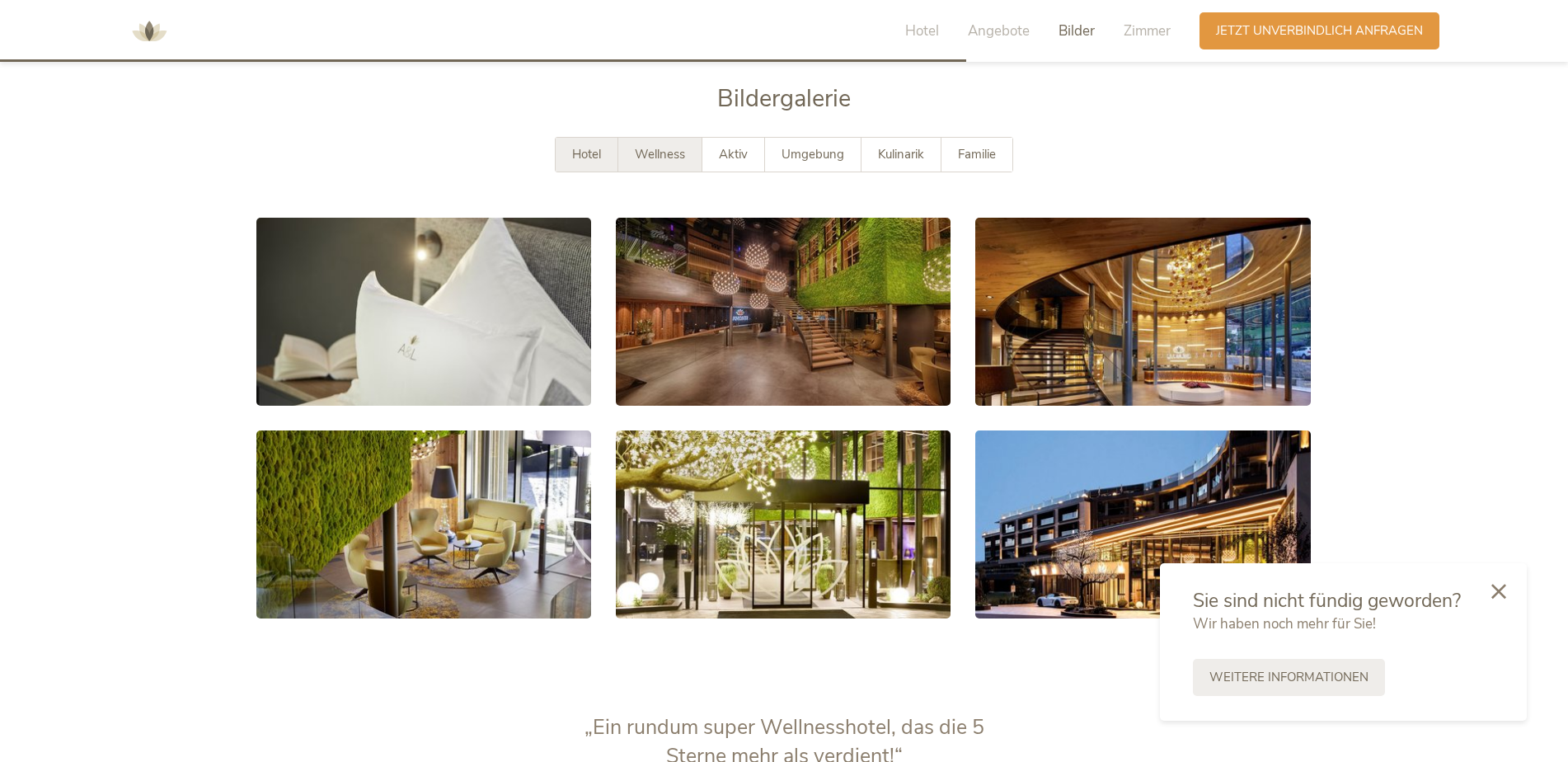
click at [657, 150] on span "Wellness" at bounding box center [659, 154] width 50 height 16
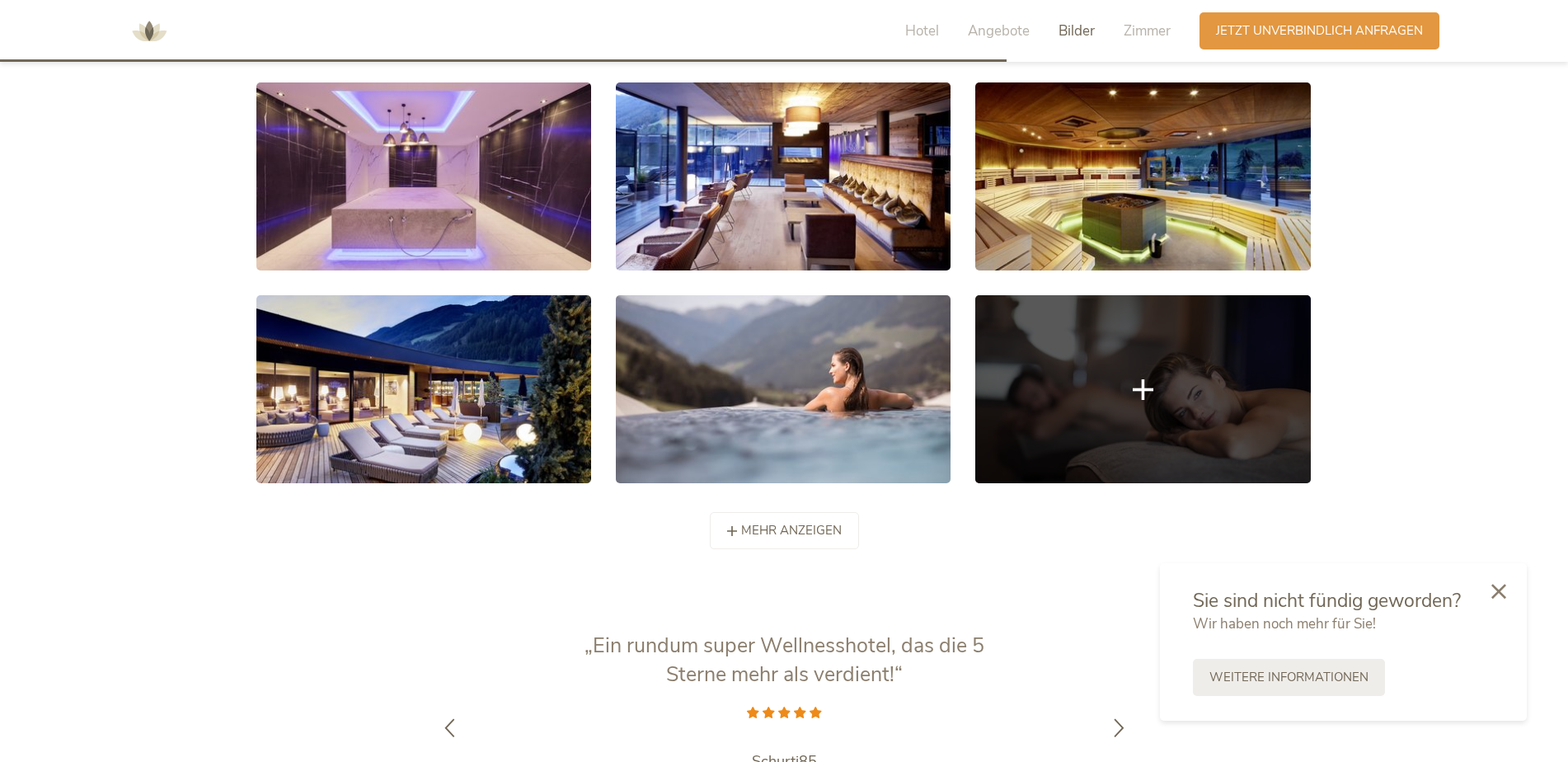
scroll to position [3281, 0]
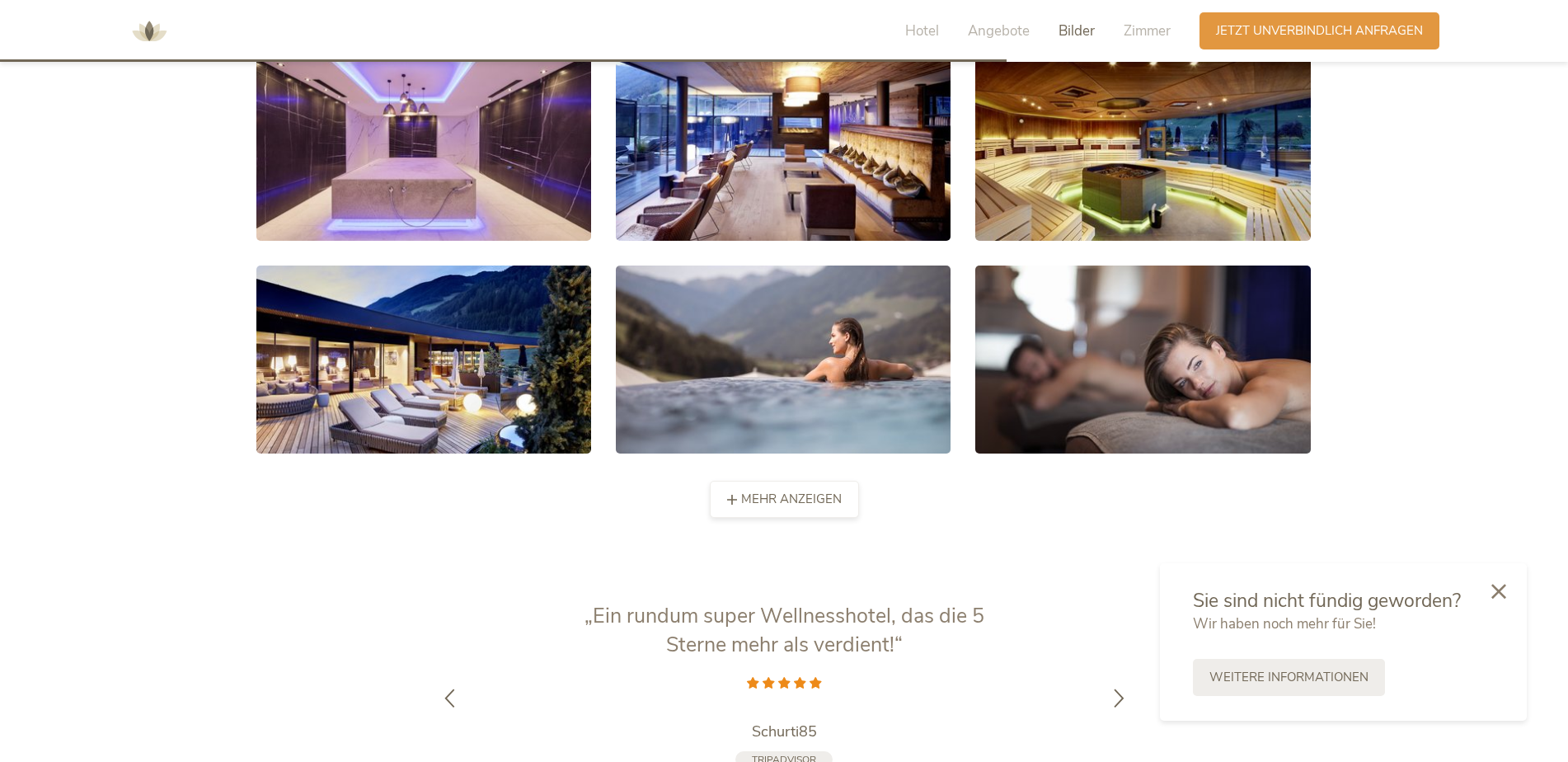
click at [807, 495] on span "mehr anzeigen" at bounding box center [791, 499] width 100 height 17
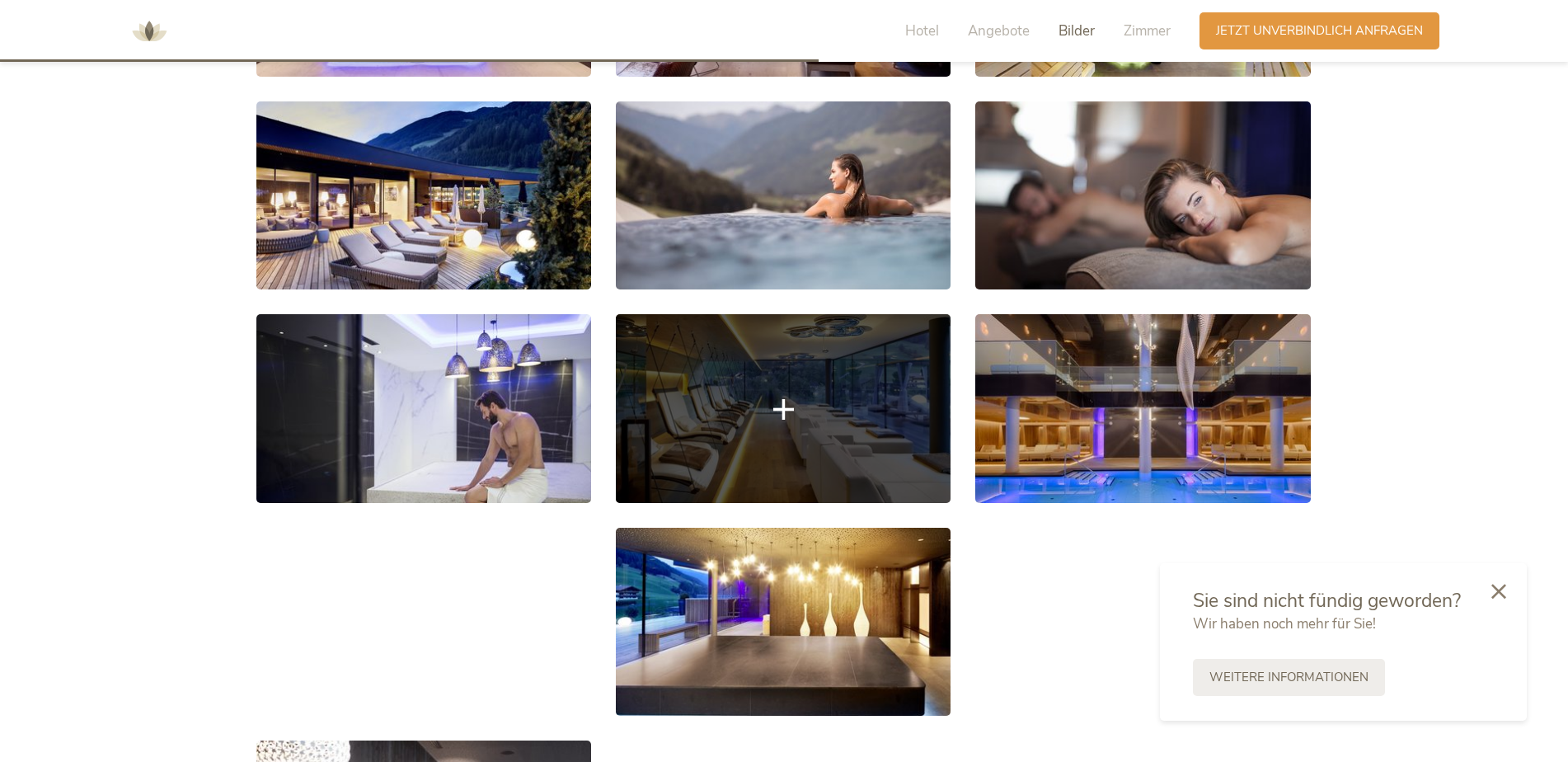
scroll to position [3446, 0]
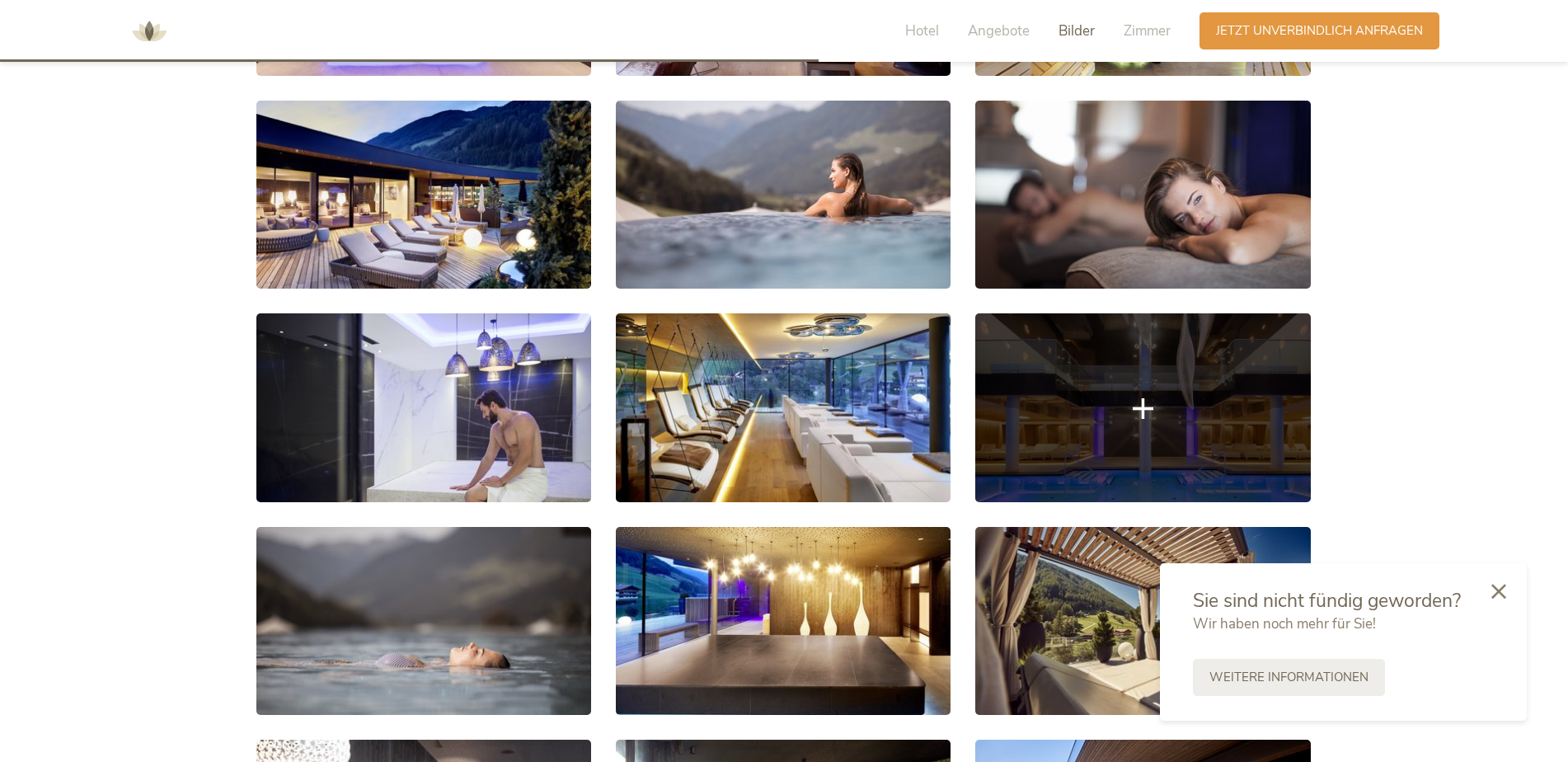
click at [1047, 442] on link at bounding box center [1142, 407] width 335 height 188
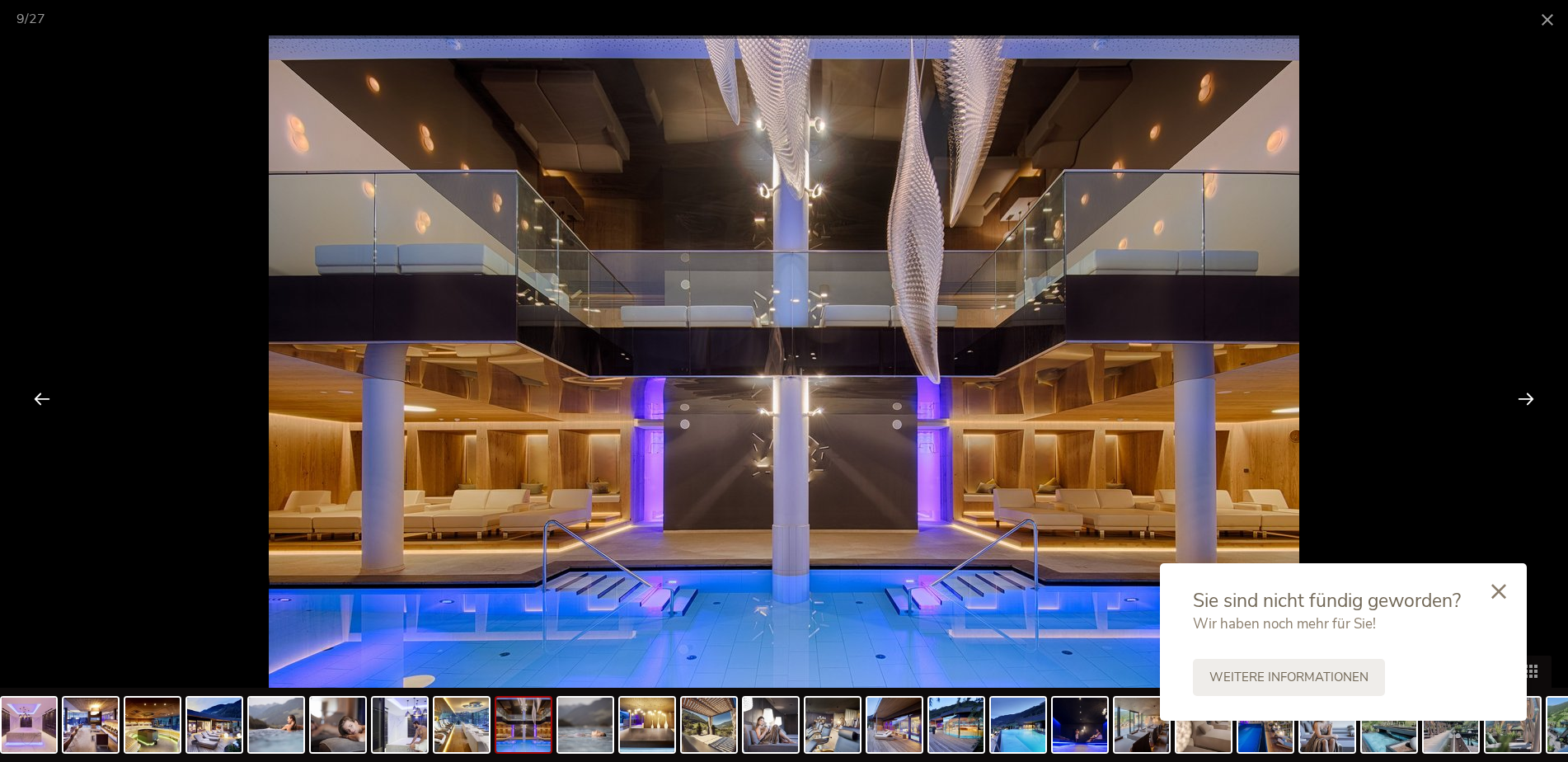
click at [1529, 388] on div at bounding box center [1526, 398] width 51 height 51
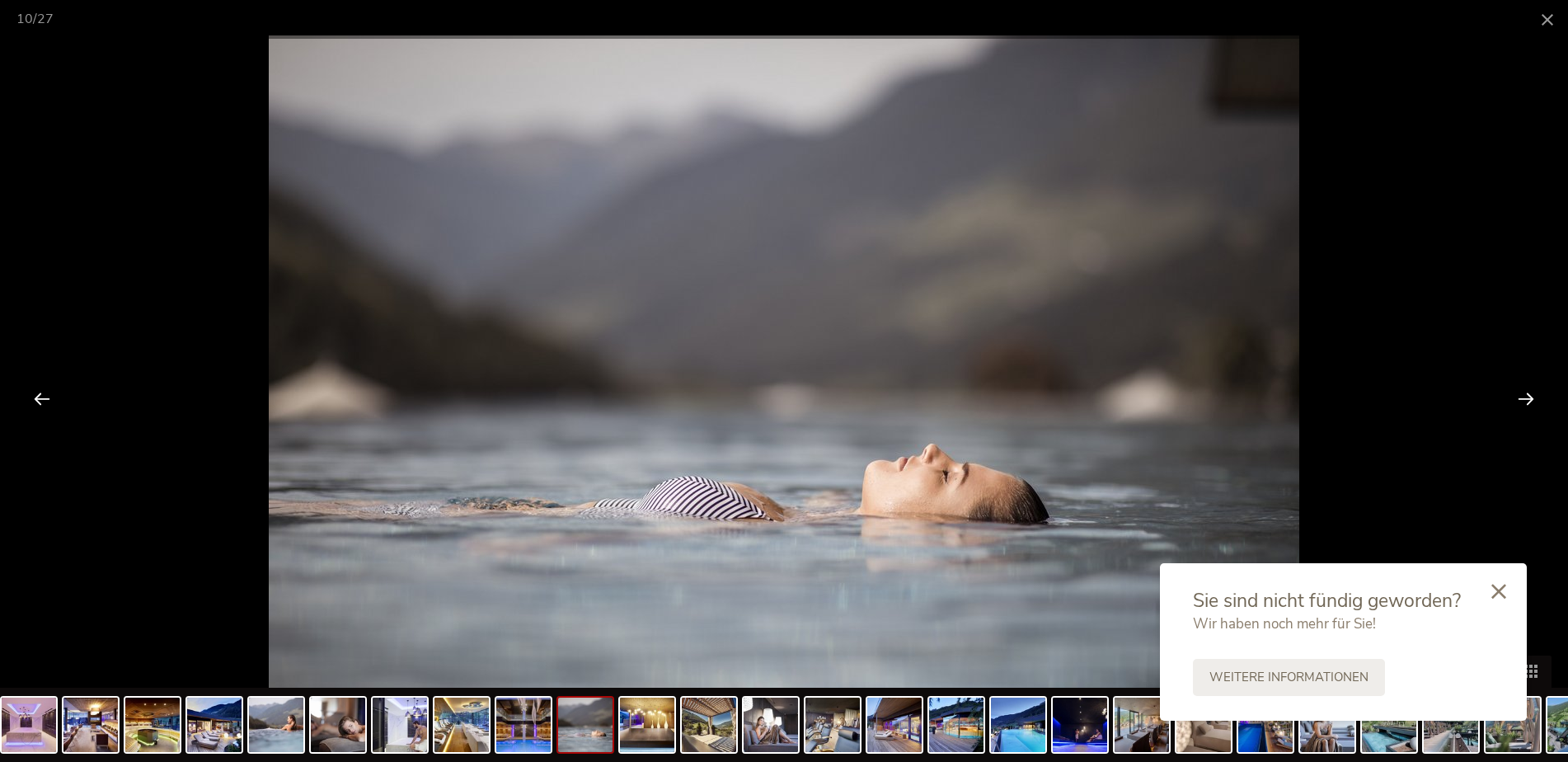
click at [1527, 388] on div at bounding box center [1526, 398] width 51 height 51
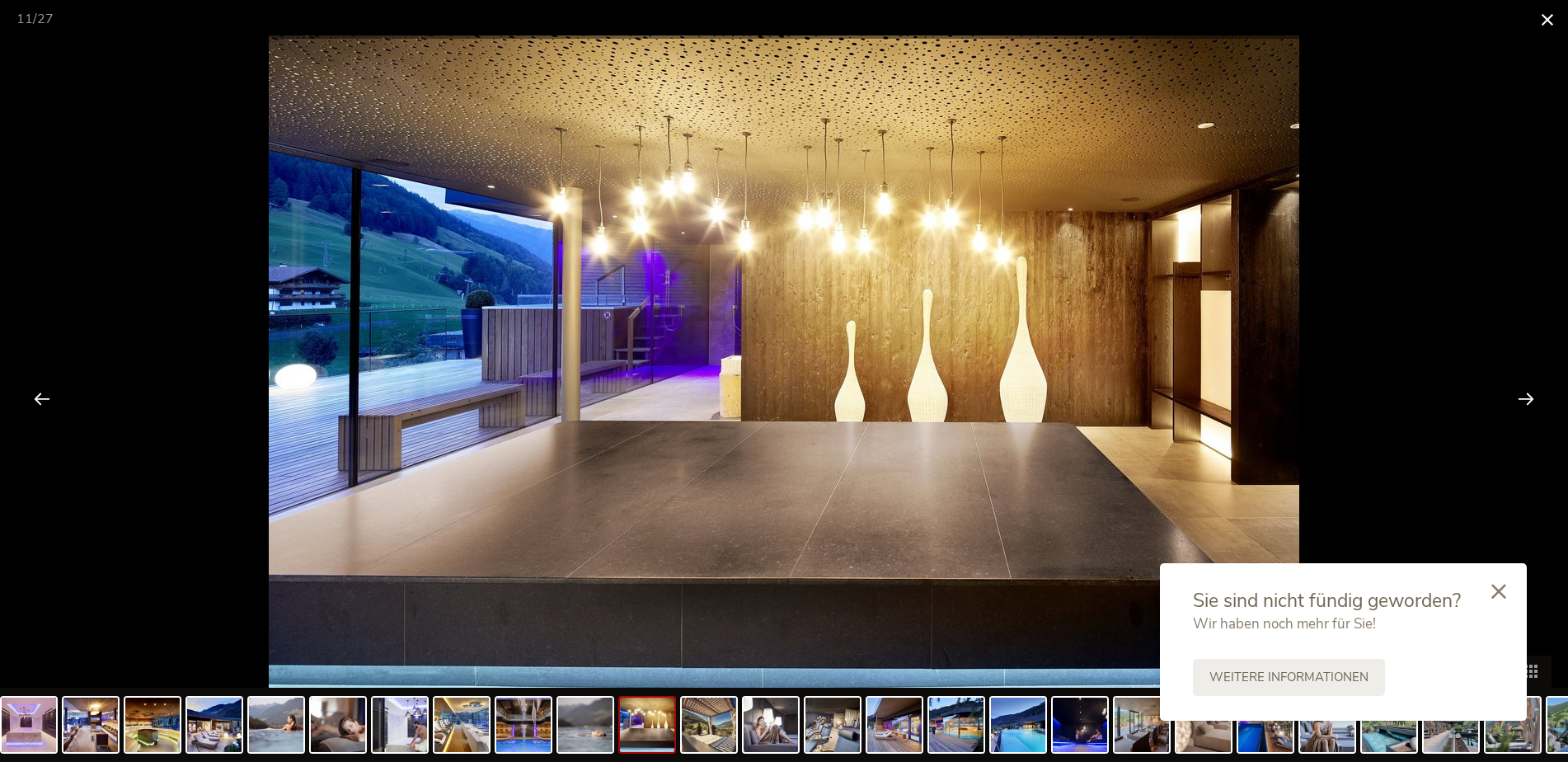
click at [1542, 18] on span at bounding box center [1547, 20] width 42 height 39
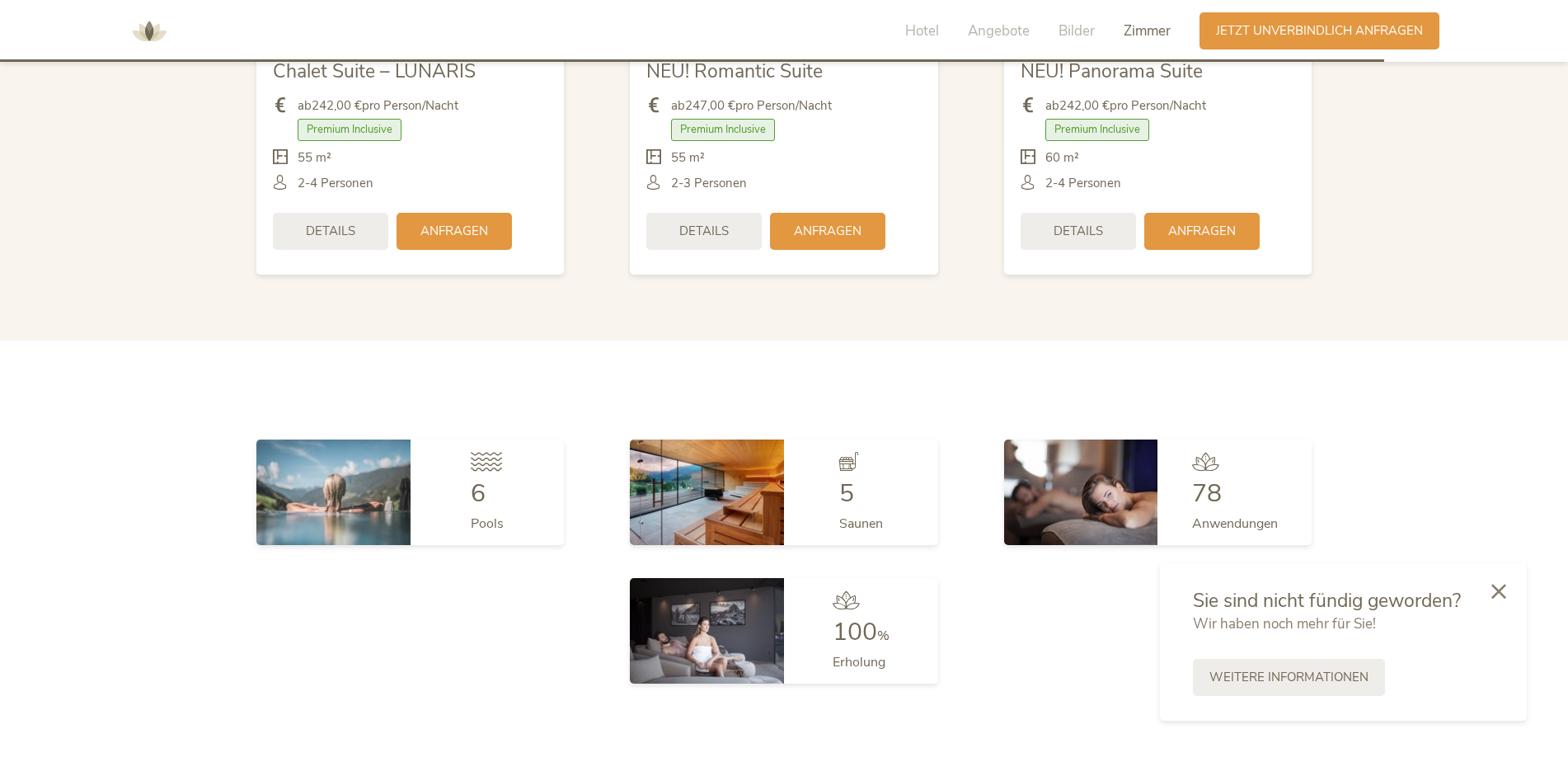
scroll to position [5919, 0]
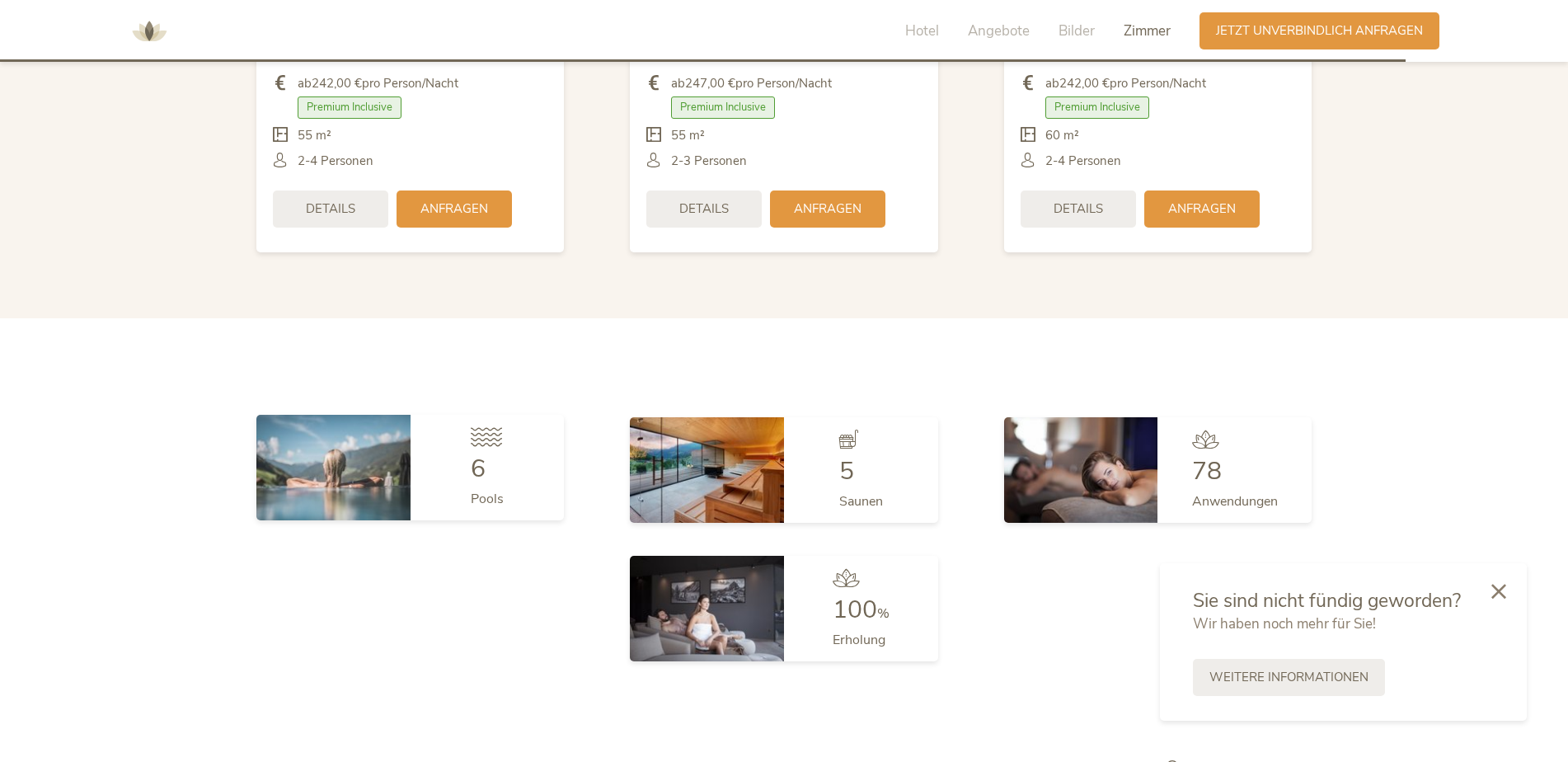
click at [469, 455] on div "6 Pools" at bounding box center [487, 467] width 154 height 105
click at [365, 465] on img at bounding box center [333, 467] width 154 height 105
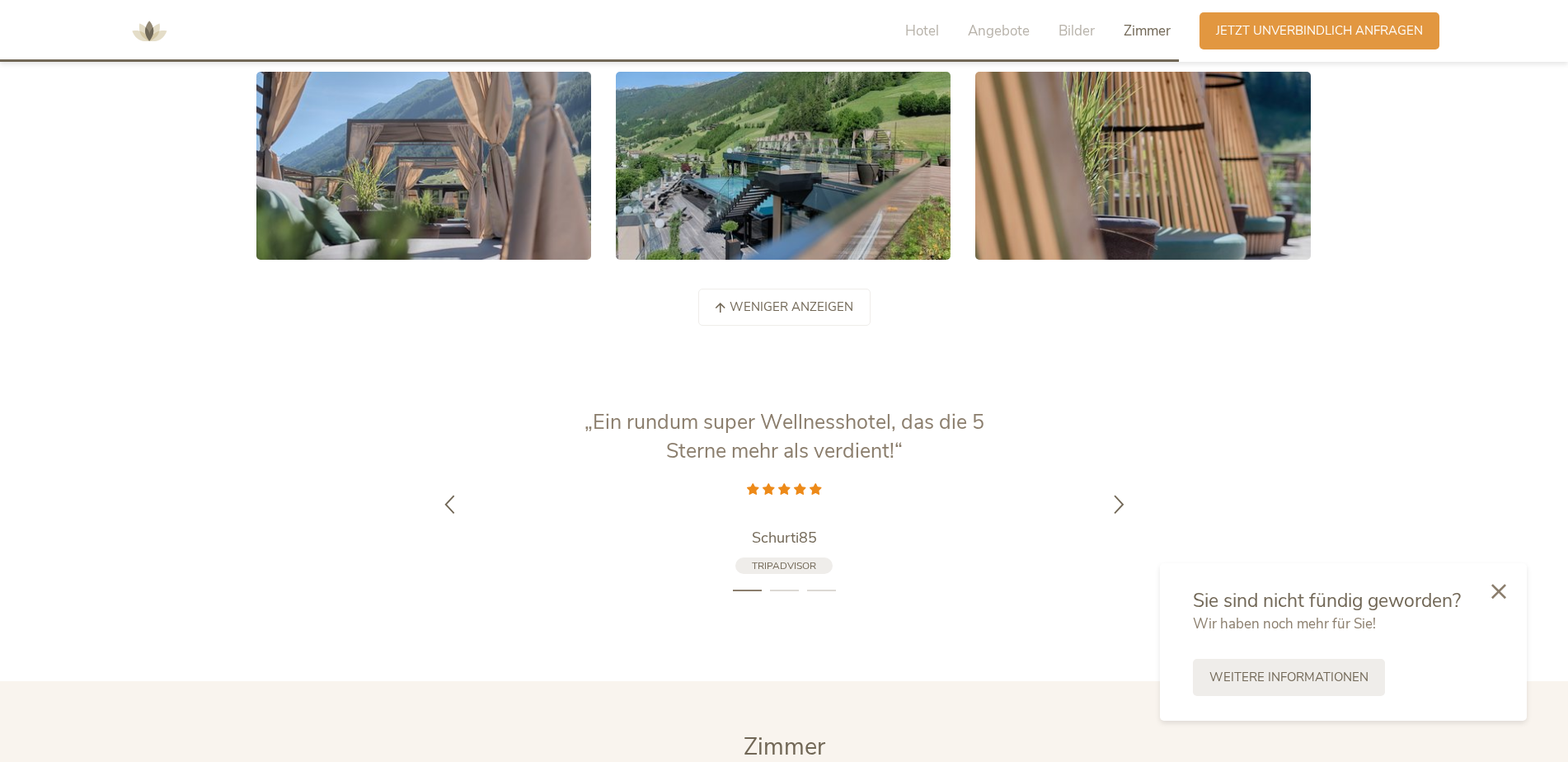
scroll to position [4847, 0]
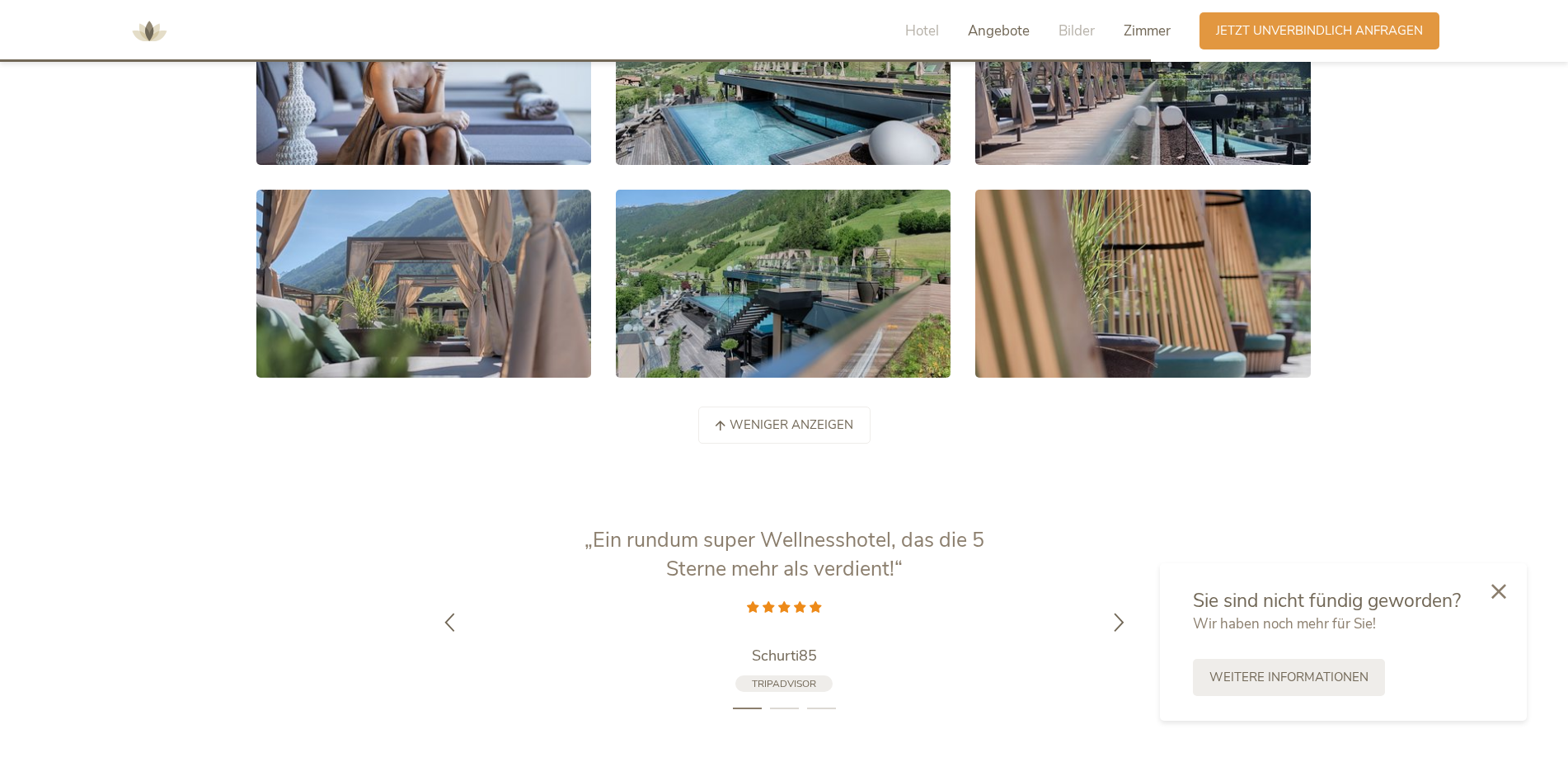
click at [986, 25] on span "Angebote" at bounding box center [998, 31] width 62 height 19
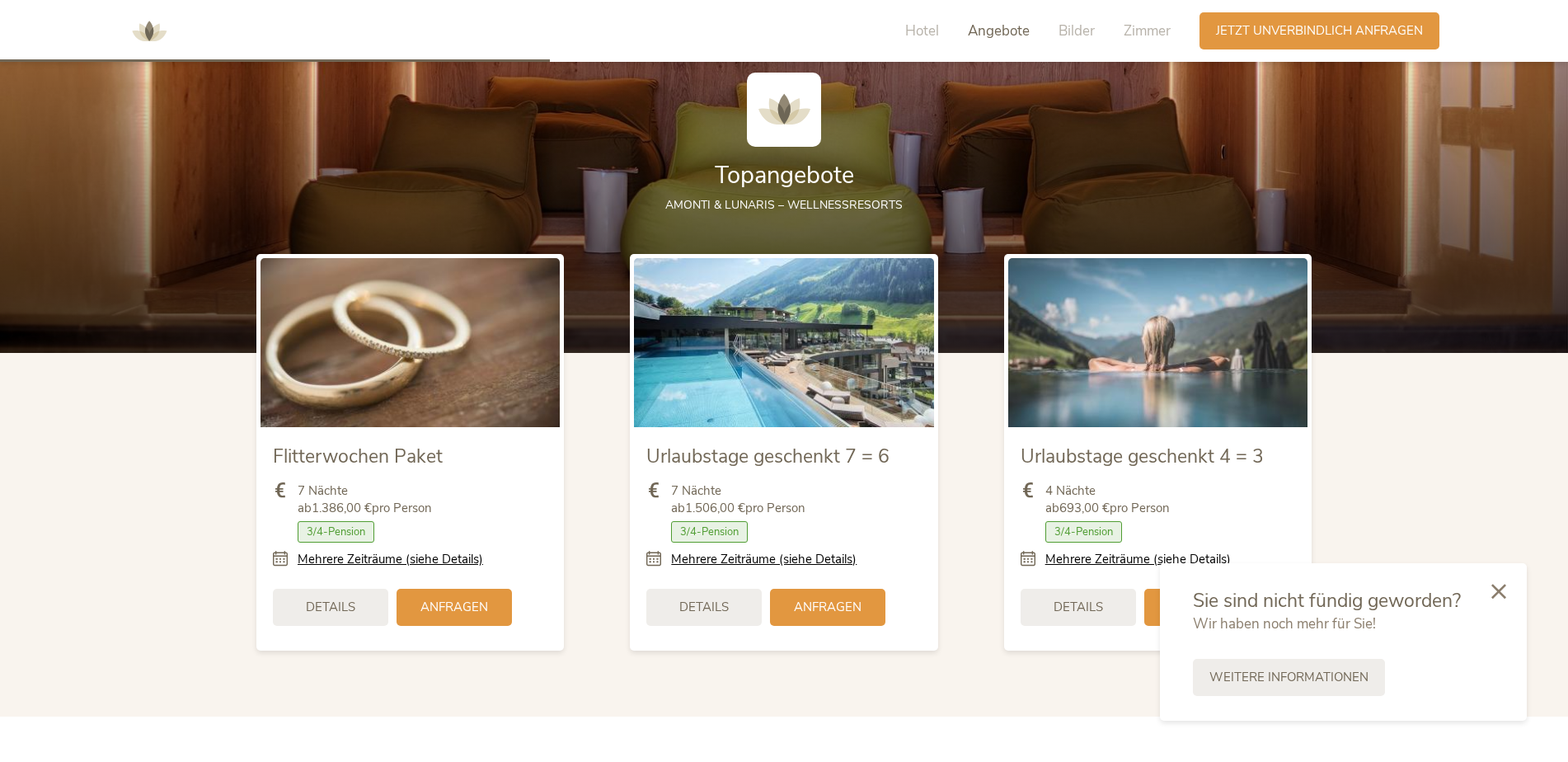
scroll to position [1910, 0]
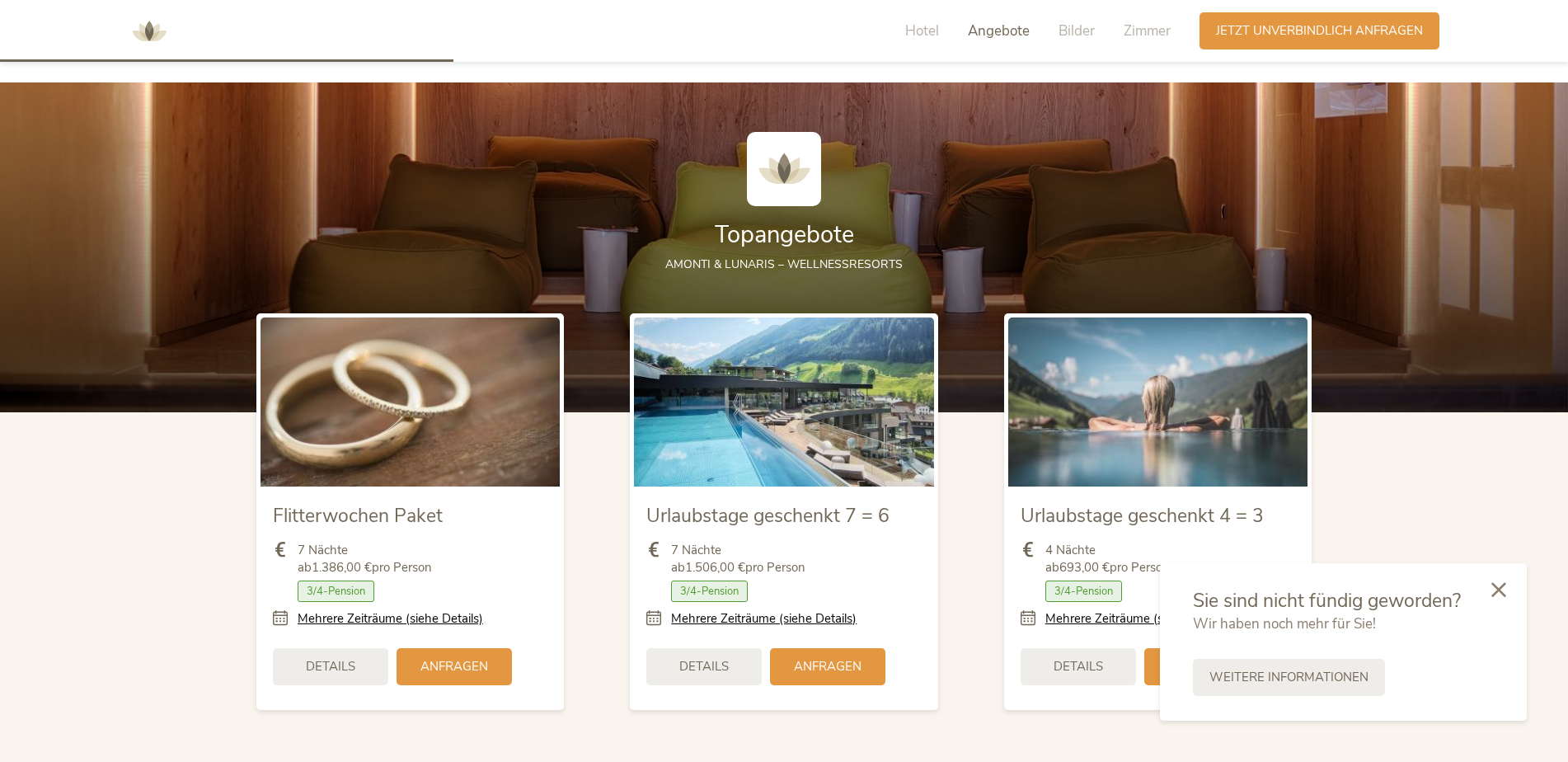
click at [1503, 580] on div at bounding box center [1498, 590] width 56 height 59
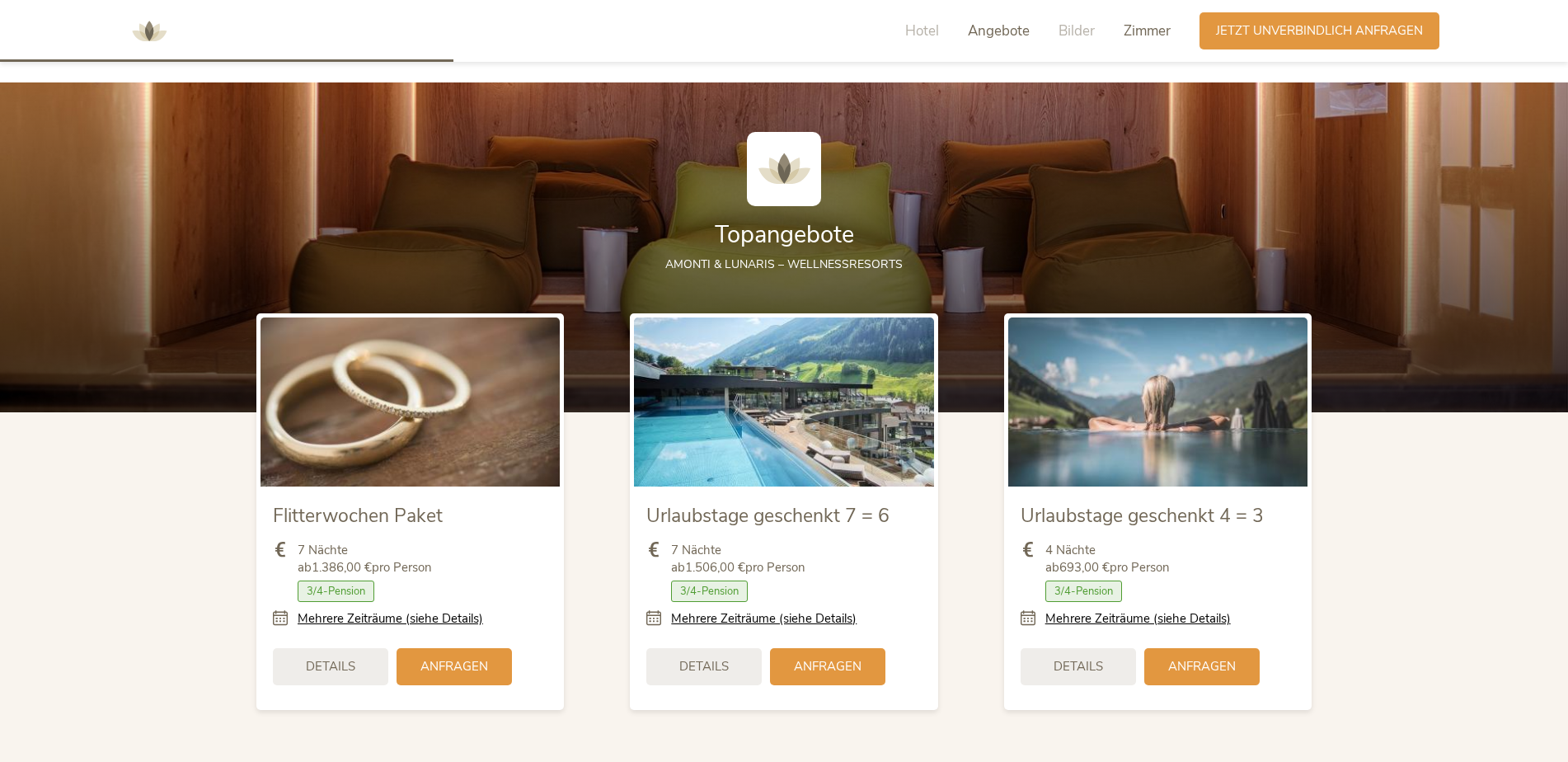
click at [1148, 31] on span "Zimmer" at bounding box center [1147, 31] width 47 height 19
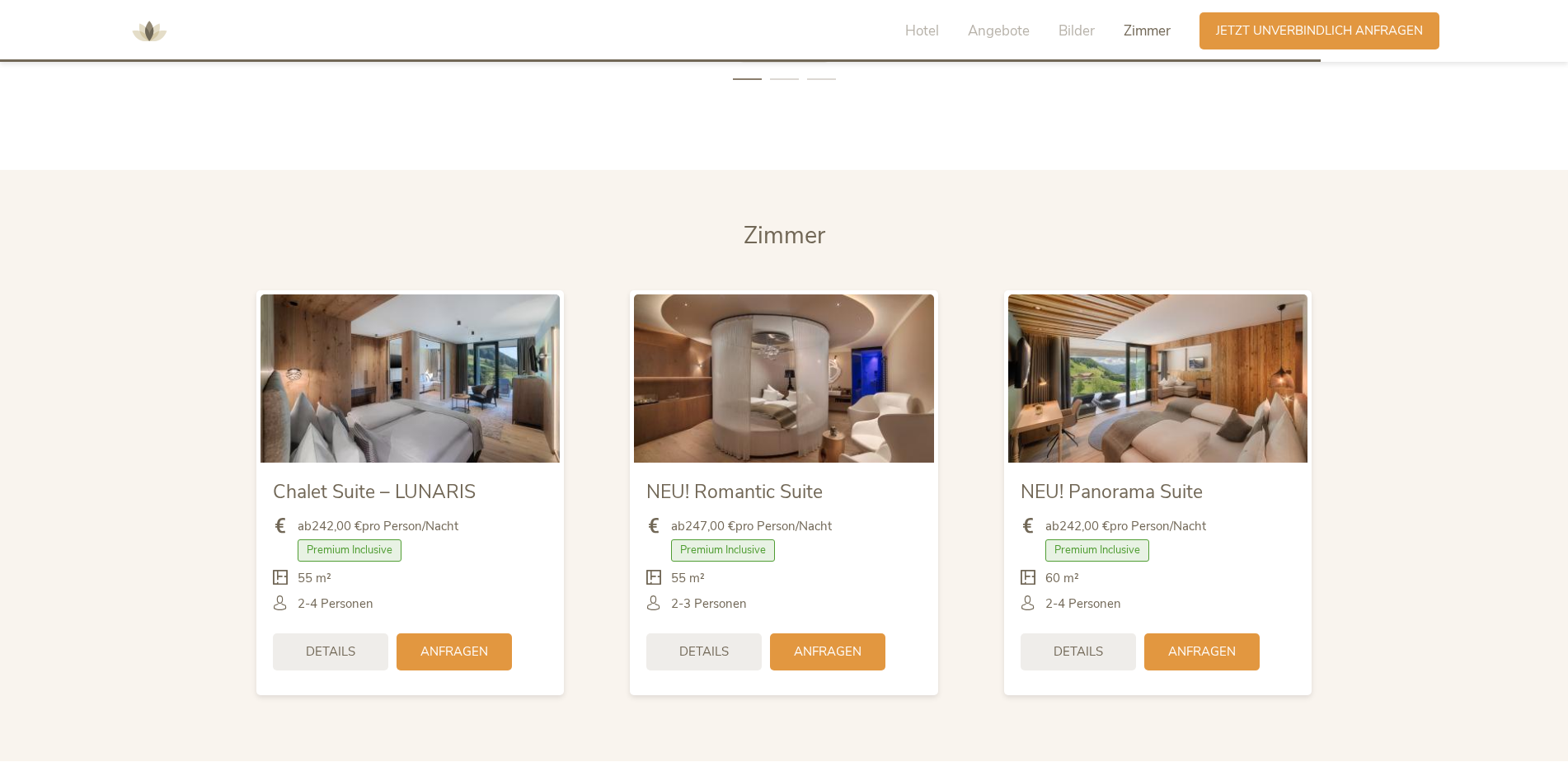
scroll to position [5563, 0]
